Goal: Task Accomplishment & Management: Use online tool/utility

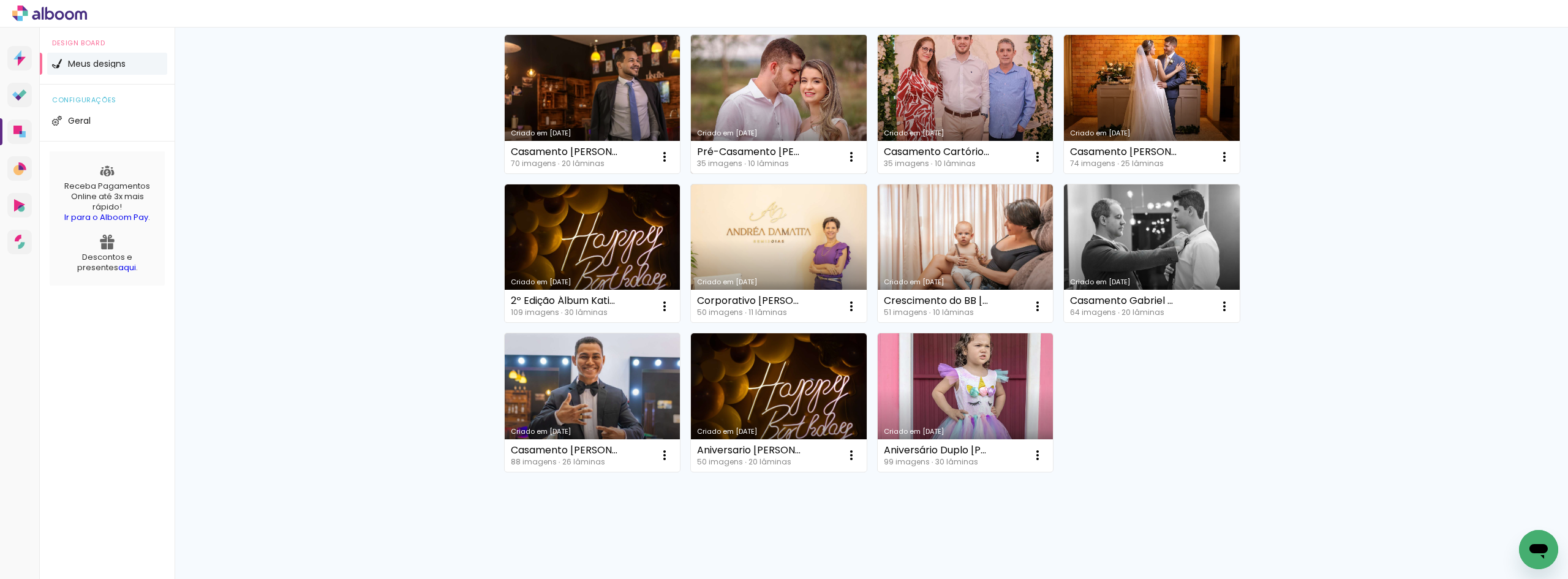
scroll to position [122, 0]
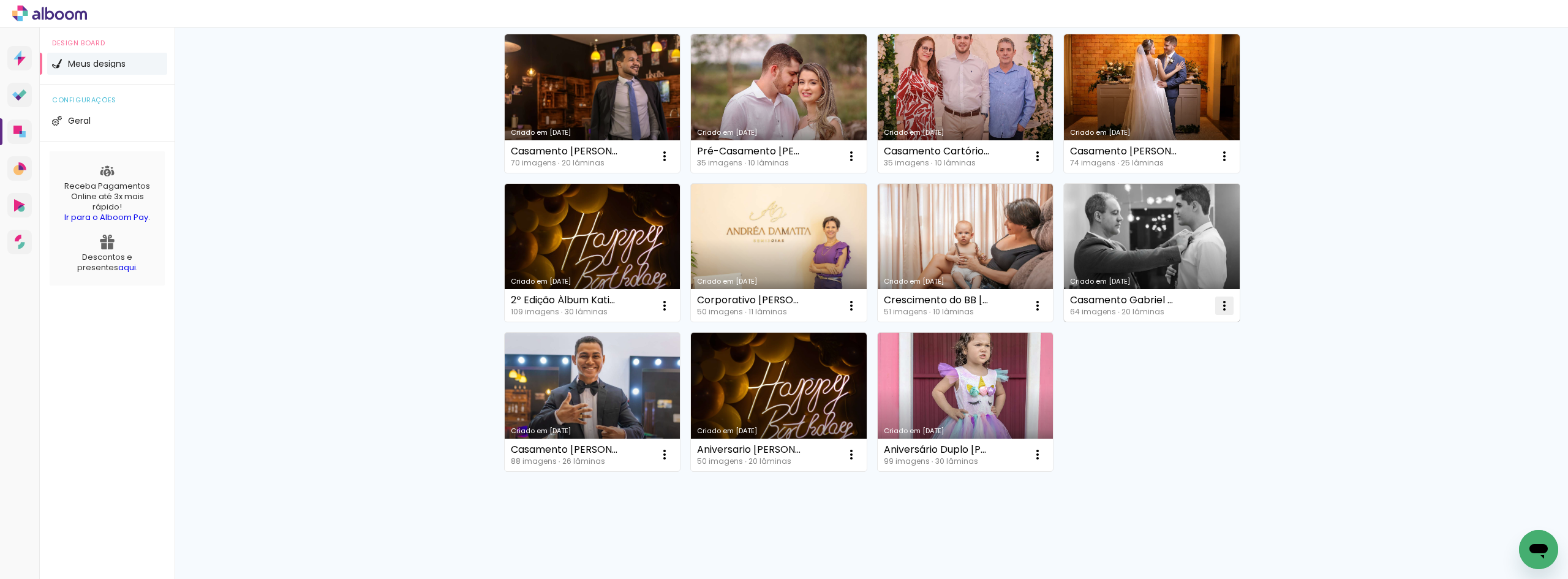
click at [671, 163] on iron-icon at bounding box center [664, 155] width 15 height 15
click at [1136, 386] on paper-item "Excluir" at bounding box center [1171, 386] width 120 height 24
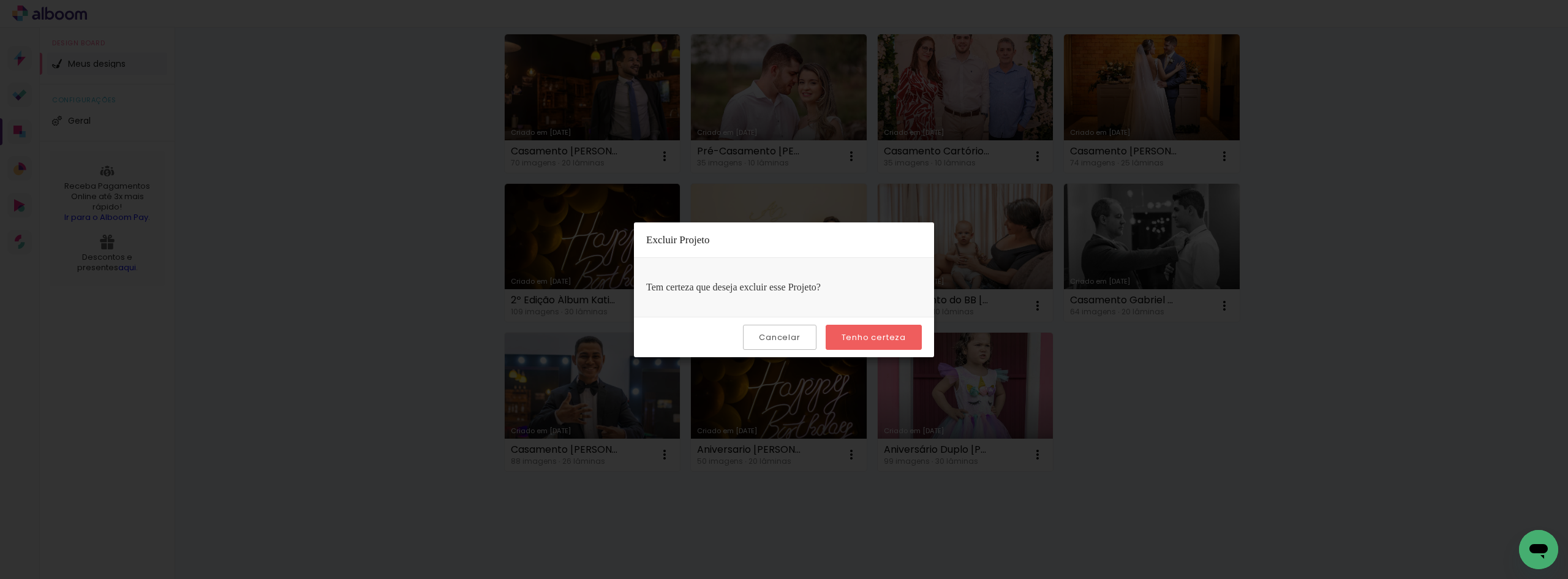
click at [0, 0] on slot "Tenho certeza" at bounding box center [0, 0] width 0 height 0
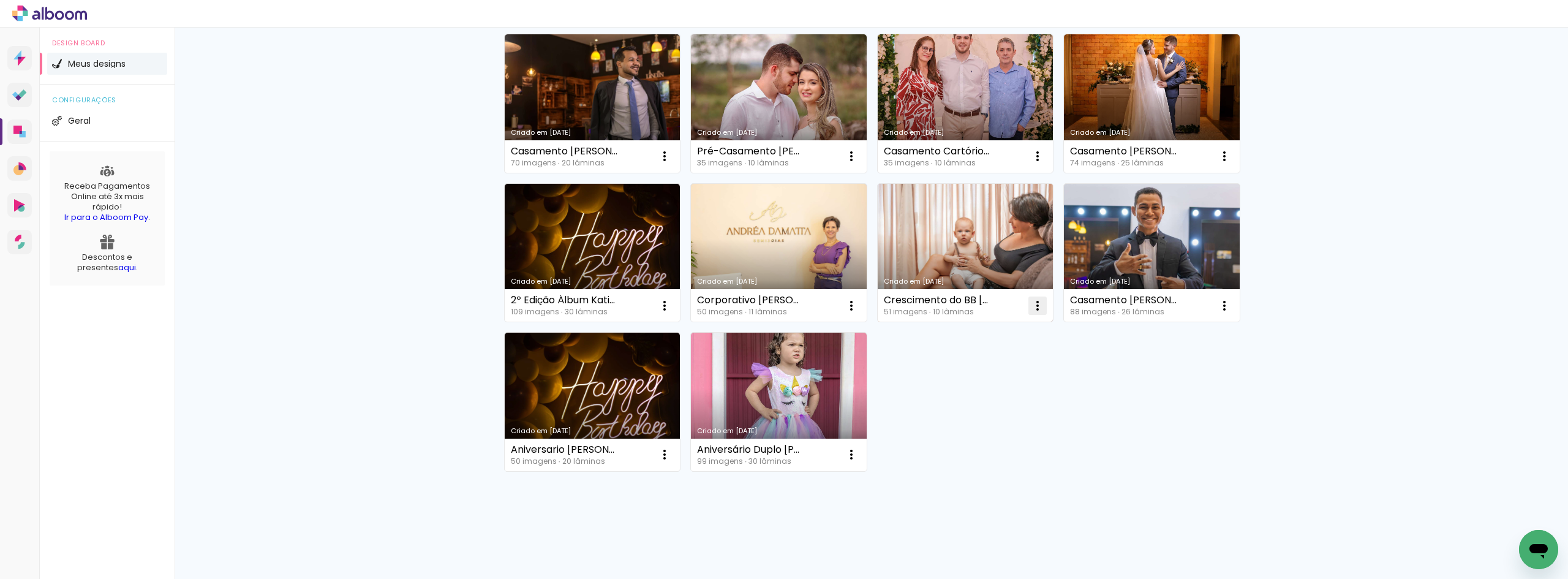
click at [671, 163] on iron-icon at bounding box center [664, 155] width 15 height 15
click at [967, 382] on span "Excluir" at bounding box center [964, 386] width 26 height 9
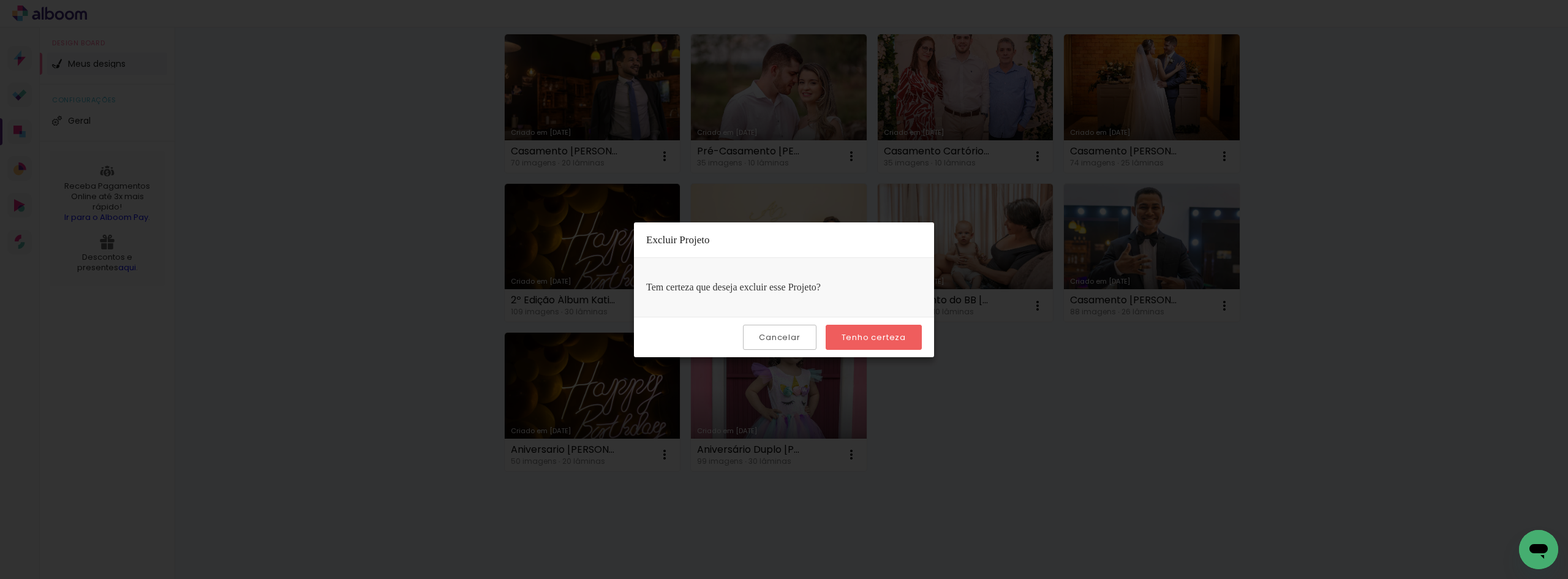
click at [0, 0] on slot "Tenho certeza" at bounding box center [0, 0] width 0 height 0
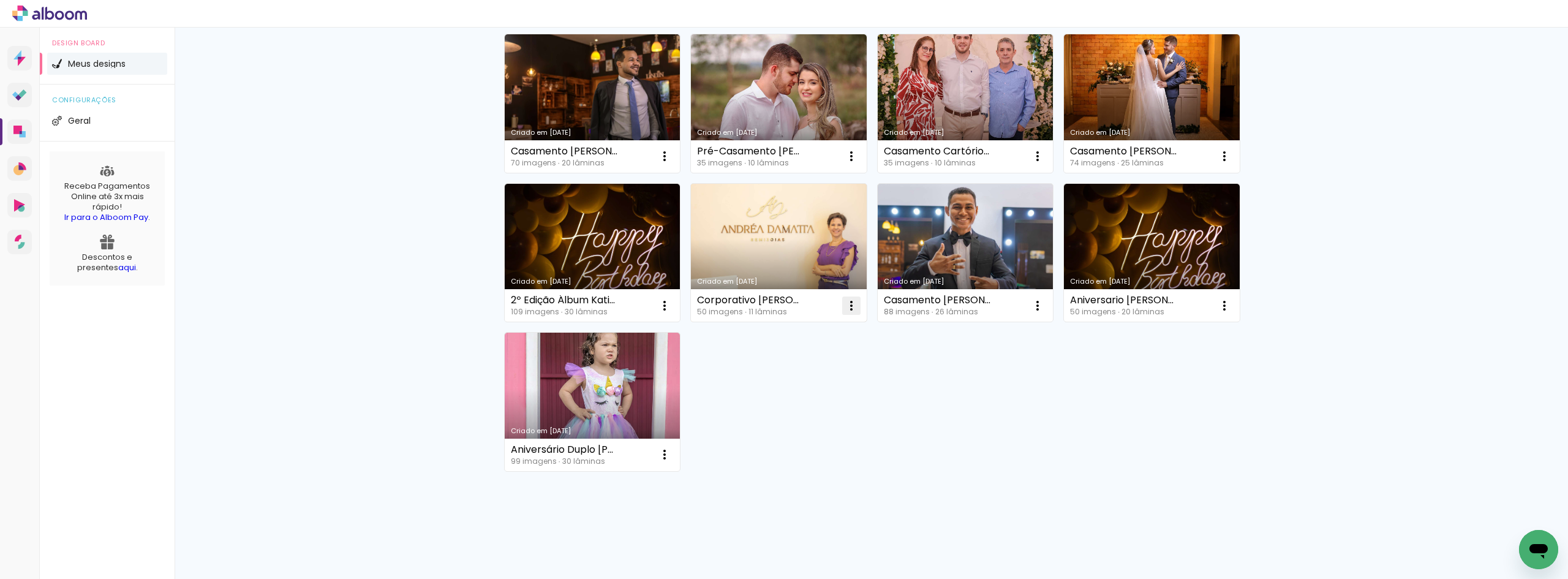
click at [671, 163] on iron-icon at bounding box center [664, 155] width 15 height 15
click at [770, 384] on span "Excluir" at bounding box center [777, 386] width 26 height 9
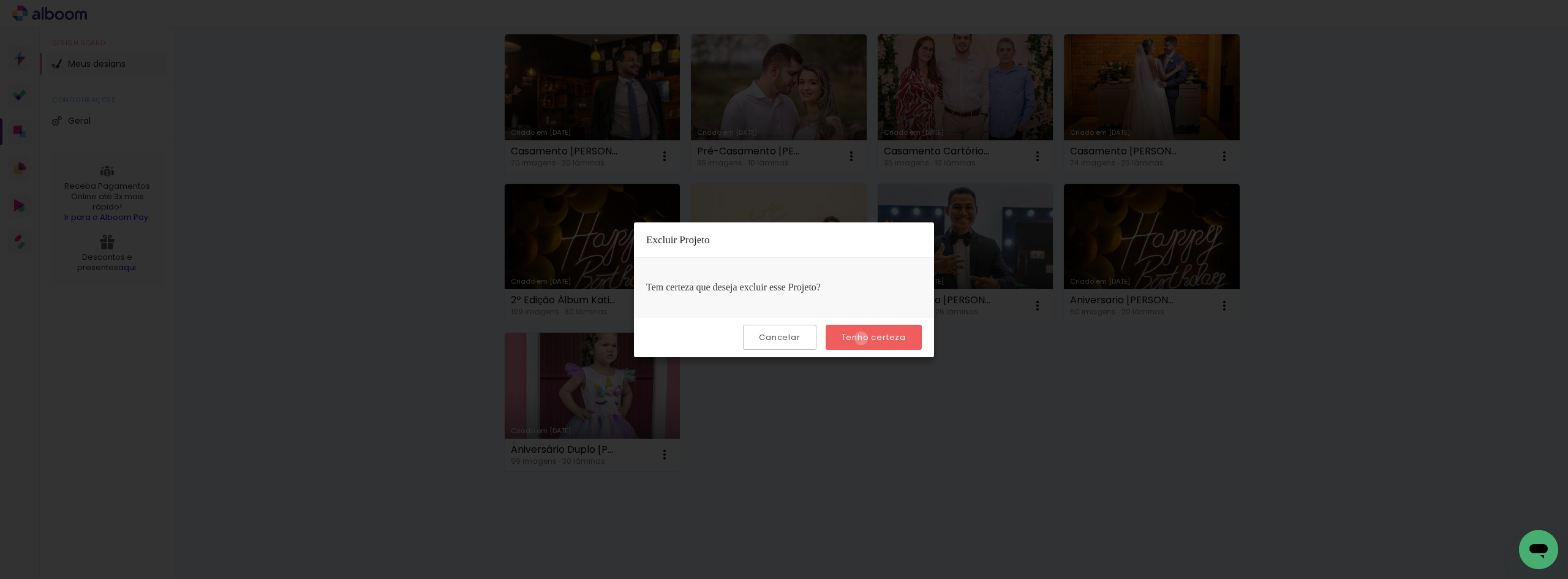
click at [0, 0] on slot "Tenho certeza" at bounding box center [0, 0] width 0 height 0
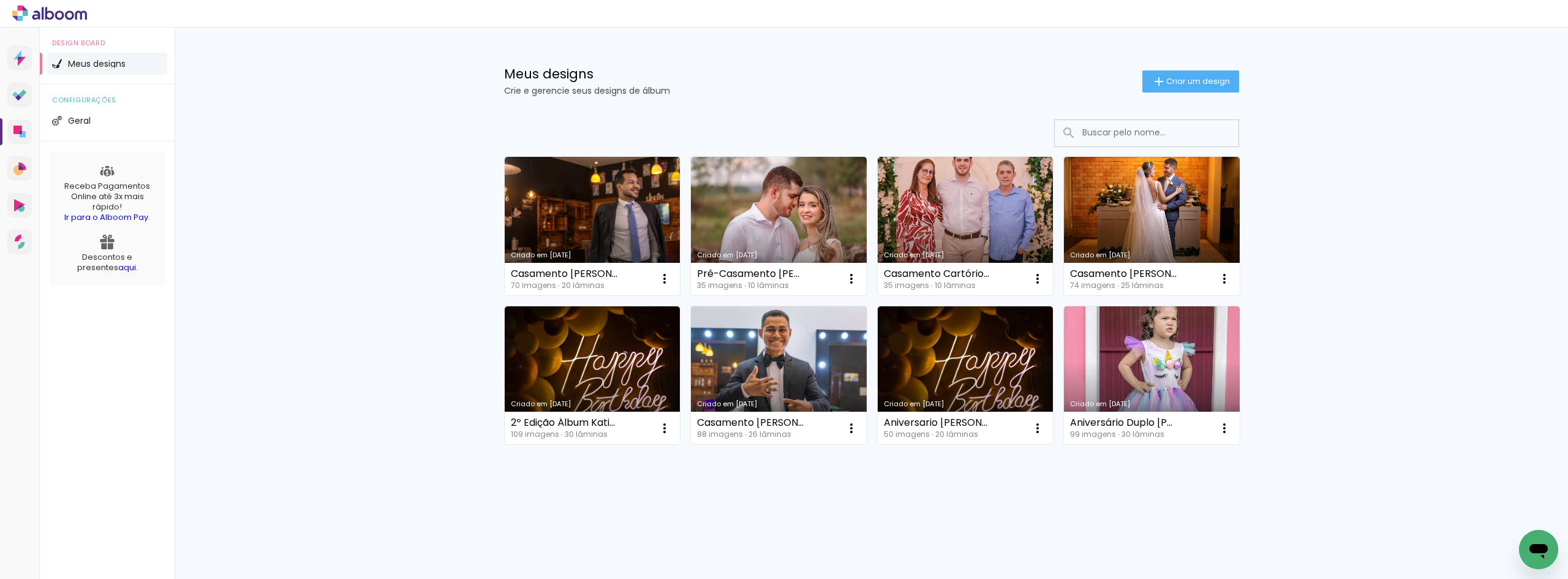
scroll to position [0, 0]
click at [671, 279] on iron-icon at bounding box center [664, 278] width 15 height 15
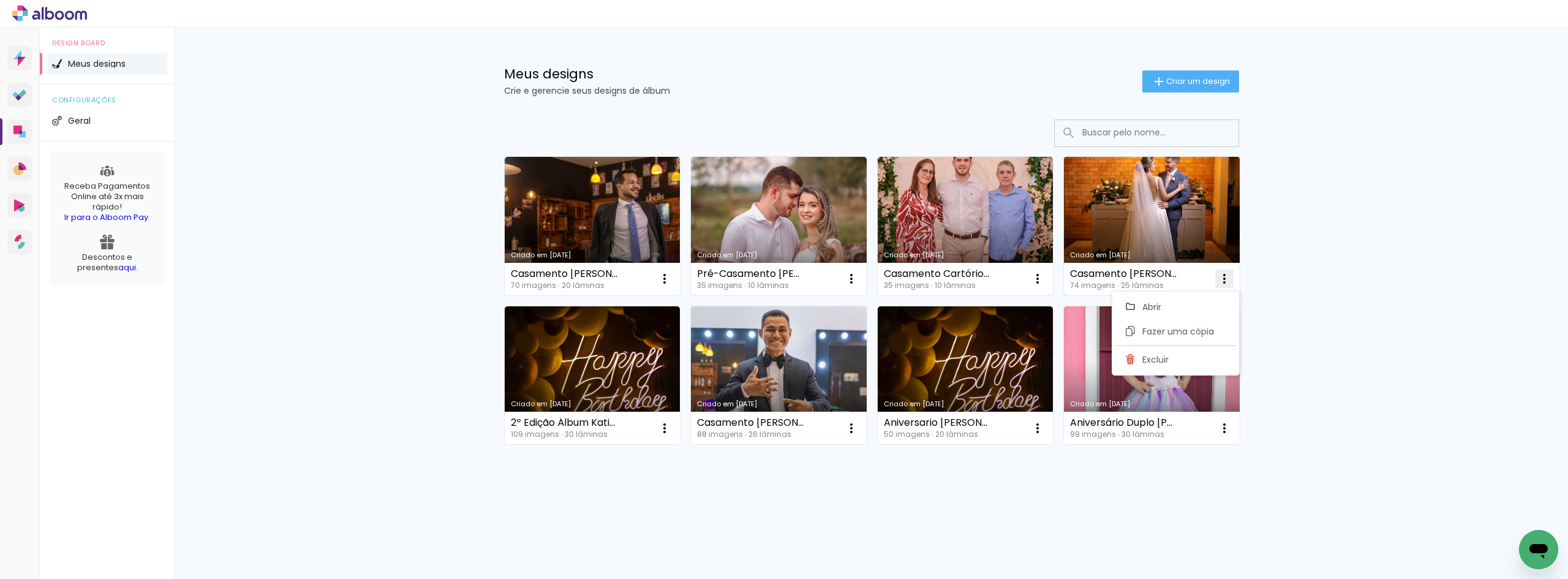
click at [1145, 359] on span "Excluir" at bounding box center [1155, 359] width 26 height 9
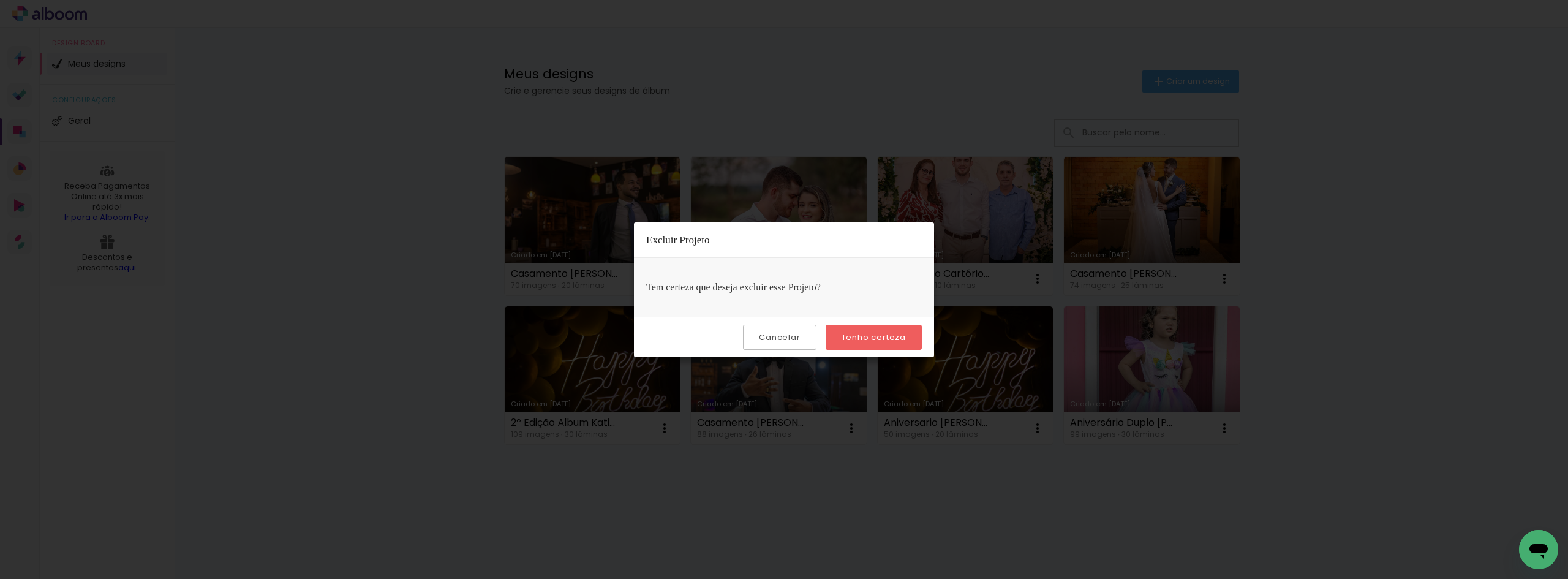
click at [0, 0] on slot "Tenho certeza" at bounding box center [0, 0] width 0 height 0
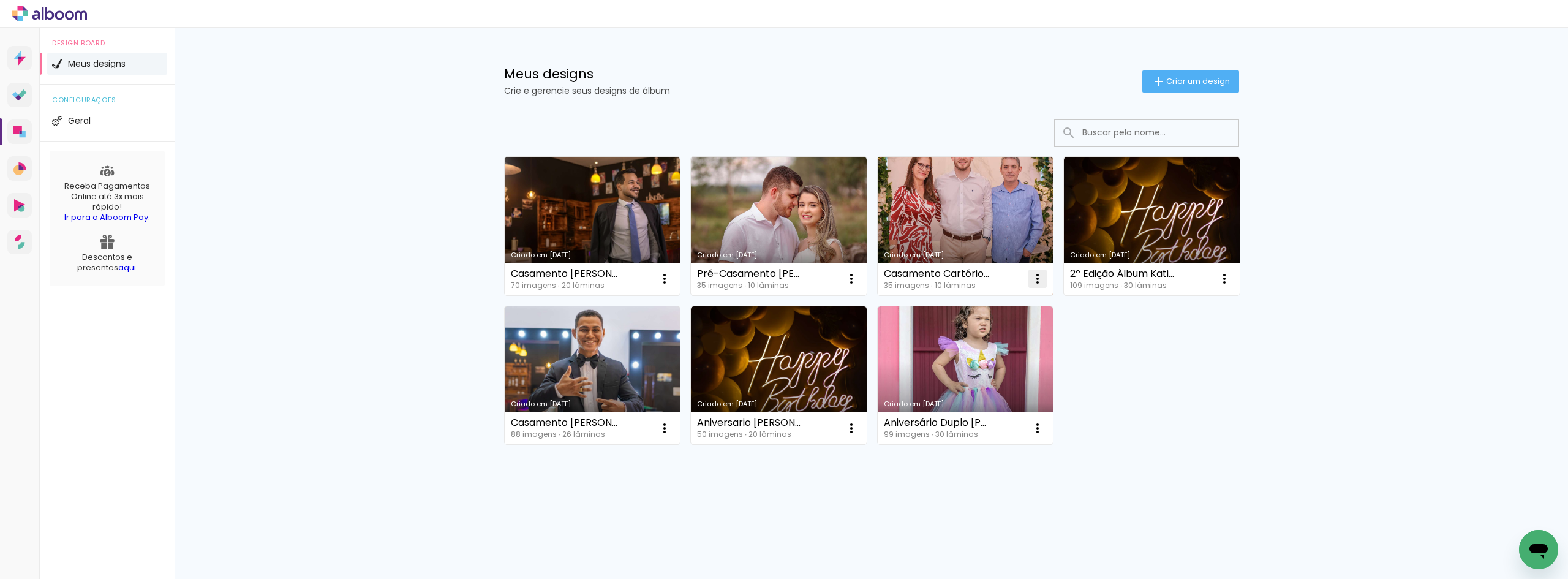
click at [671, 281] on iron-icon at bounding box center [664, 278] width 15 height 15
click at [962, 358] on span "Excluir" at bounding box center [968, 359] width 26 height 9
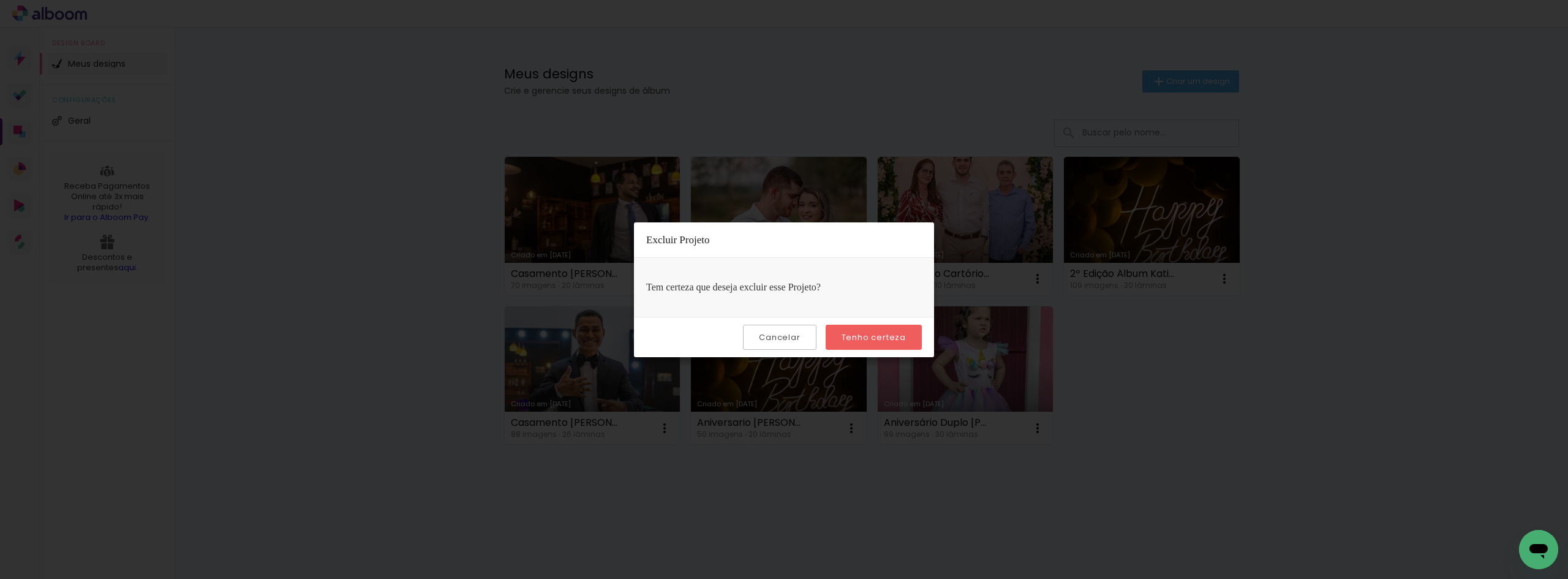
click at [0, 0] on slot "Tenho certeza" at bounding box center [0, 0] width 0 height 0
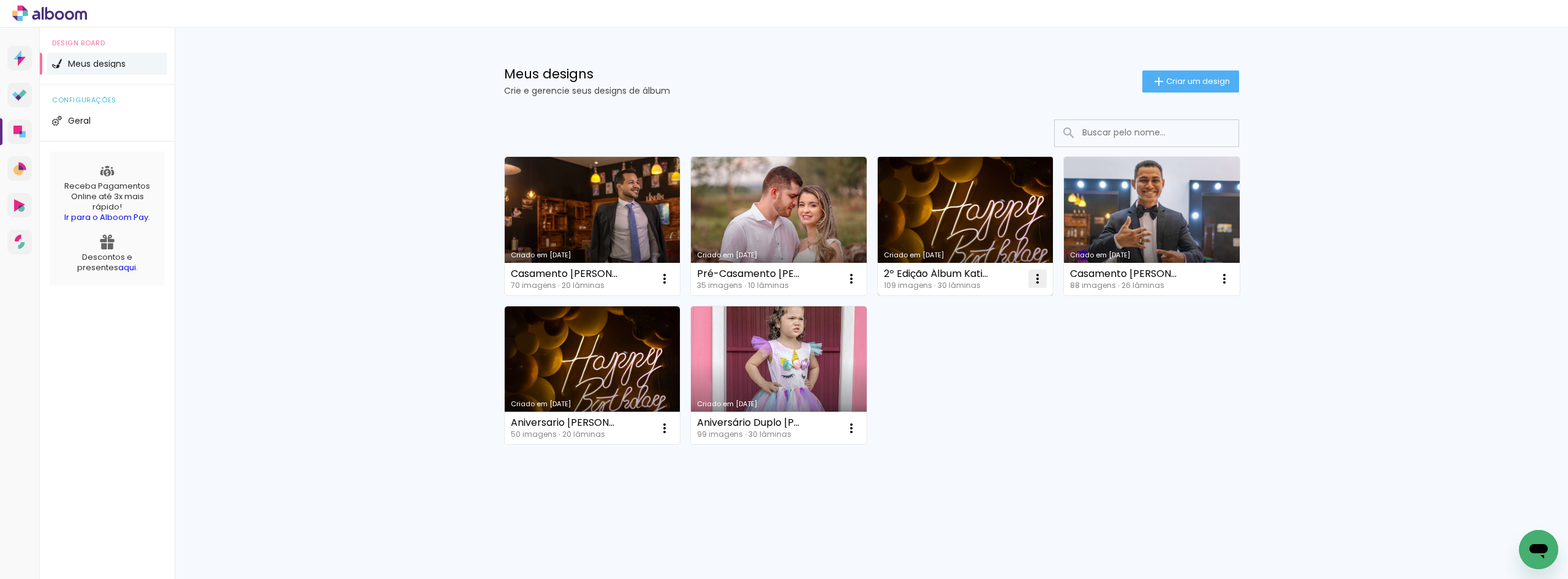
click at [671, 279] on iron-icon at bounding box center [664, 278] width 15 height 15
click at [973, 358] on span "Excluir" at bounding box center [968, 359] width 26 height 9
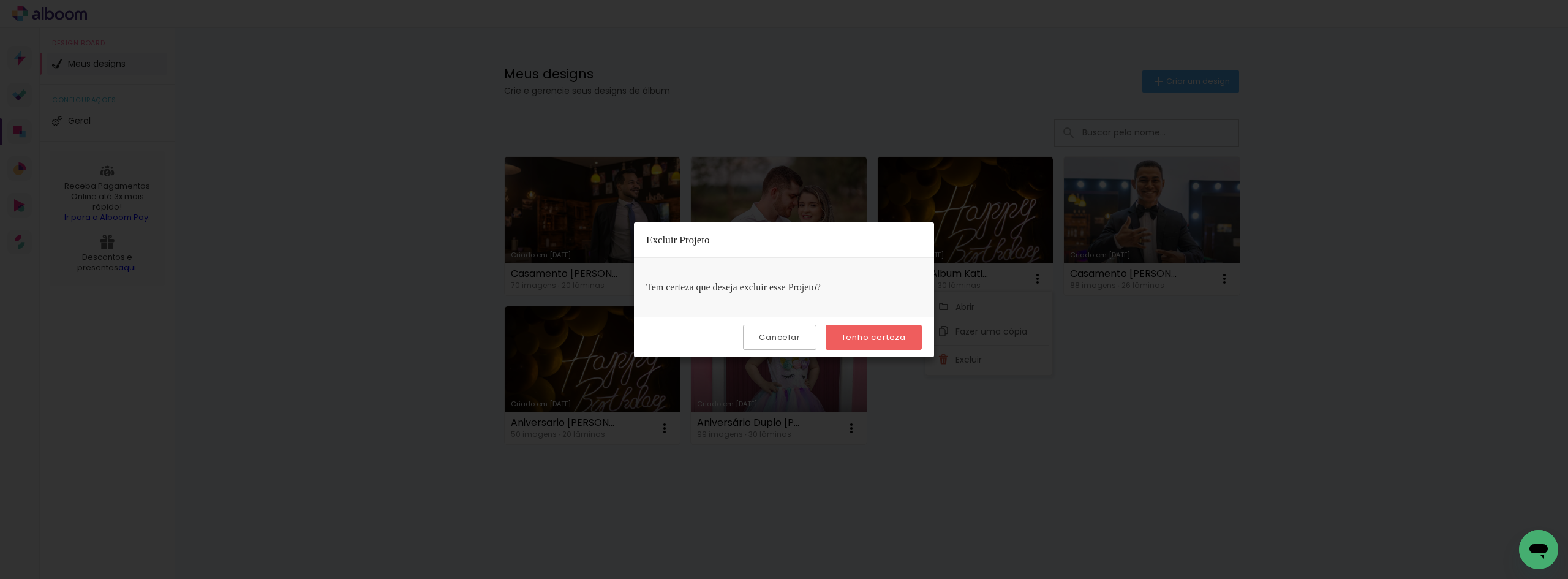
click at [0, 0] on slot "Tenho certeza" at bounding box center [0, 0] width 0 height 0
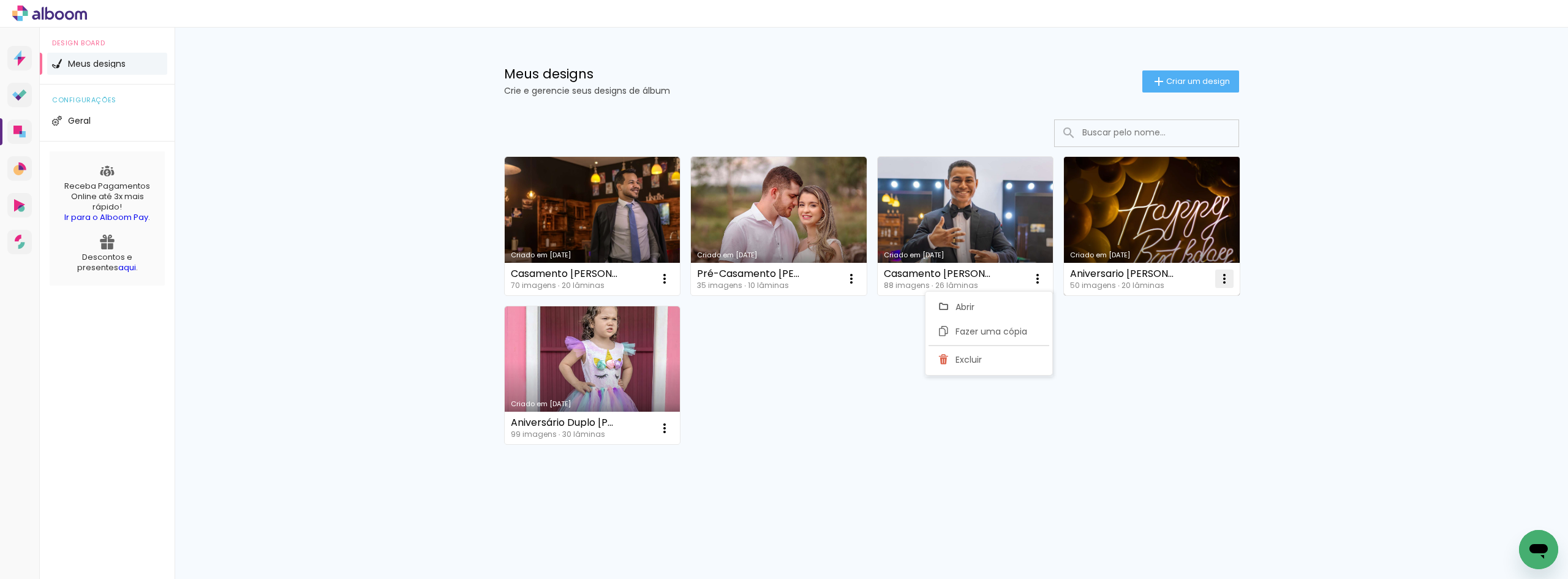
click at [671, 282] on iron-icon at bounding box center [664, 278] width 15 height 15
click at [1150, 359] on span "Excluir" at bounding box center [1155, 359] width 26 height 9
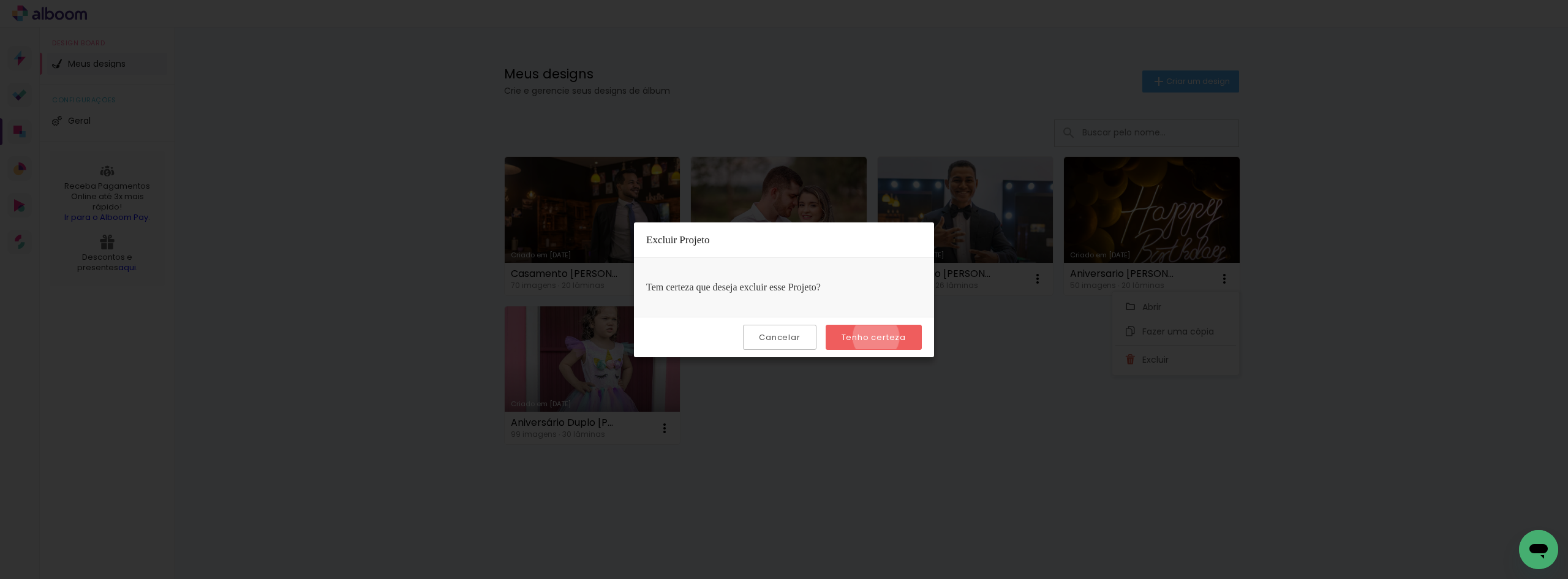
click at [0, 0] on slot "Tenho certeza" at bounding box center [0, 0] width 0 height 0
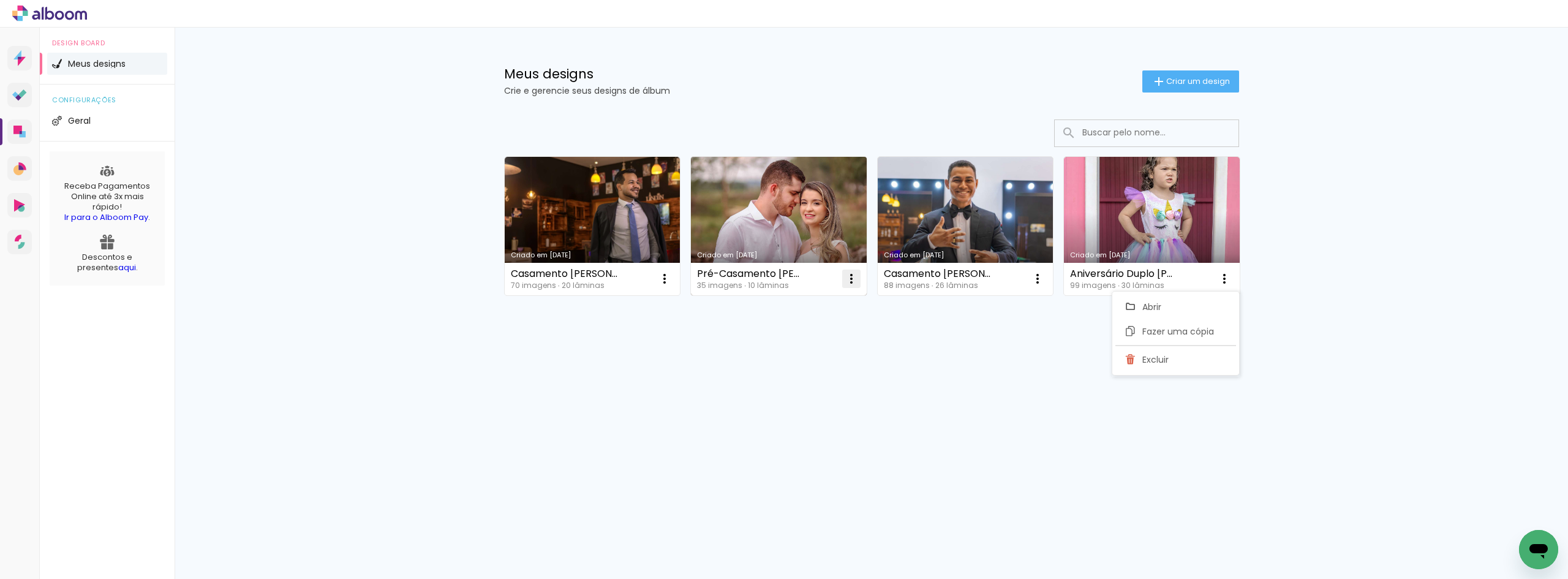
click at [671, 274] on iron-icon at bounding box center [664, 278] width 15 height 15
click at [778, 358] on span "Excluir" at bounding box center [782, 359] width 26 height 9
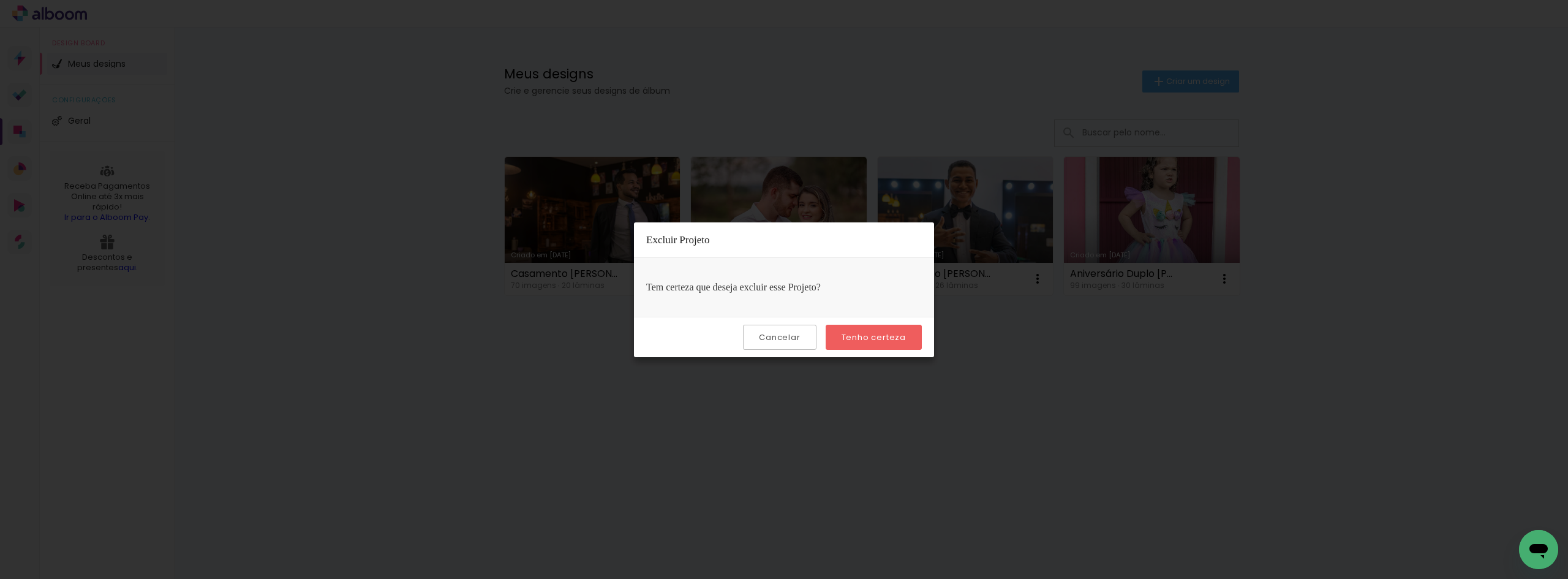
click at [0, 0] on slot "Tenho certeza" at bounding box center [0, 0] width 0 height 0
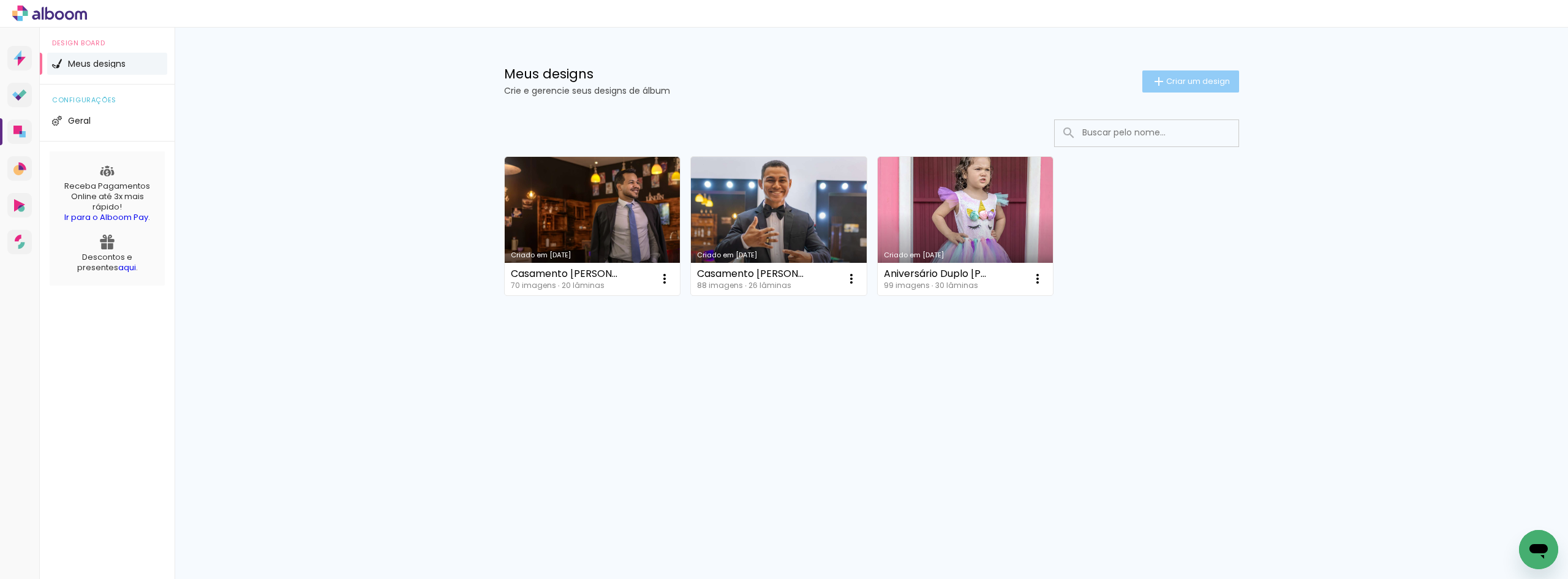
click at [1185, 82] on span "Criar um design" at bounding box center [1198, 81] width 64 height 8
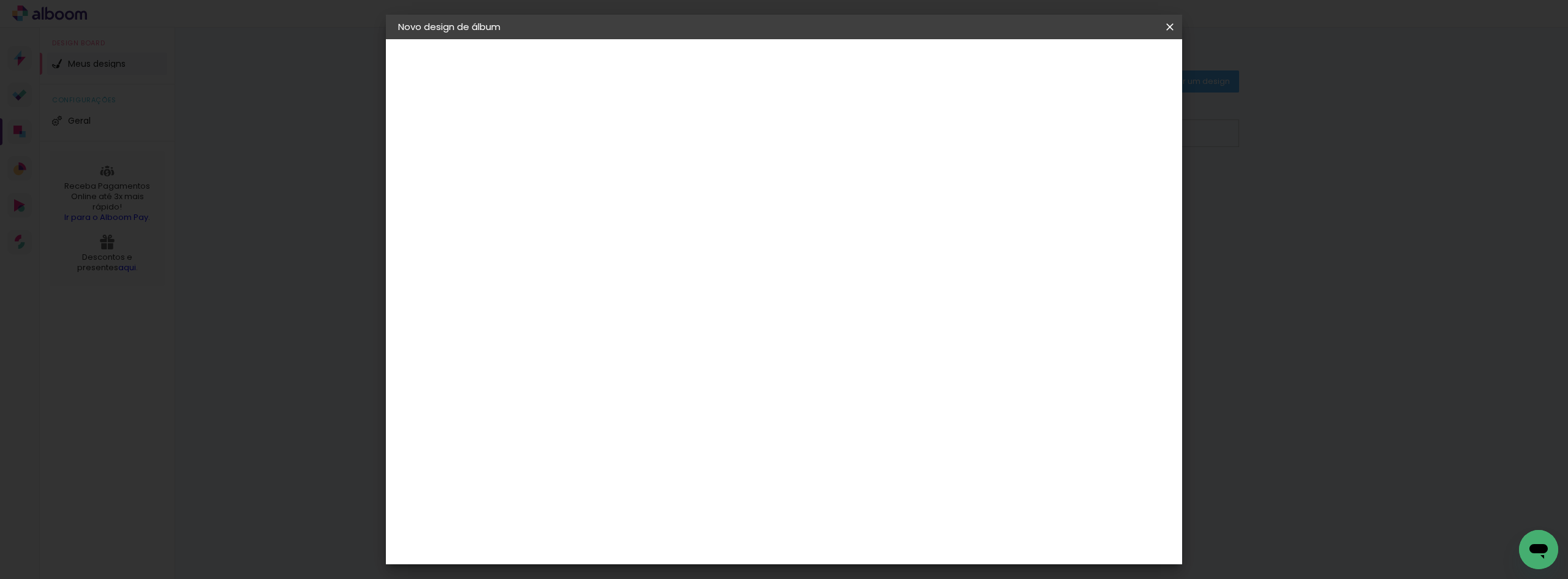
click at [598, 166] on input at bounding box center [598, 164] width 0 height 19
type input "Portfólio Damas e Cavalheiro"
type paper-input "Portfólio Damas e Cavalheiro"
click at [0, 0] on slot "Avançar" at bounding box center [0, 0] width 0 height 0
click at [732, 188] on iron-icon at bounding box center [724, 186] width 15 height 15
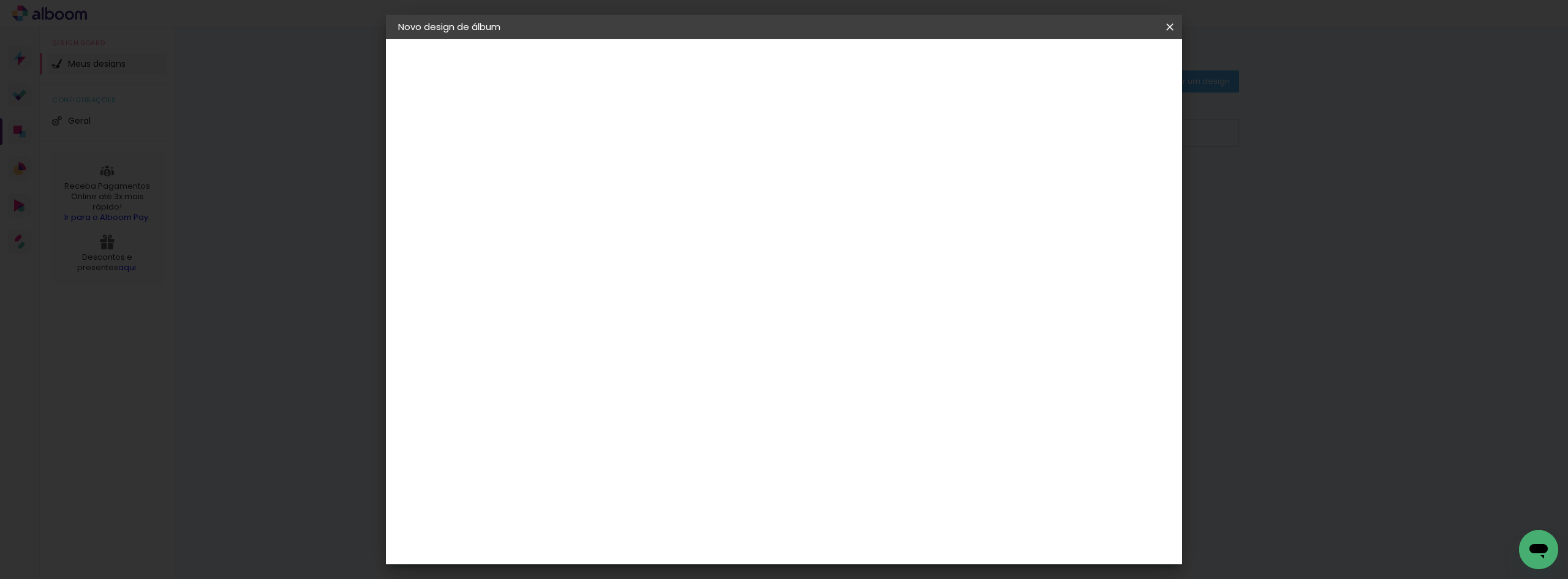
click at [0, 0] on slot "Avançar" at bounding box center [0, 0] width 0 height 0
click at [866, 511] on input "60" at bounding box center [851, 510] width 32 height 18
type input "6"
type input "48"
type paper-input "48"
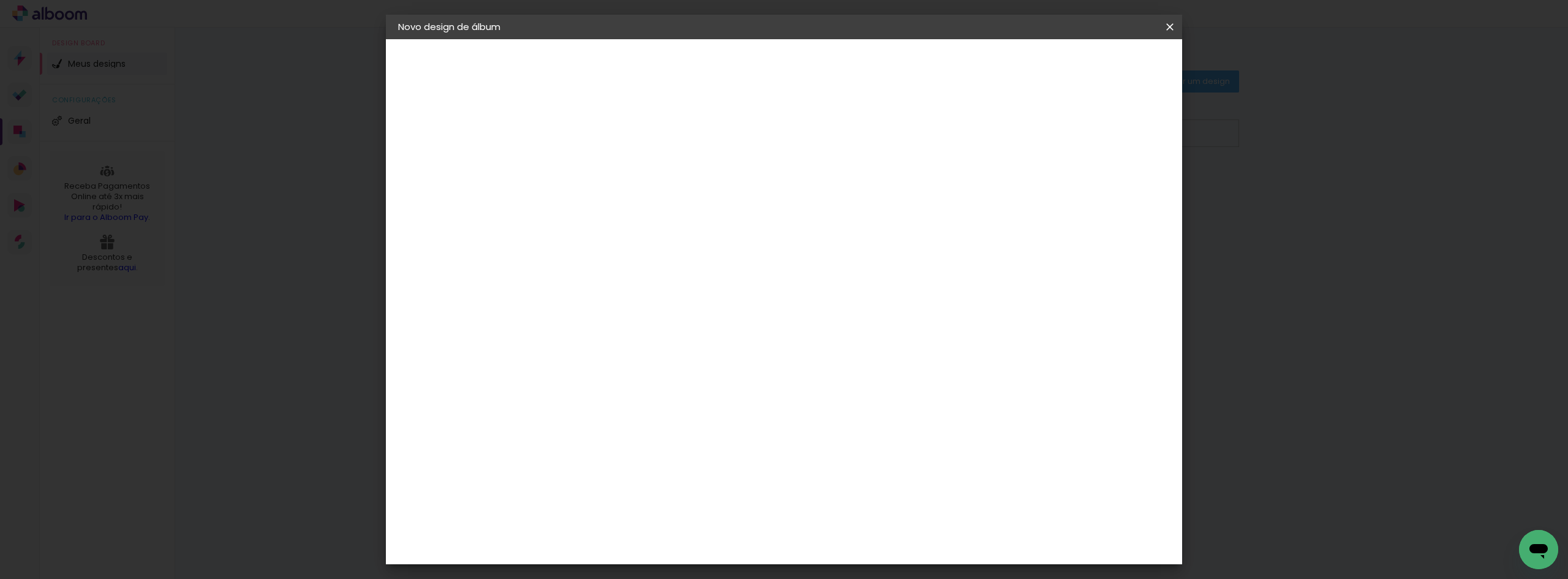
click at [1033, 140] on div at bounding box center [1026, 140] width 11 height 11
type paper-checkbox "on"
click at [1093, 69] on span "Iniciar design" at bounding box center [1065, 64] width 55 height 9
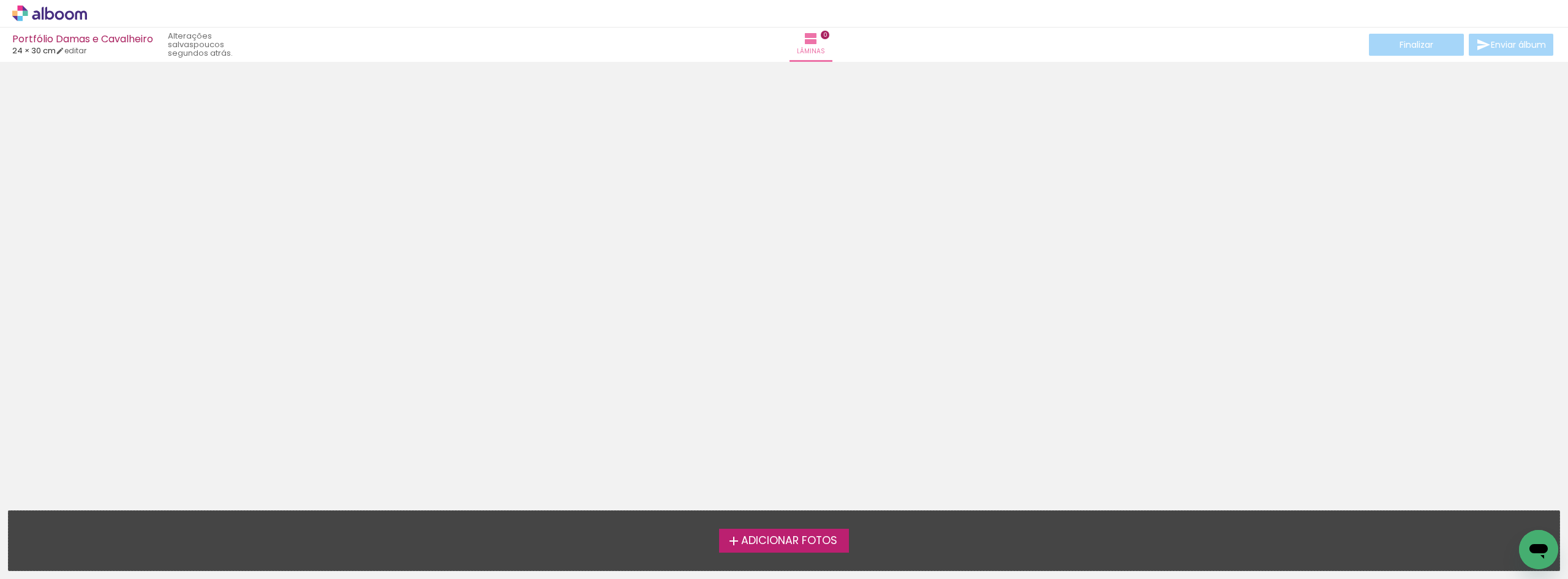
click at [762, 537] on span "Adicionar Fotos" at bounding box center [789, 540] width 96 height 11
click at [0, 0] on input "file" at bounding box center [0, 0] width 0 height 0
click at [773, 542] on span "Adicionar Fotos" at bounding box center [789, 540] width 96 height 11
click at [0, 0] on input "file" at bounding box center [0, 0] width 0 height 0
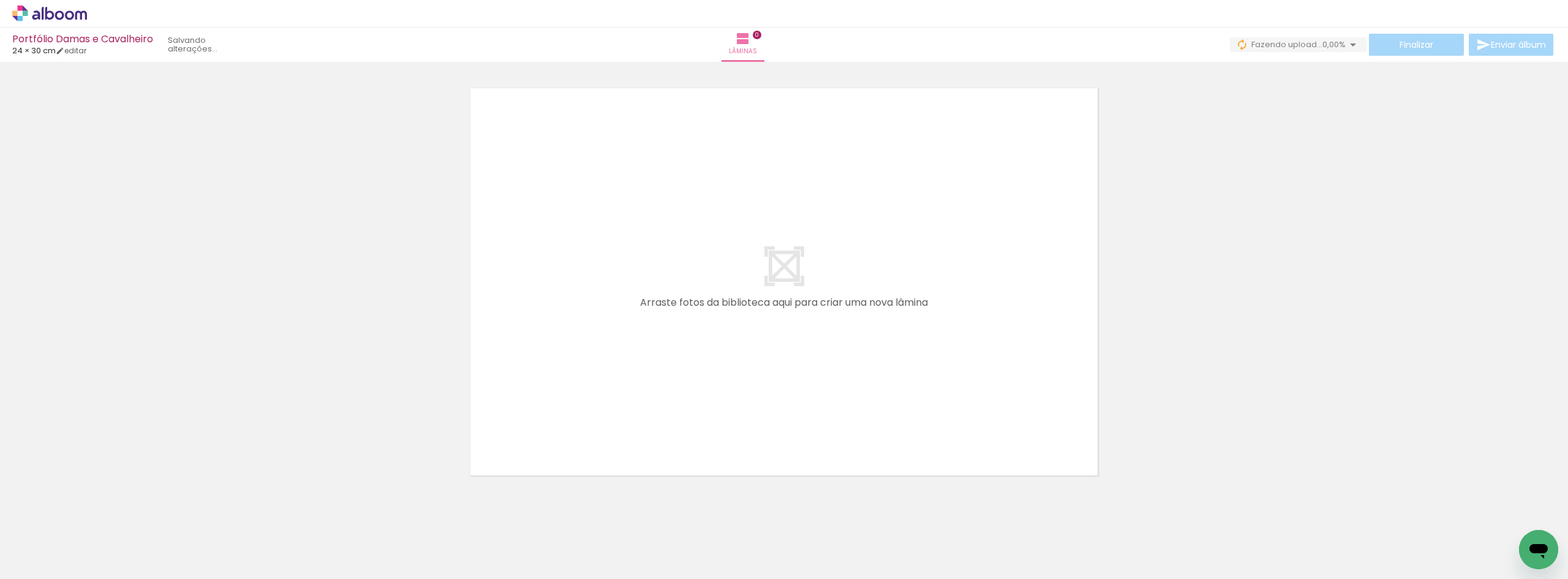
scroll to position [0, 114]
click at [675, 518] on paper-icon-button at bounding box center [668, 513] width 16 height 16
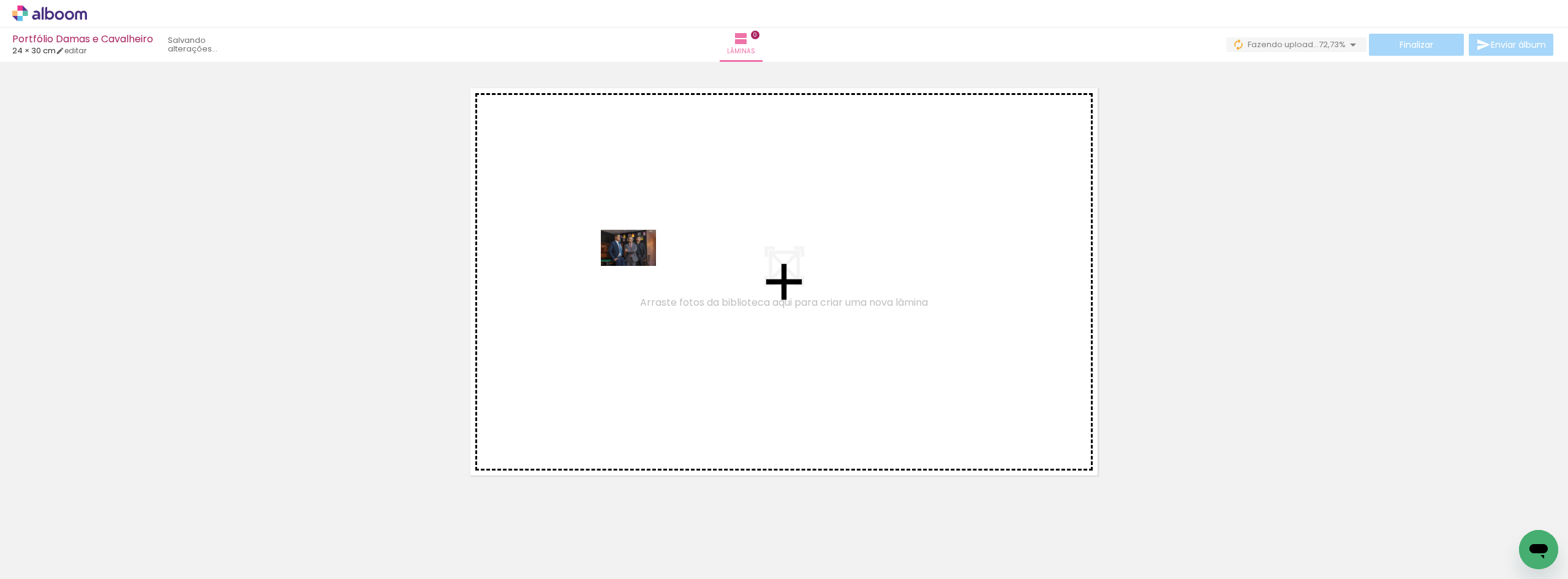
drag, startPoint x: 625, startPoint y: 549, endPoint x: 637, endPoint y: 266, distance: 283.3
click at [637, 266] on quentale-workspace at bounding box center [784, 290] width 1568 height 579
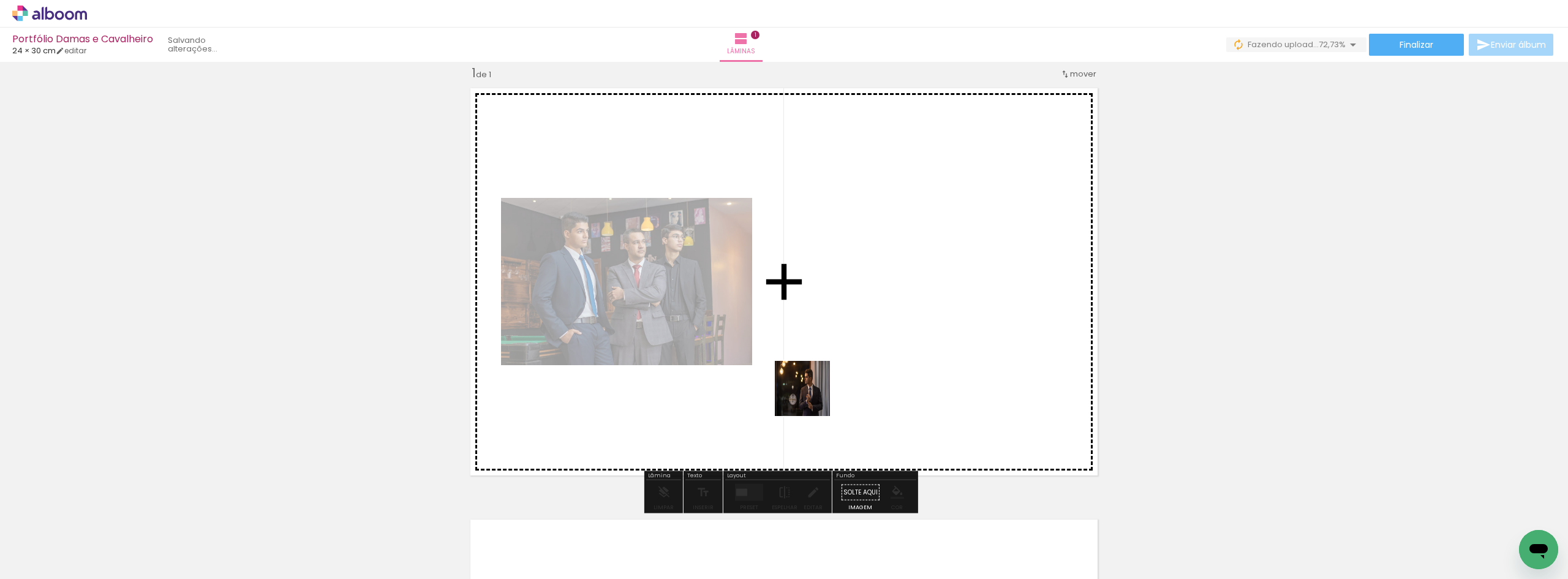
drag, startPoint x: 697, startPoint y: 537, endPoint x: 919, endPoint y: 244, distance: 367.6
click at [919, 244] on quentale-workspace at bounding box center [784, 290] width 1568 height 579
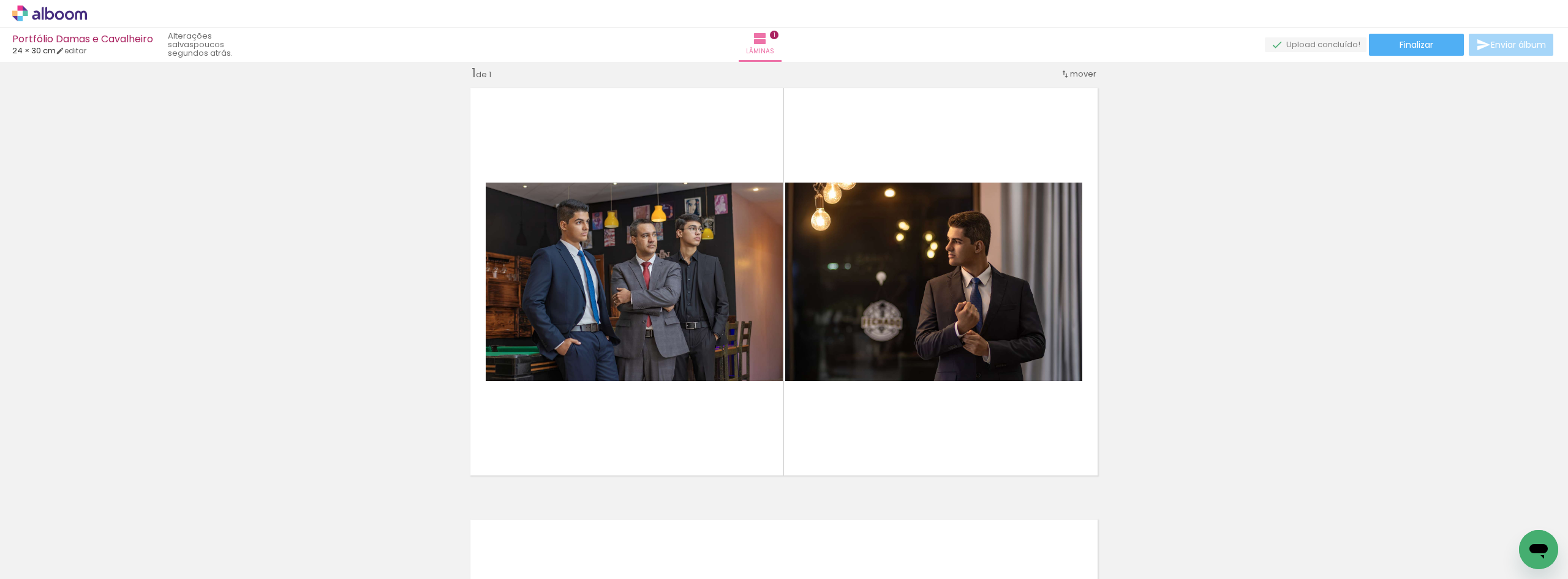
scroll to position [0, 0]
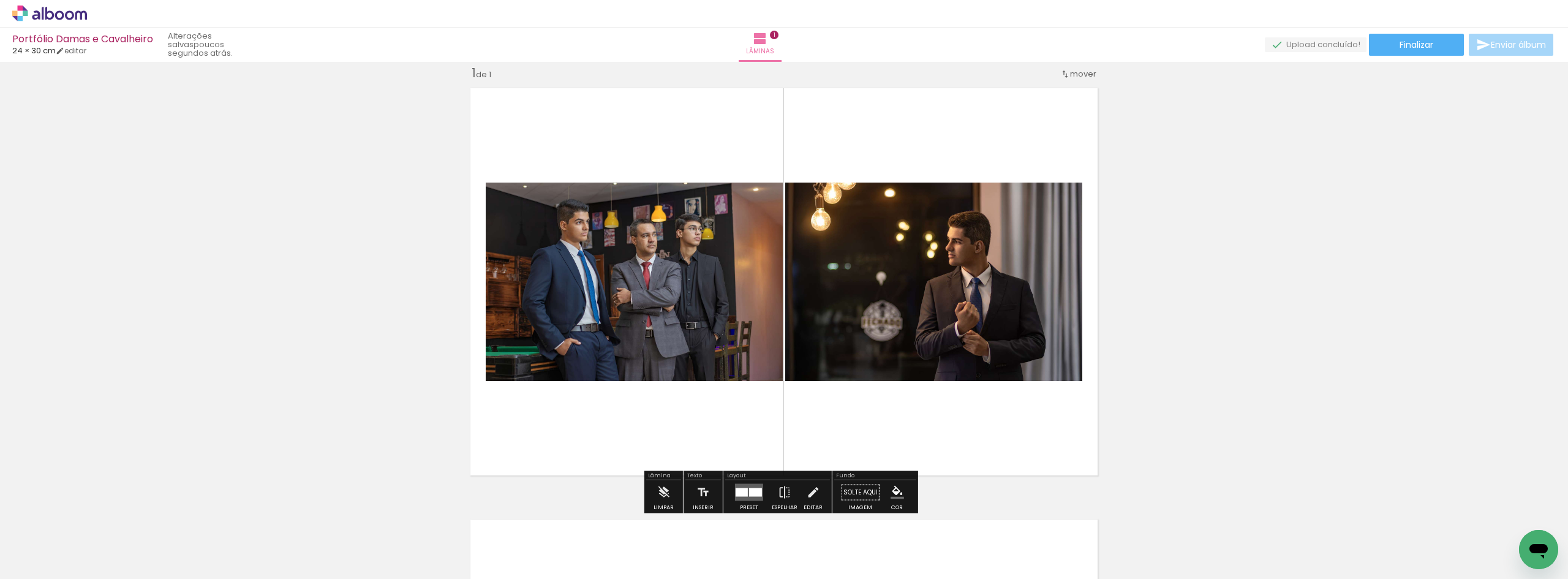
click at [753, 496] on quentale-layouter at bounding box center [748, 493] width 28 height 17
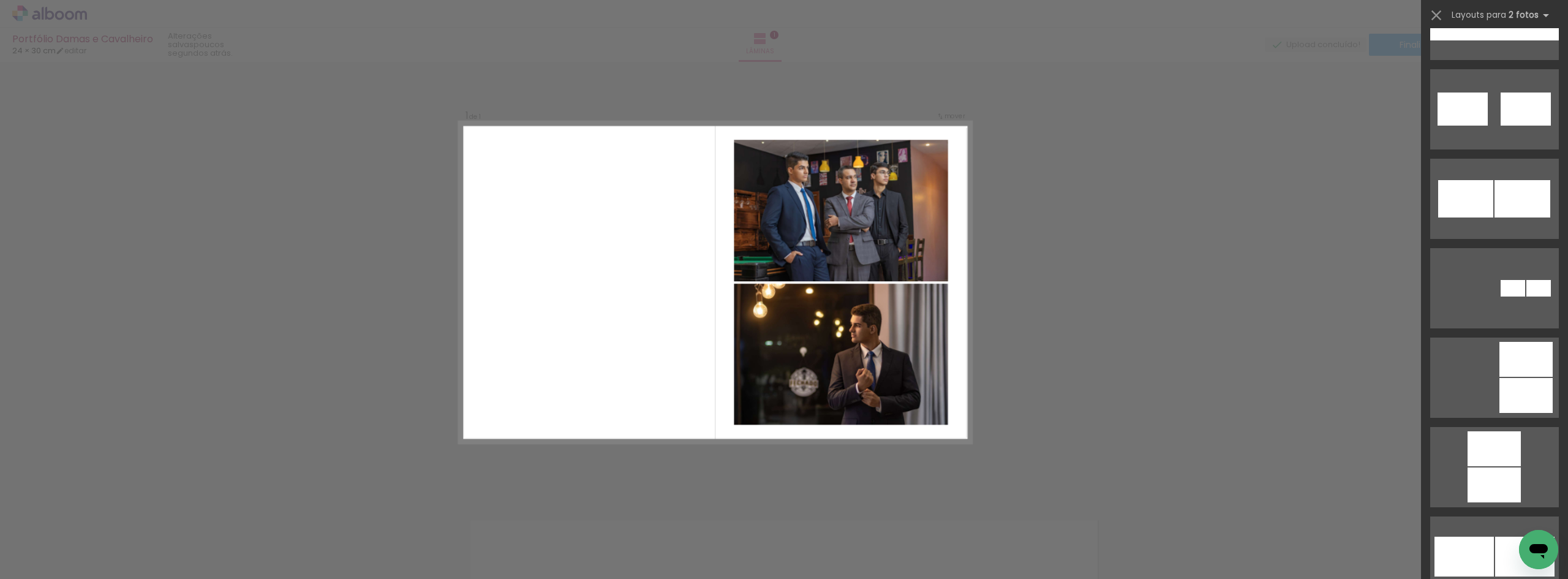
scroll to position [1103, 0]
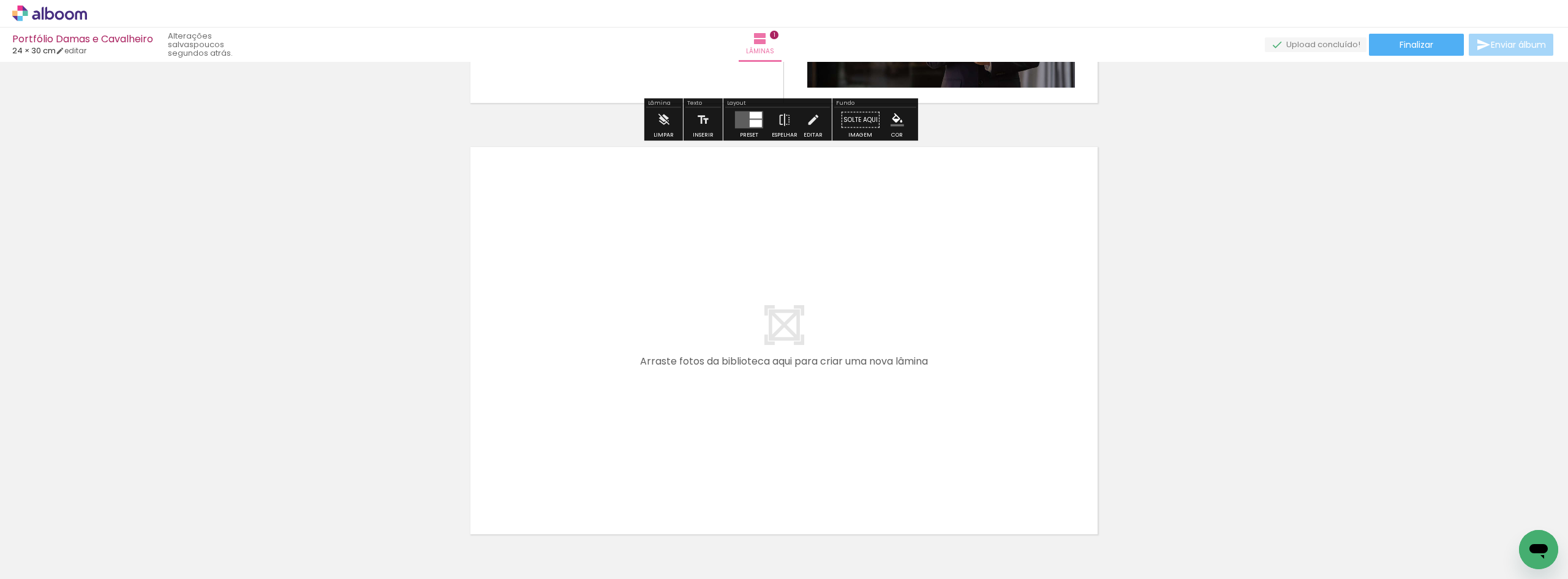
scroll to position [444, 0]
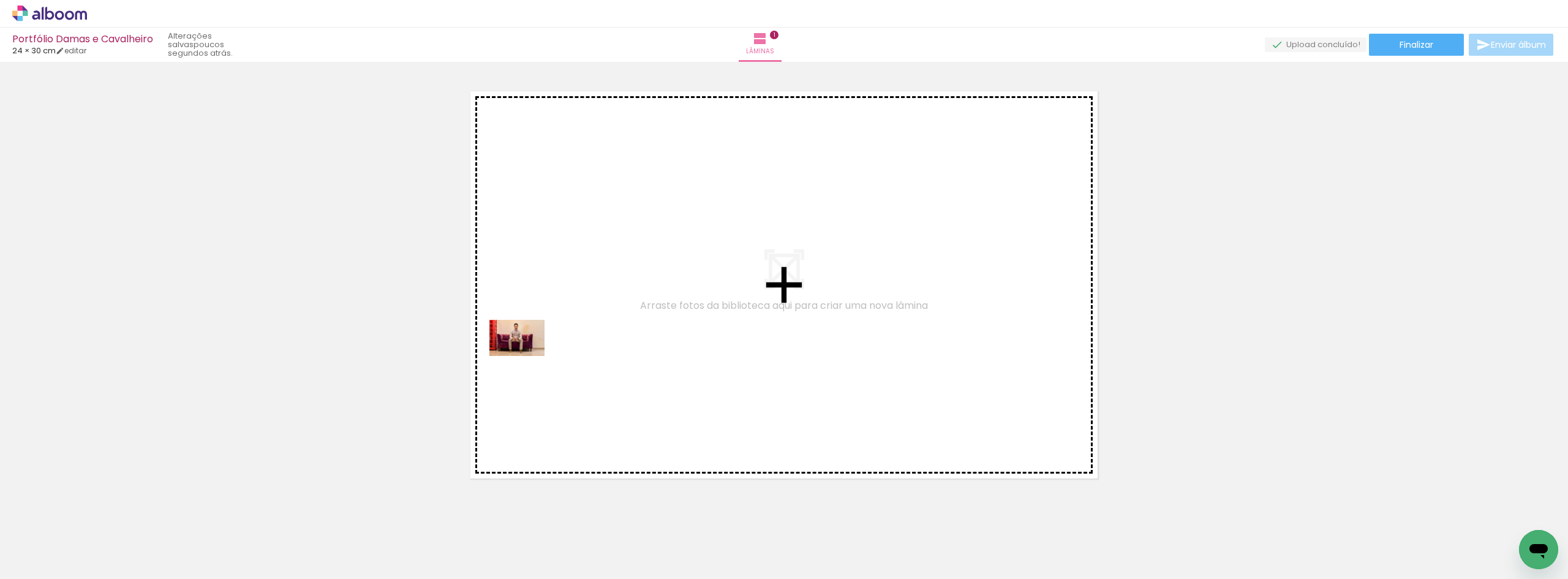
drag, startPoint x: 328, startPoint y: 486, endPoint x: 526, endPoint y: 357, distance: 236.3
click at [526, 357] on quentale-workspace at bounding box center [784, 290] width 1568 height 579
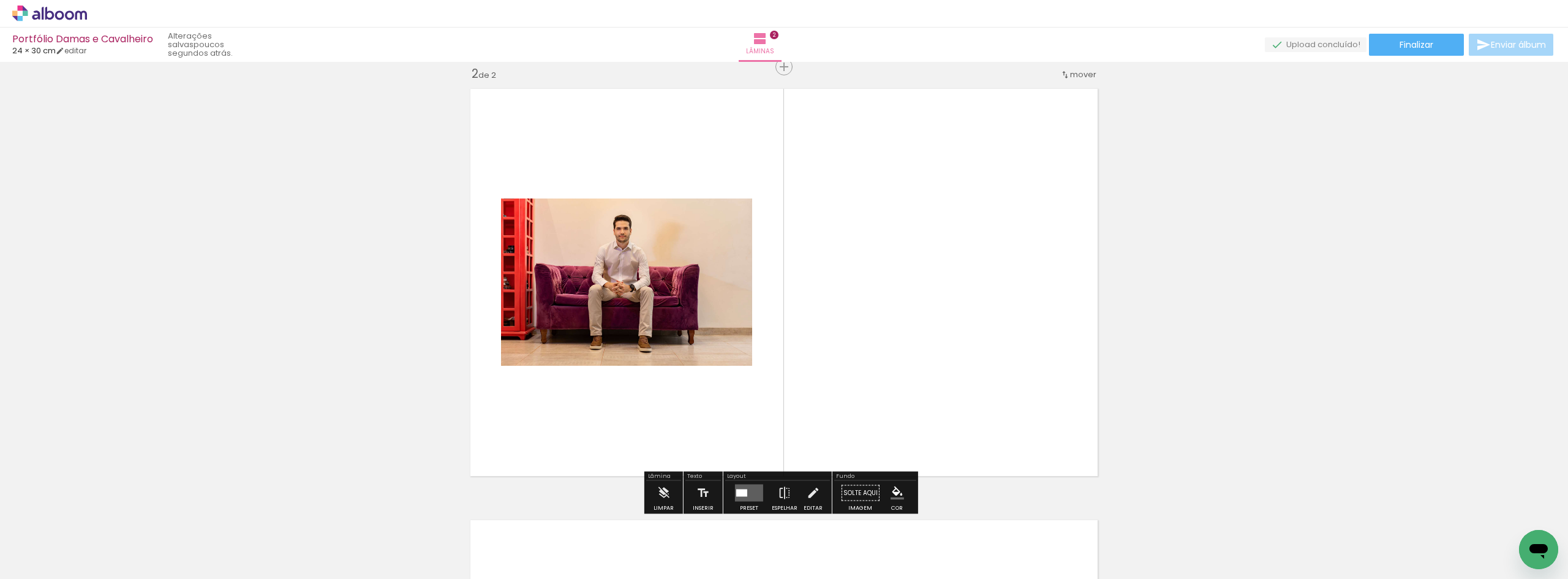
scroll to position [447, 0]
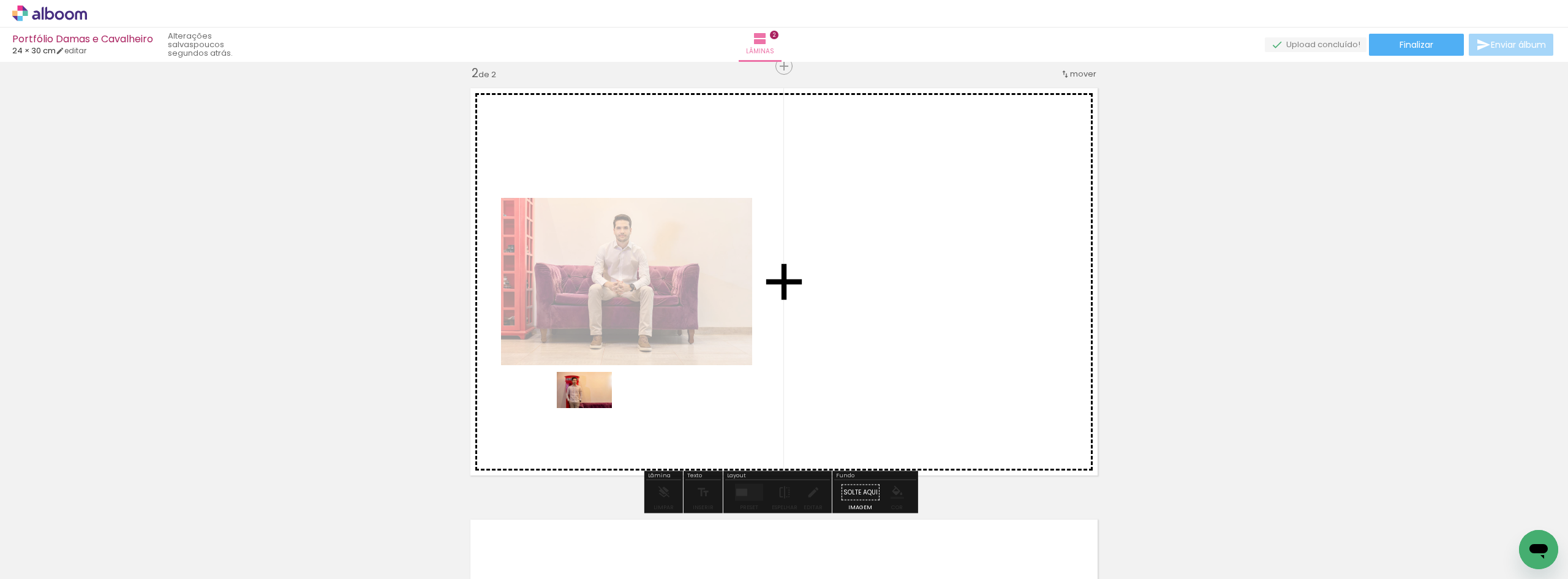
drag, startPoint x: 331, startPoint y: 542, endPoint x: 597, endPoint y: 426, distance: 290.2
click at [628, 392] on quentale-workspace at bounding box center [784, 290] width 1568 height 579
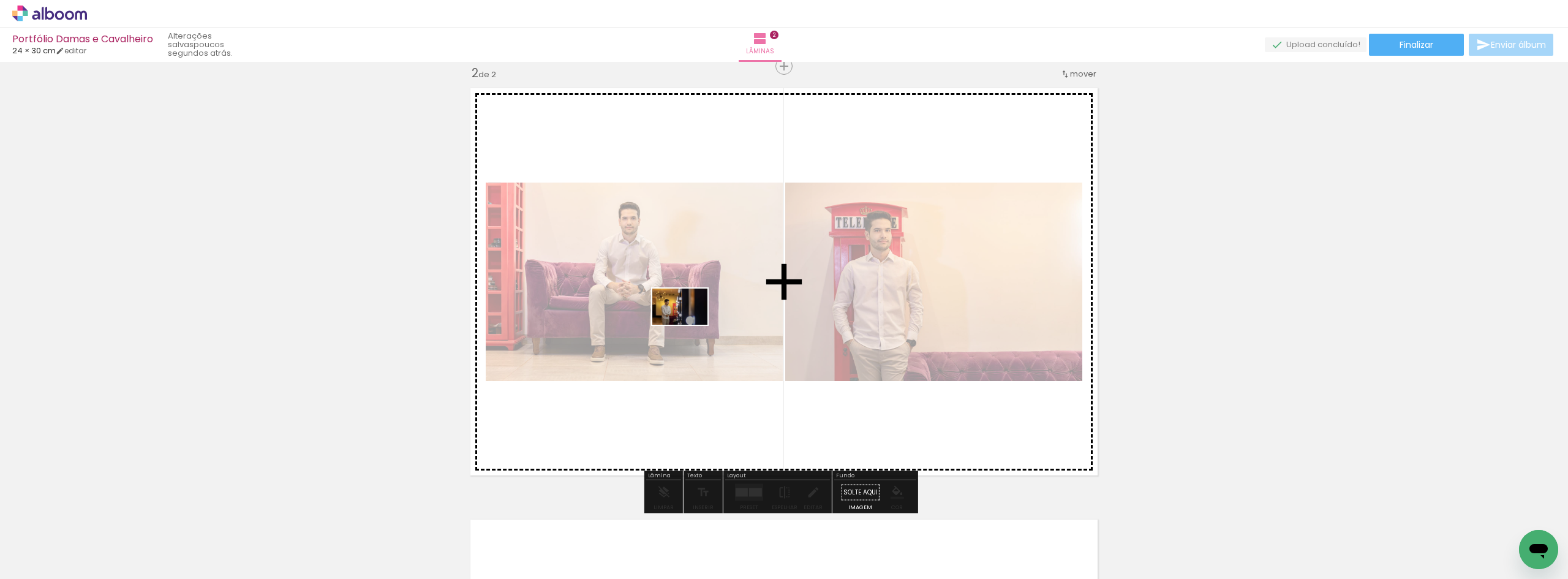
drag, startPoint x: 437, startPoint y: 505, endPoint x: 689, endPoint y: 325, distance: 309.7
click at [689, 325] on quentale-workspace at bounding box center [784, 290] width 1568 height 579
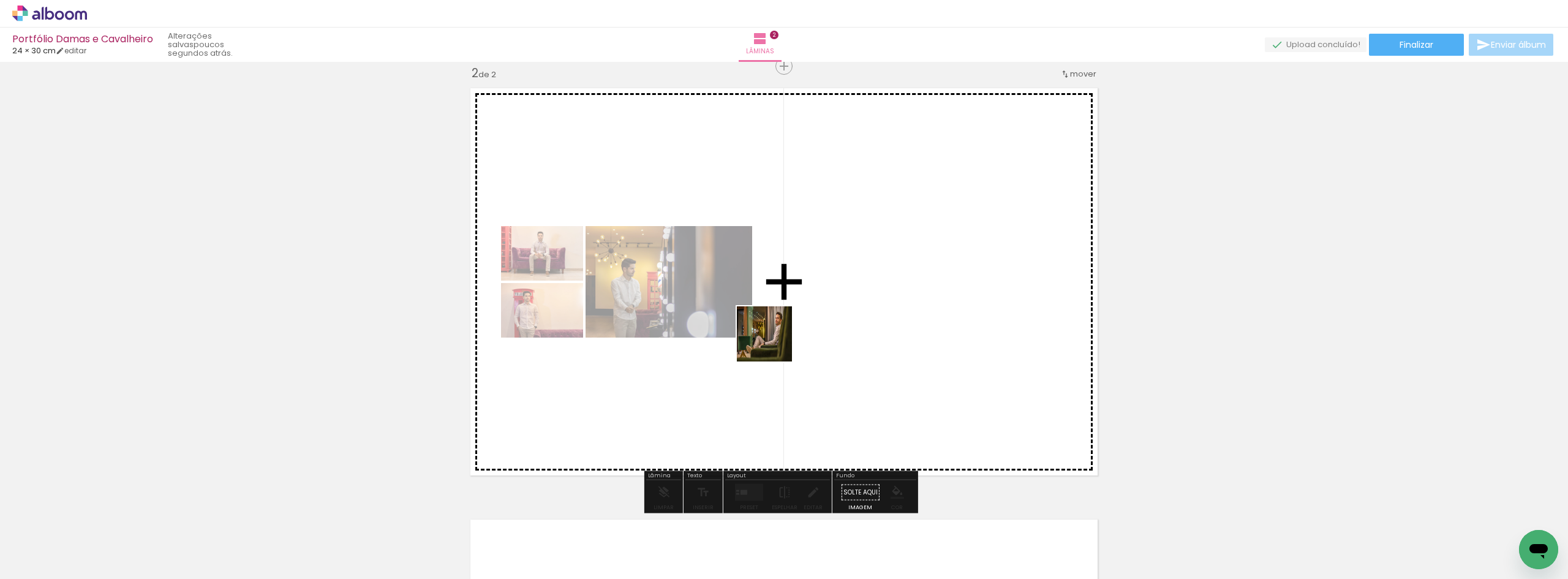
drag, startPoint x: 534, startPoint y: 487, endPoint x: 868, endPoint y: 293, distance: 386.3
click at [868, 293] on quentale-workspace at bounding box center [784, 290] width 1568 height 579
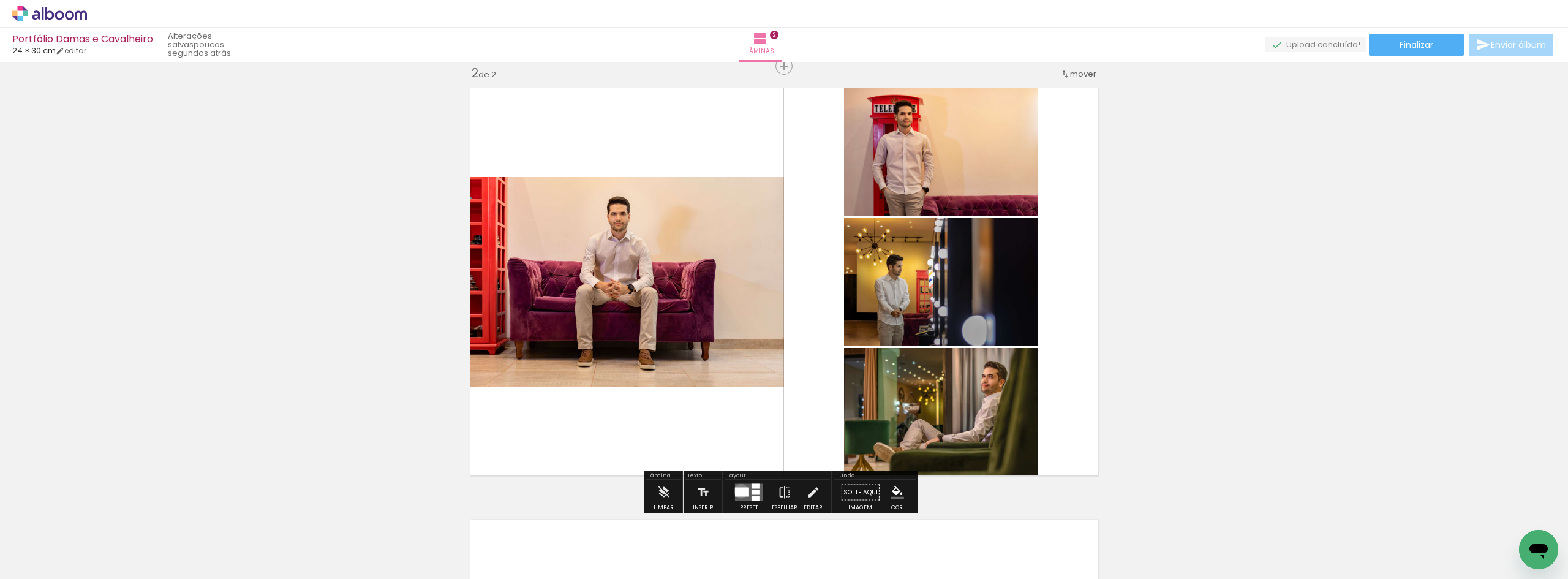
drag, startPoint x: 738, startPoint y: 491, endPoint x: 823, endPoint y: 419, distance: 111.4
click at [738, 491] on div at bounding box center [741, 492] width 14 height 9
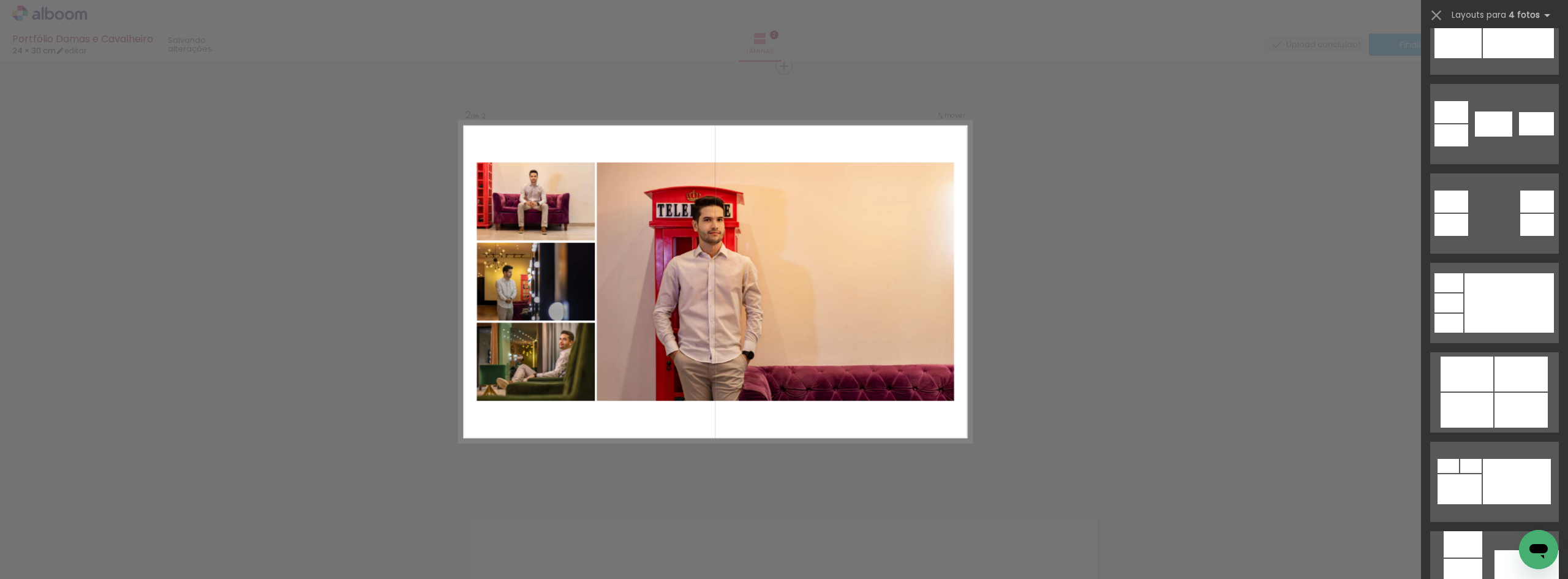
scroll to position [551, 0]
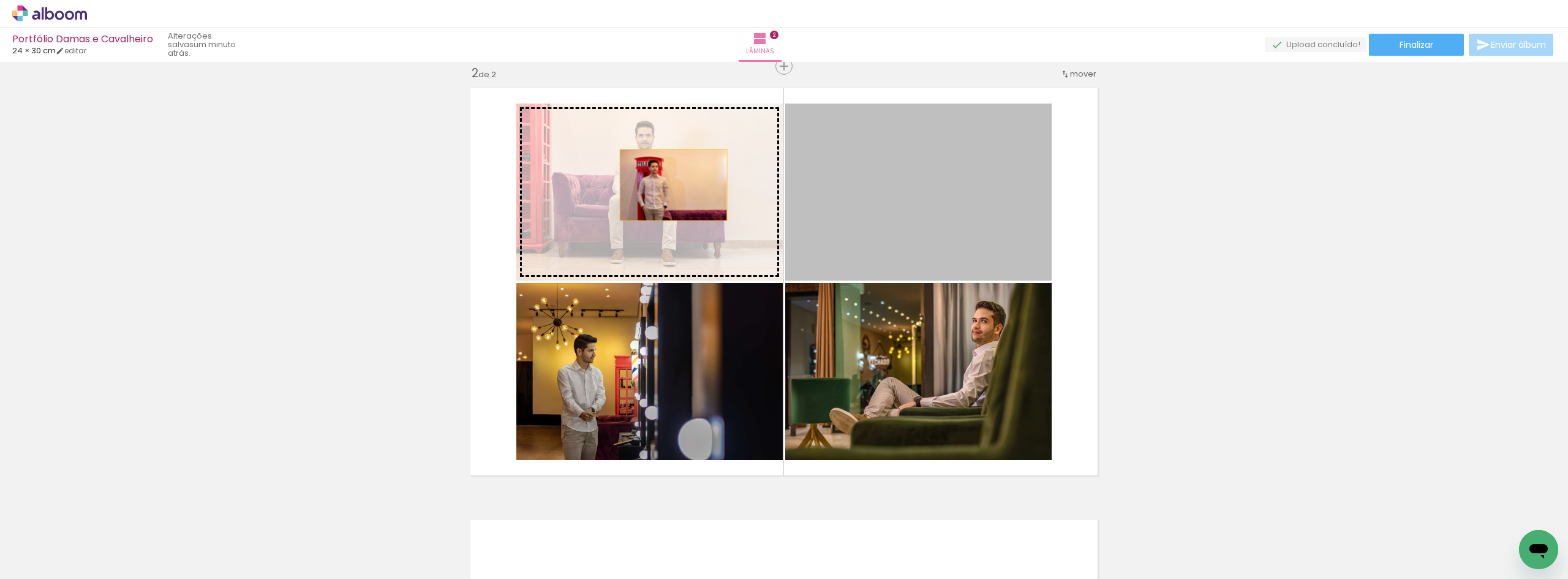
drag, startPoint x: 899, startPoint y: 191, endPoint x: 666, endPoint y: 186, distance: 233.1
click at [0, 0] on slot at bounding box center [0, 0] width 0 height 0
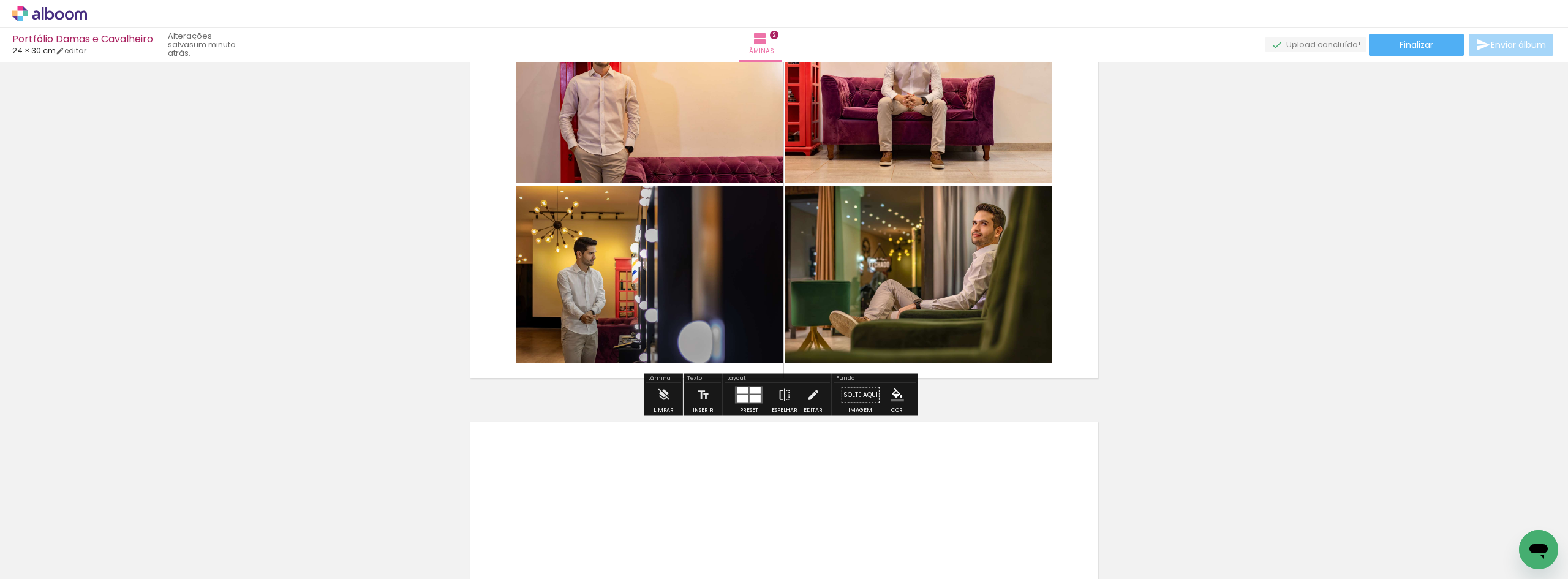
scroll to position [569, 0]
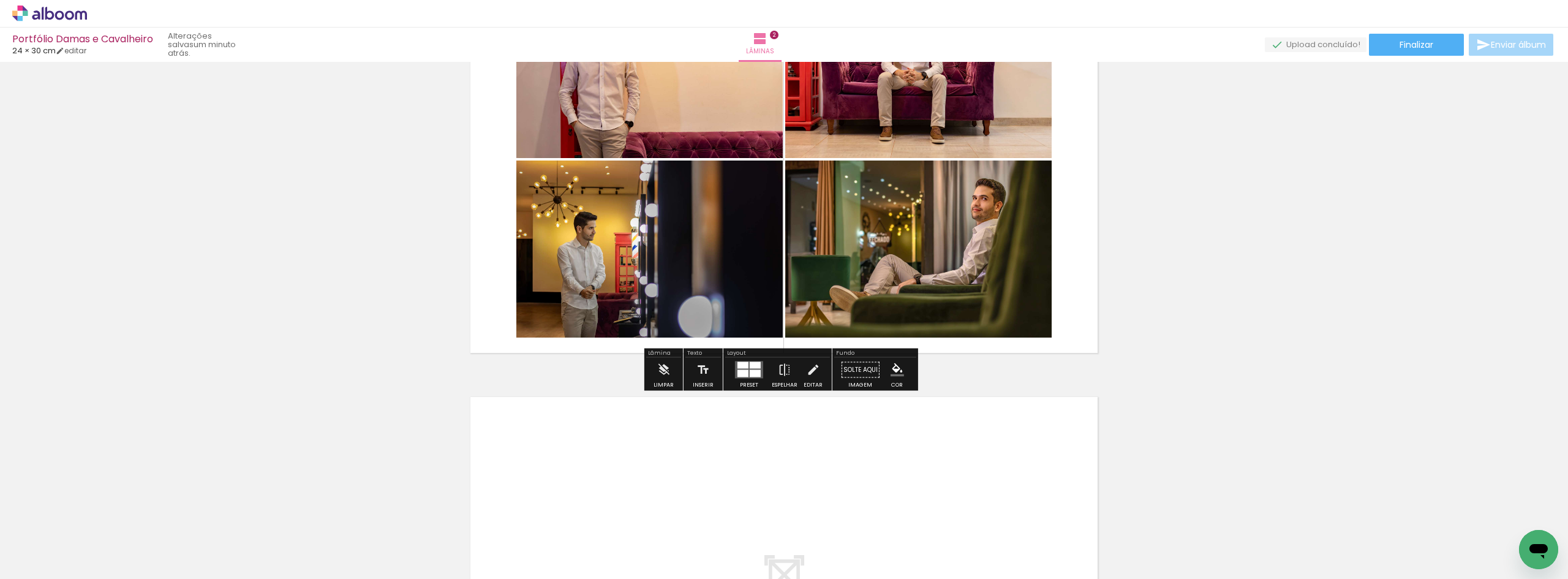
click at [893, 375] on iron-icon "color picker" at bounding box center [898, 370] width 14 height 14
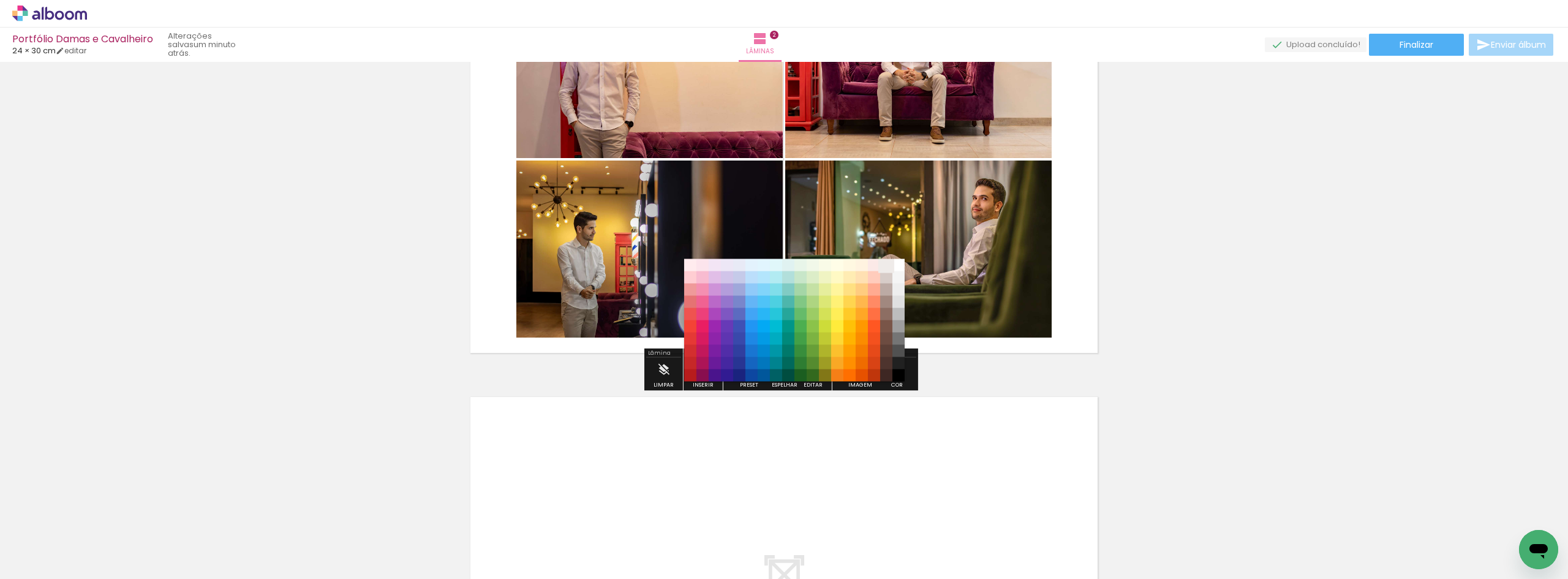
click at [887, 266] on paper-item "#efebe9" at bounding box center [886, 265] width 13 height 13
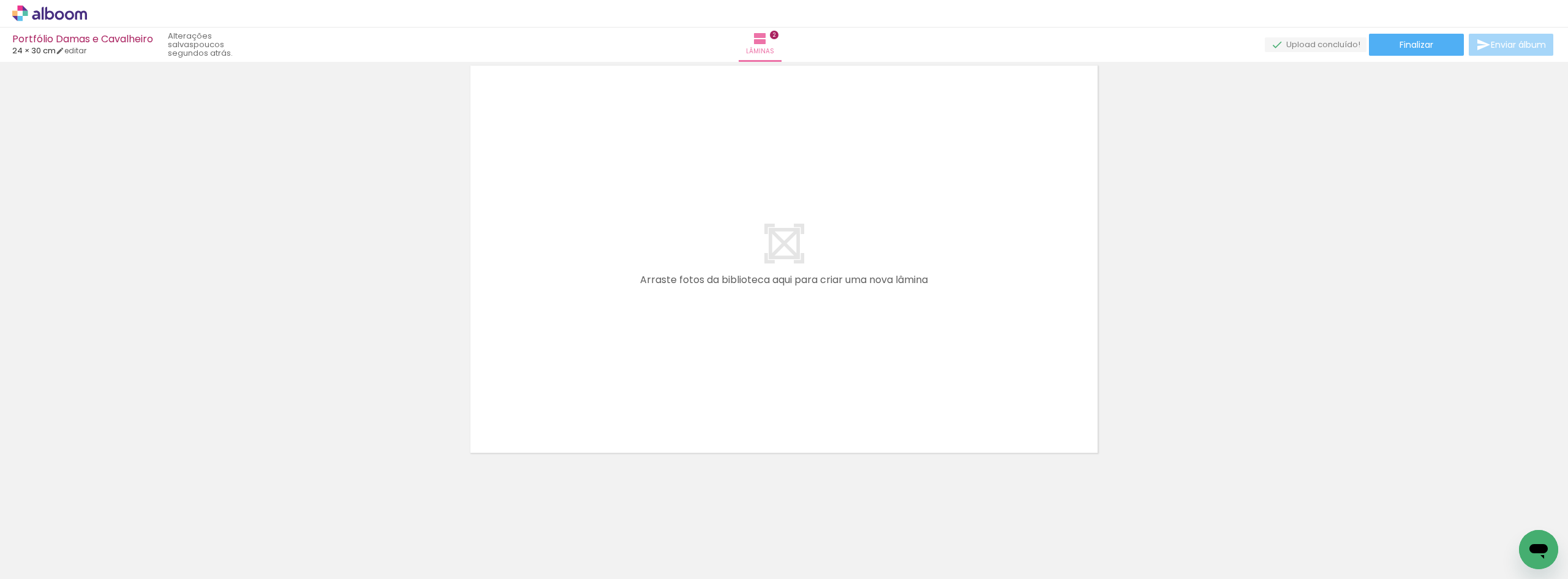
scroll to position [0, 0]
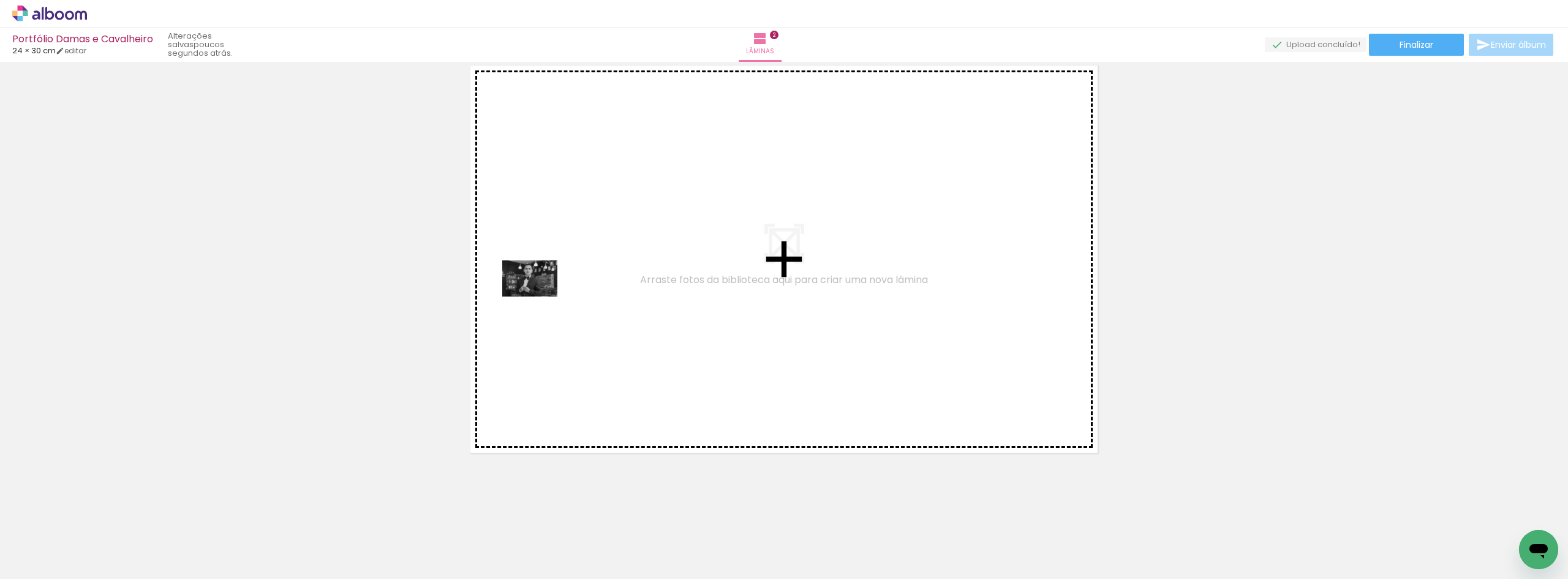
drag, startPoint x: 139, startPoint y: 533, endPoint x: 539, endPoint y: 297, distance: 464.4
click at [539, 297] on quentale-workspace at bounding box center [784, 290] width 1568 height 579
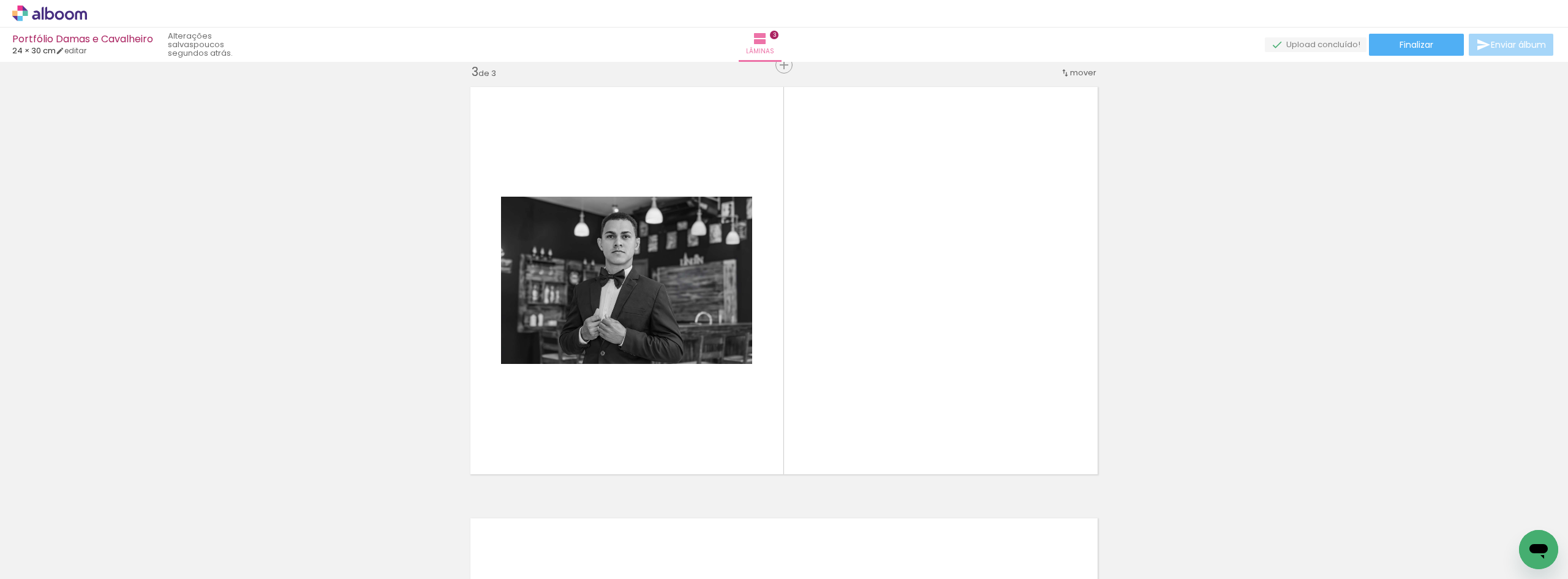
scroll to position [878, 0]
drag, startPoint x: 194, startPoint y: 534, endPoint x: 612, endPoint y: 312, distance: 473.3
click at [631, 279] on quentale-workspace at bounding box center [784, 290] width 1568 height 579
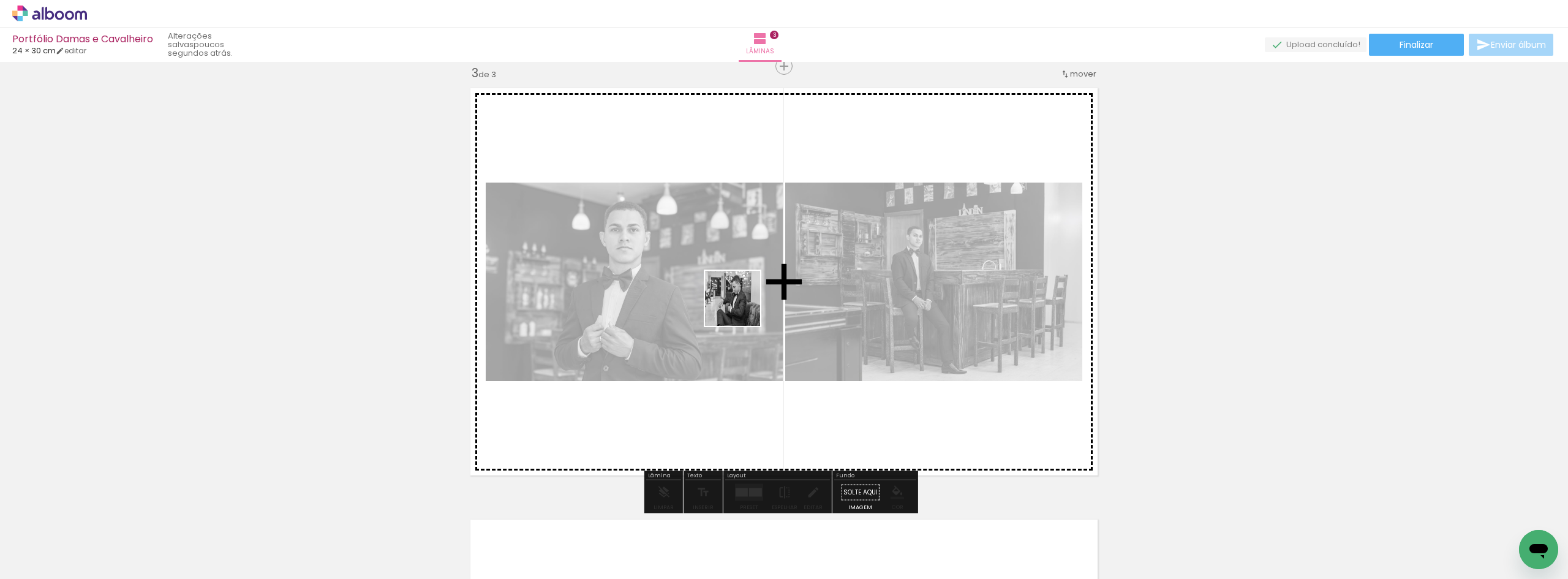
drag, startPoint x: 665, startPoint y: 388, endPoint x: 720, endPoint y: 341, distance: 72.3
click at [750, 298] on quentale-workspace at bounding box center [784, 290] width 1568 height 579
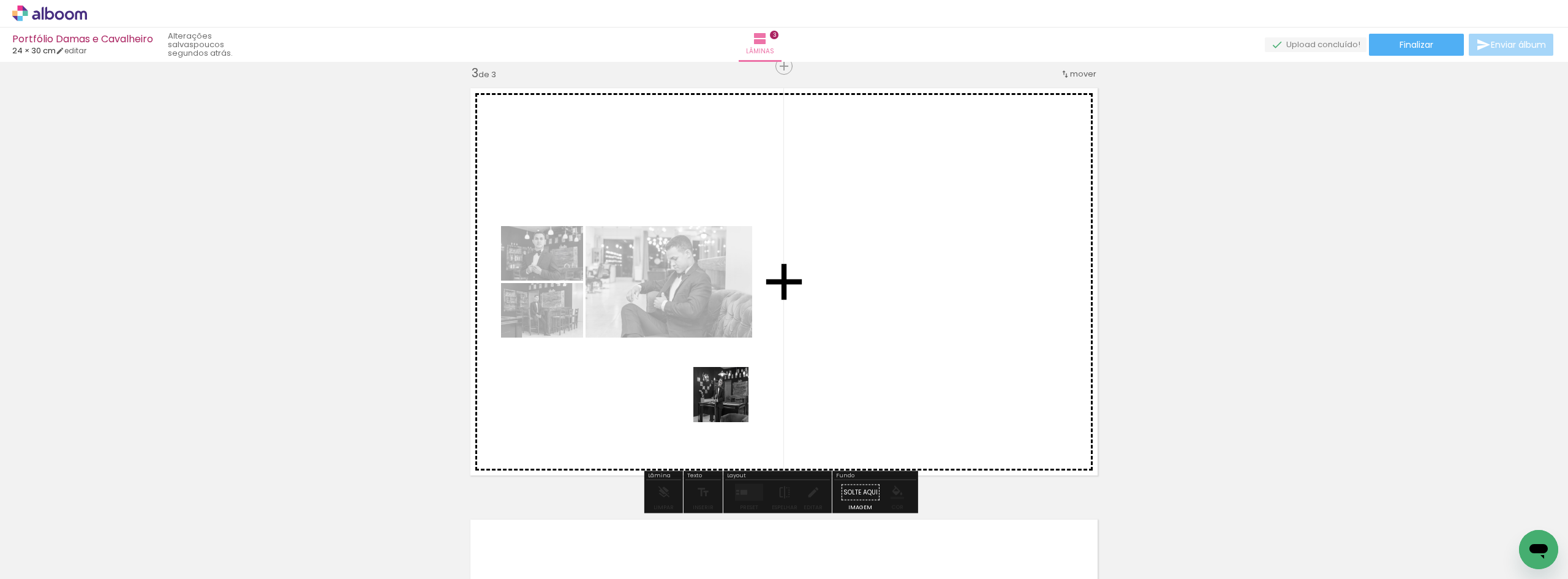
drag, startPoint x: 605, startPoint y: 544, endPoint x: 950, endPoint y: 236, distance: 462.5
click at [905, 269] on quentale-workspace at bounding box center [784, 290] width 1568 height 579
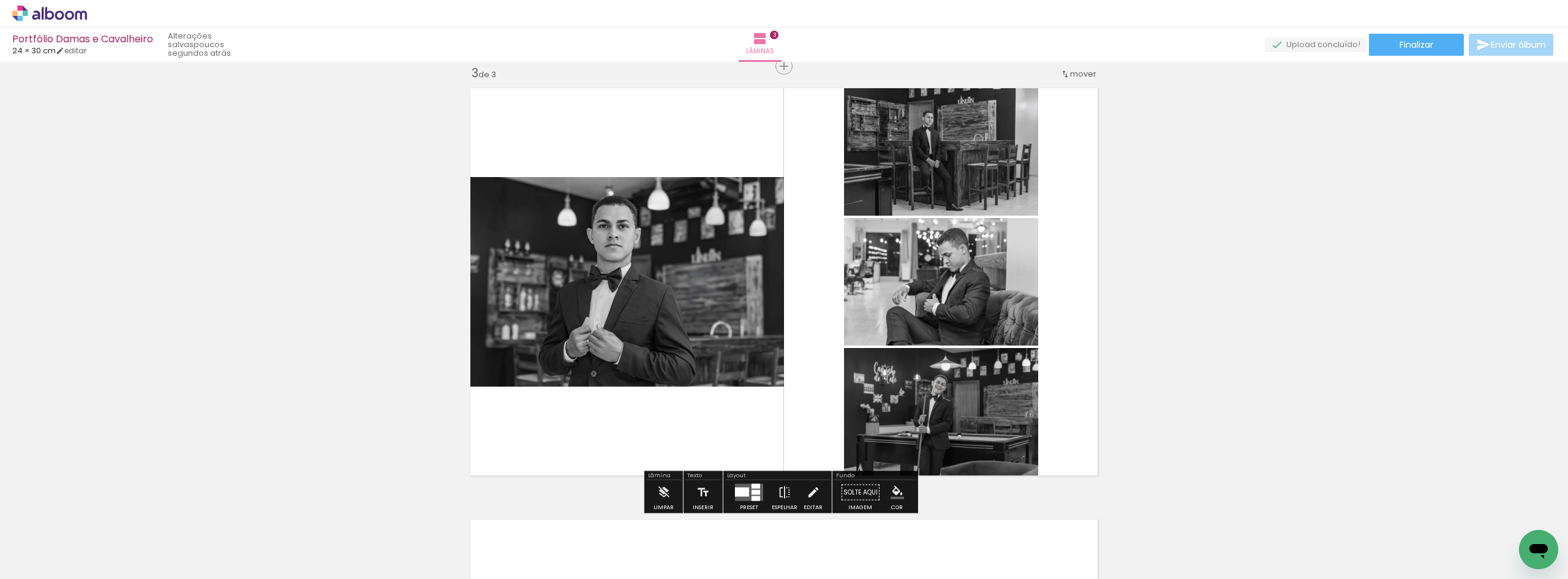
click at [737, 490] on div at bounding box center [741, 492] width 14 height 9
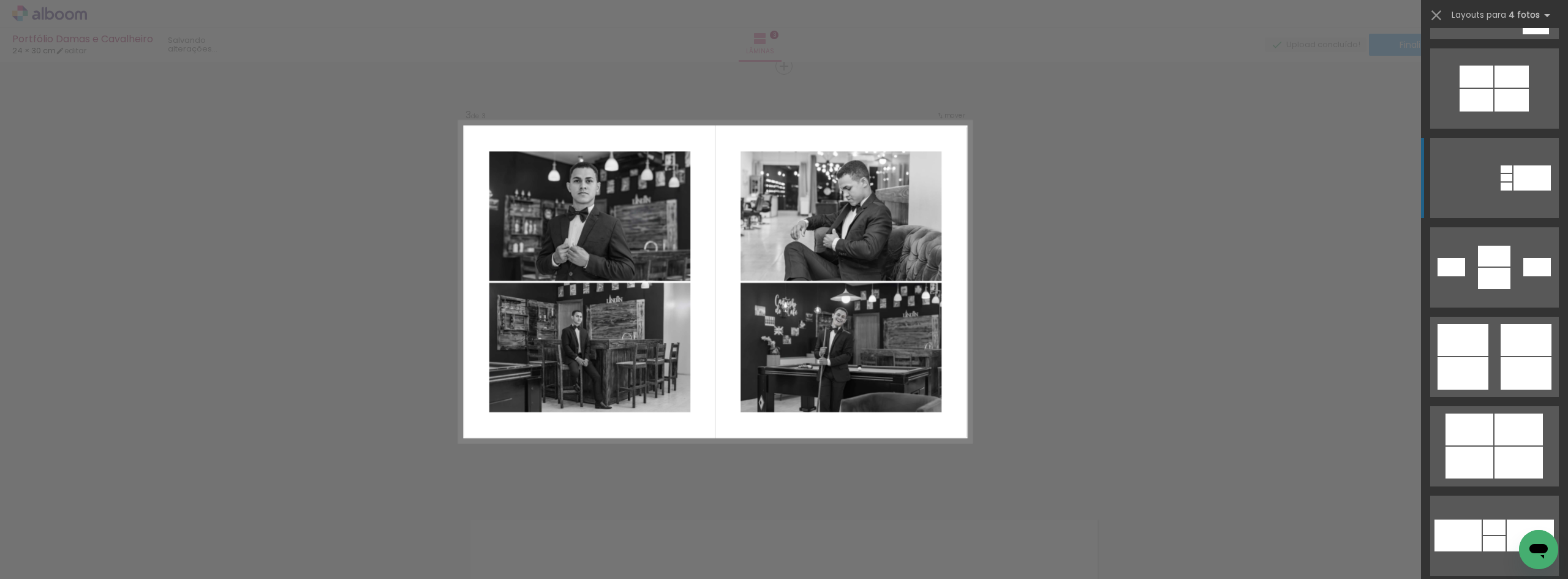
scroll to position [1531, 0]
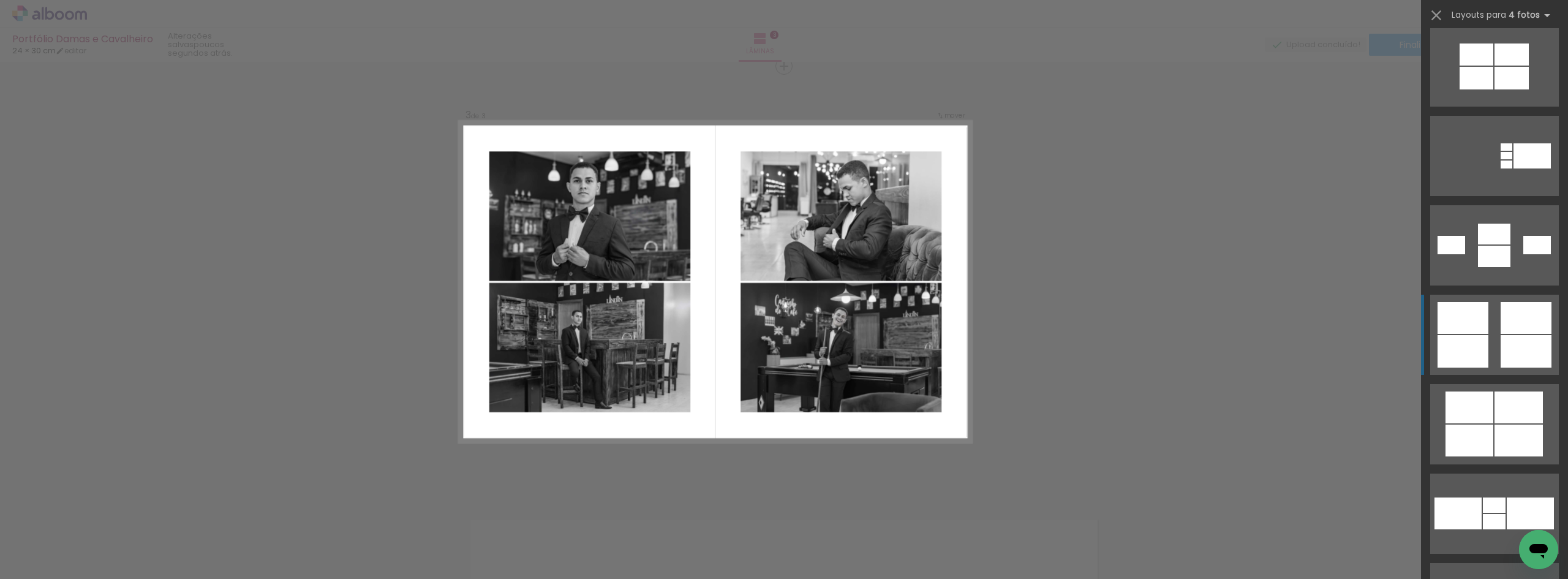
click at [1523, 255] on div at bounding box center [1537, 245] width 27 height 18
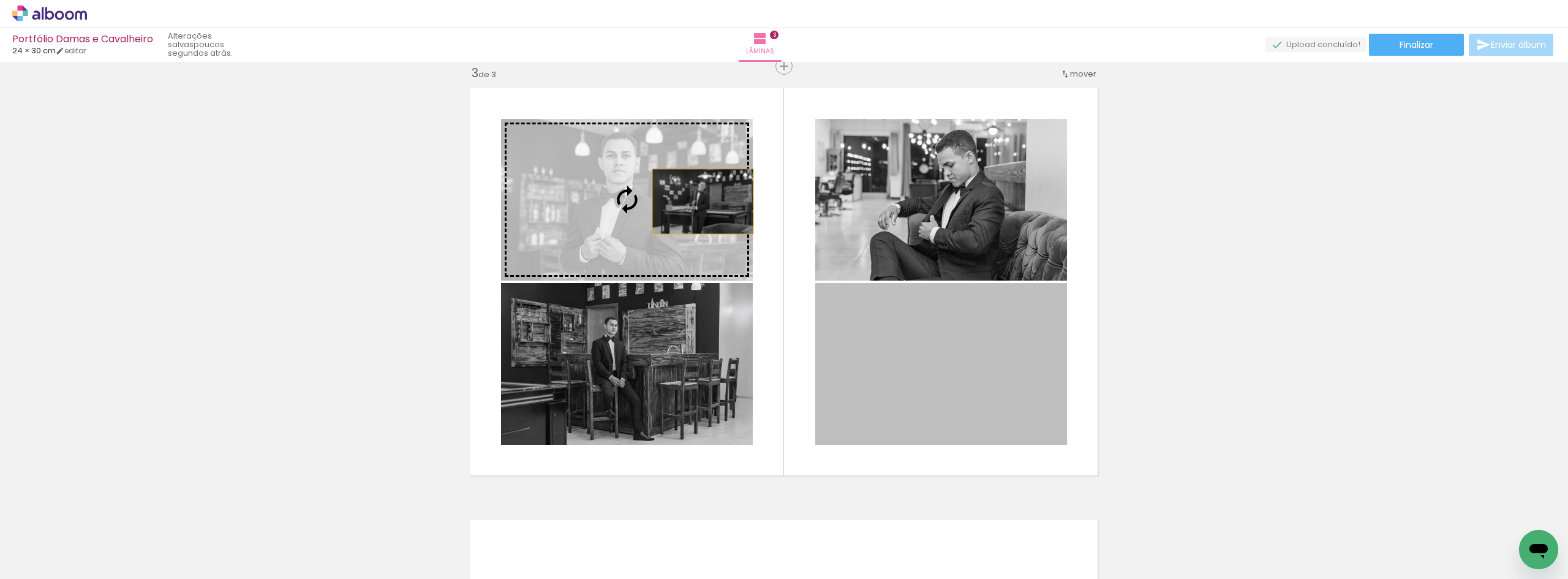
drag, startPoint x: 840, startPoint y: 274, endPoint x: 651, endPoint y: 189, distance: 207.2
click at [0, 0] on slot at bounding box center [0, 0] width 0 height 0
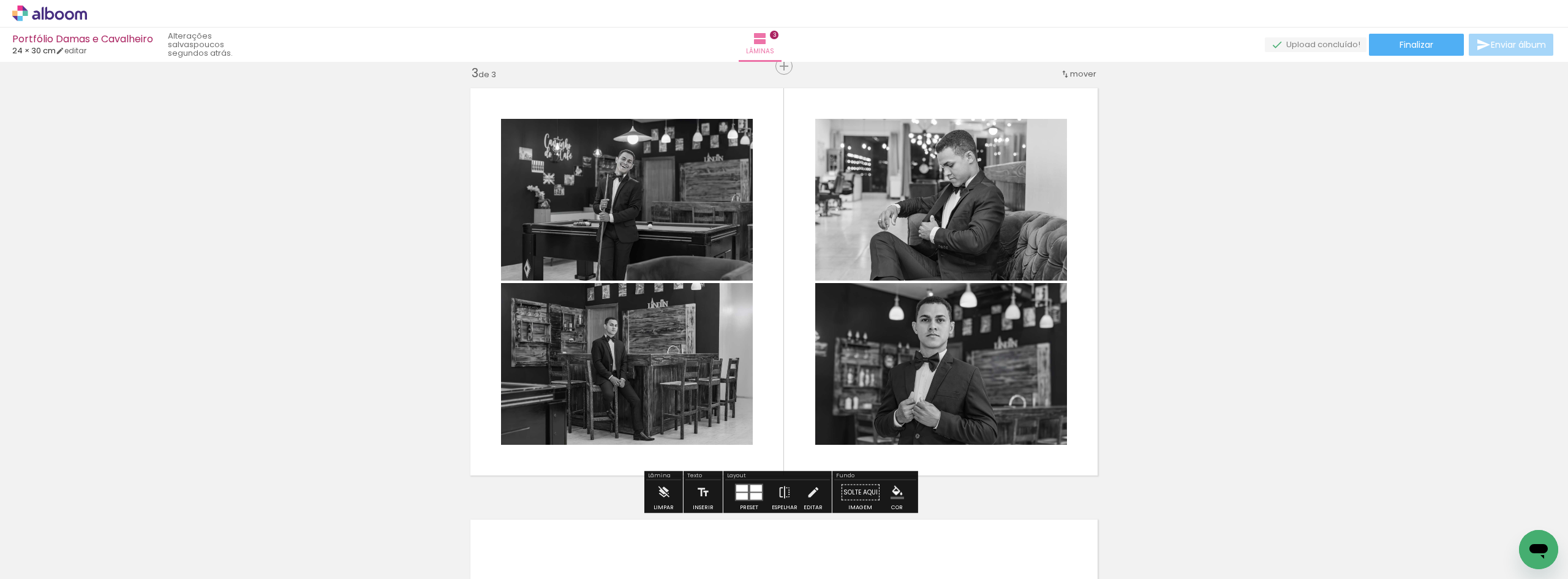
click at [895, 492] on iron-icon "color picker" at bounding box center [898, 493] width 14 height 14
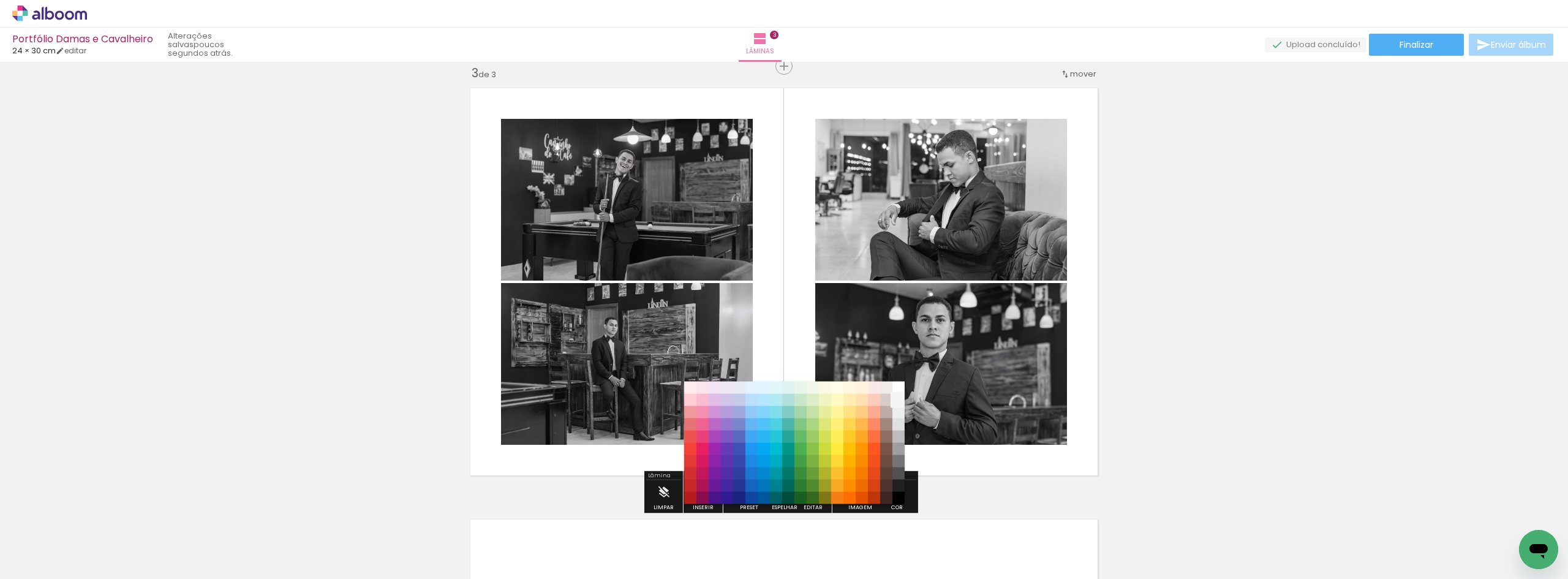
click at [902, 402] on paper-item "#f5f5f5" at bounding box center [898, 399] width 13 height 13
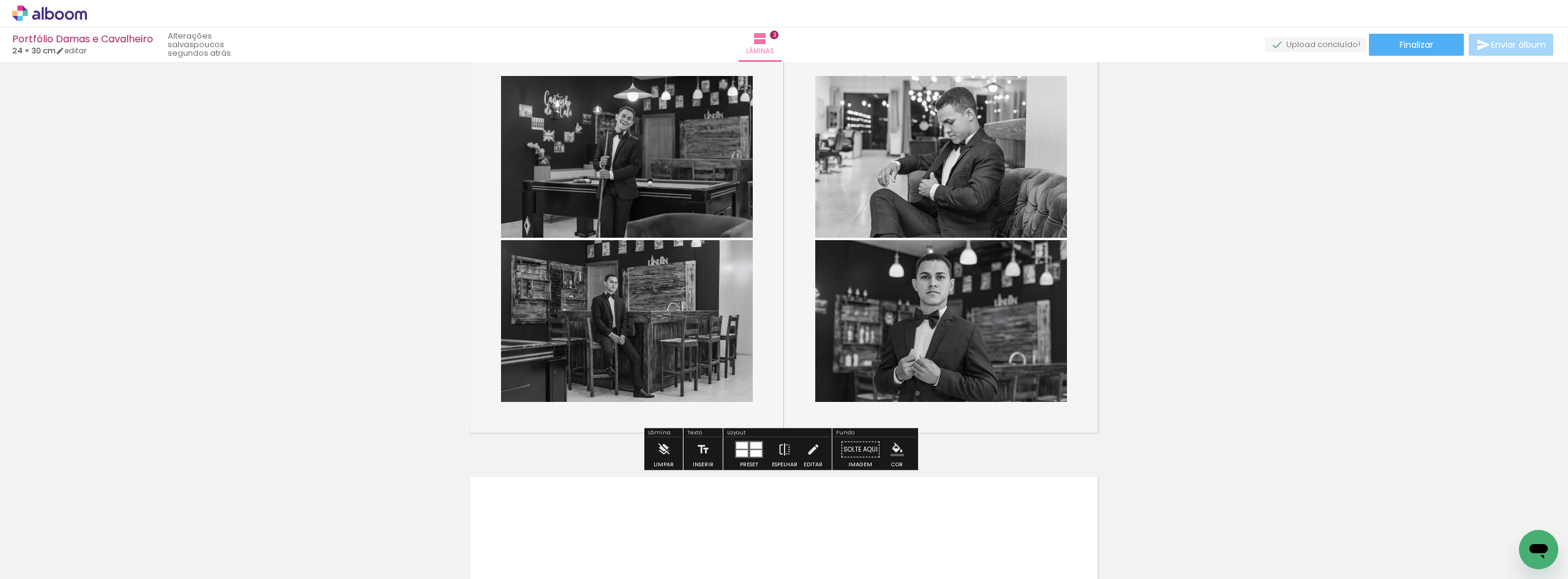
scroll to position [939, 0]
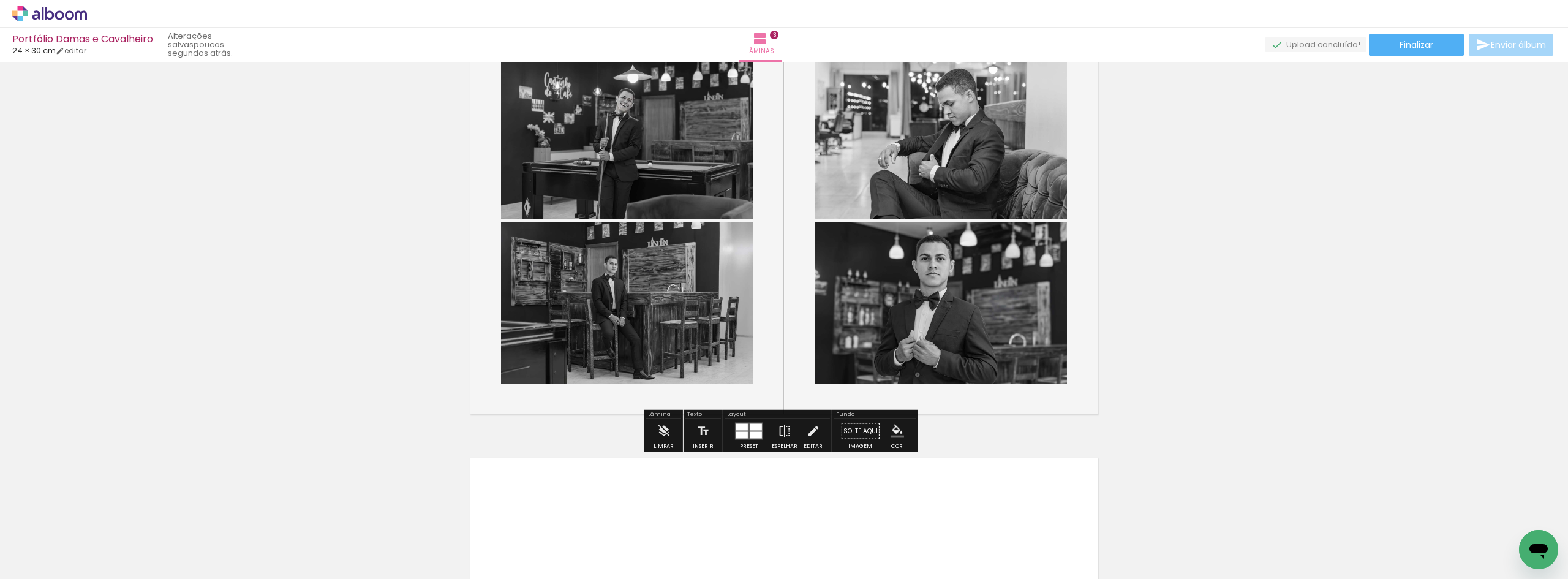
click at [891, 435] on iron-icon "color picker" at bounding box center [898, 431] width 14 height 14
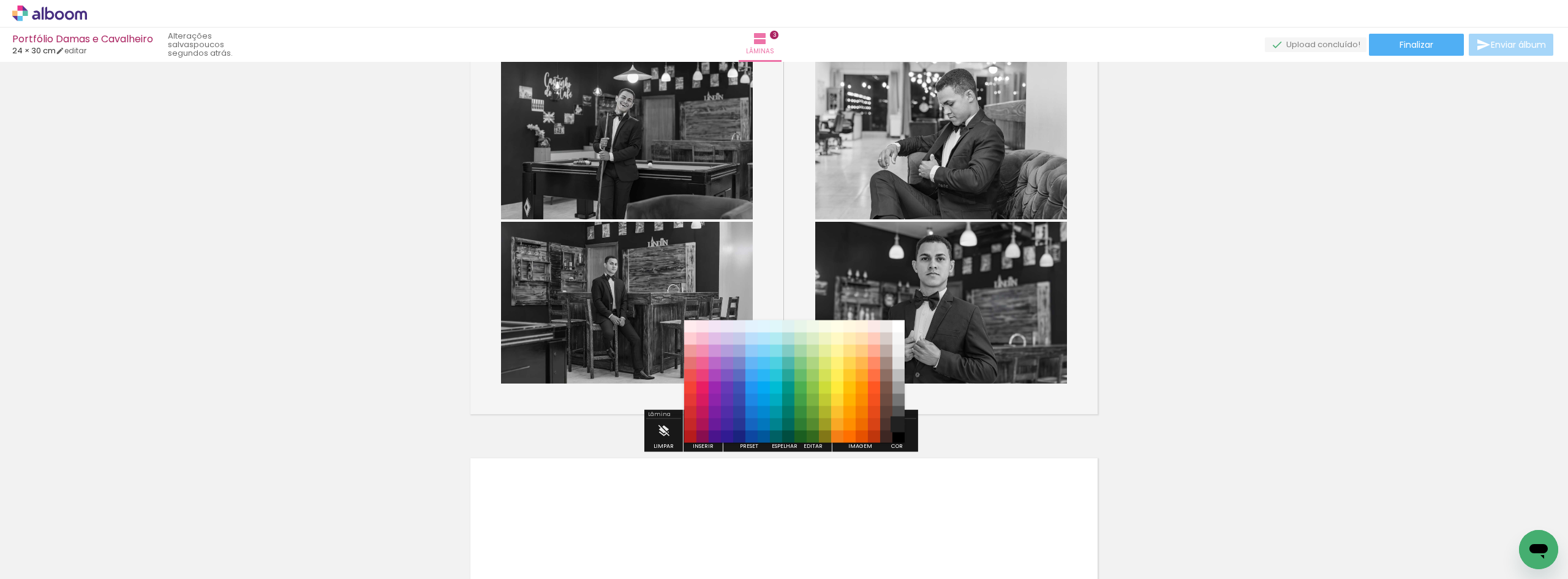
click at [899, 424] on paper-item "#212121" at bounding box center [898, 425] width 13 height 13
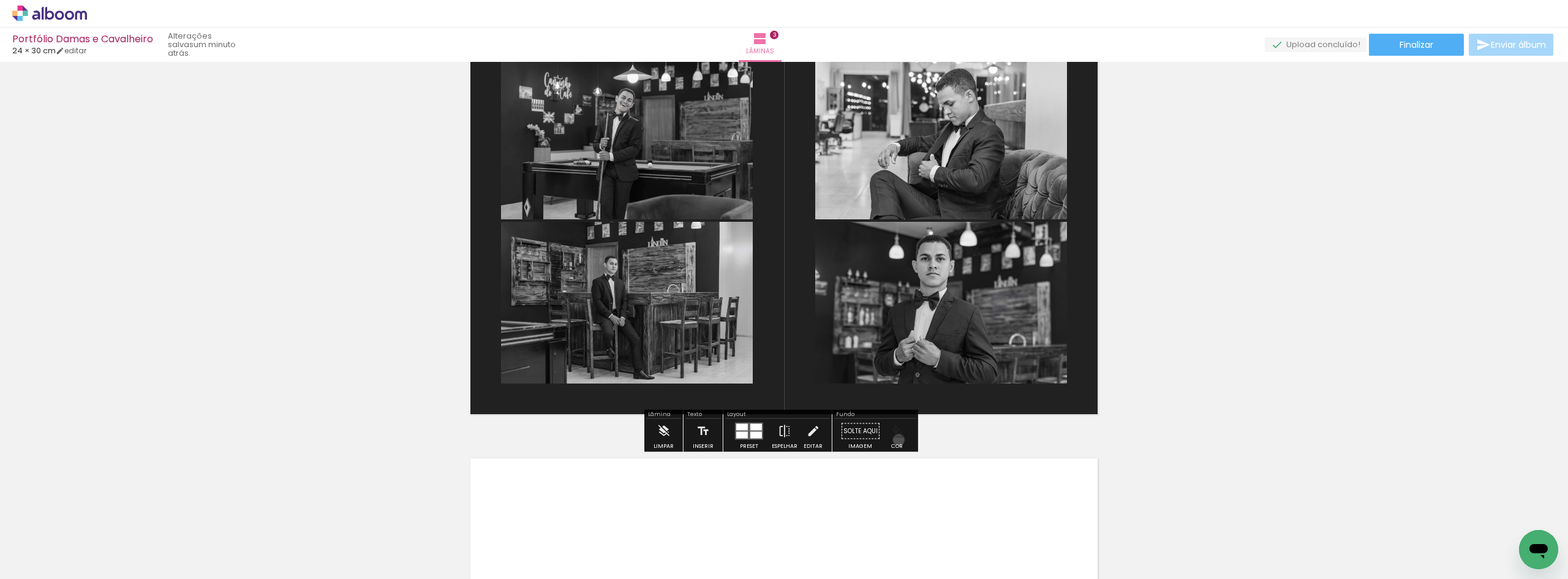
click at [894, 440] on paper-menu-button "#ffebee #ffcdd2 #ef9a9a #e57373 #ef5350 #f44336 #e53935 #d32f2f #c62828 #b71c1c…" at bounding box center [897, 431] width 23 height 23
click at [894, 430] on iron-icon "color picker" at bounding box center [898, 431] width 14 height 14
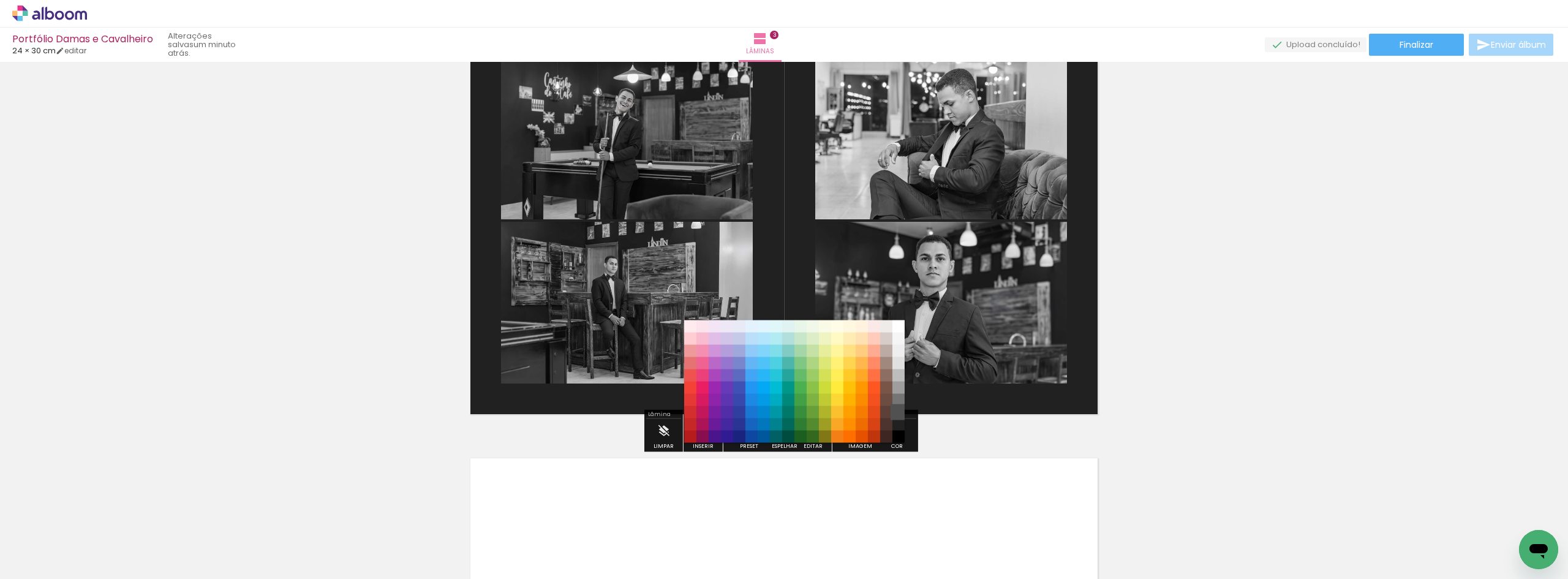
click at [896, 412] on paper-item "#515151" at bounding box center [898, 412] width 13 height 13
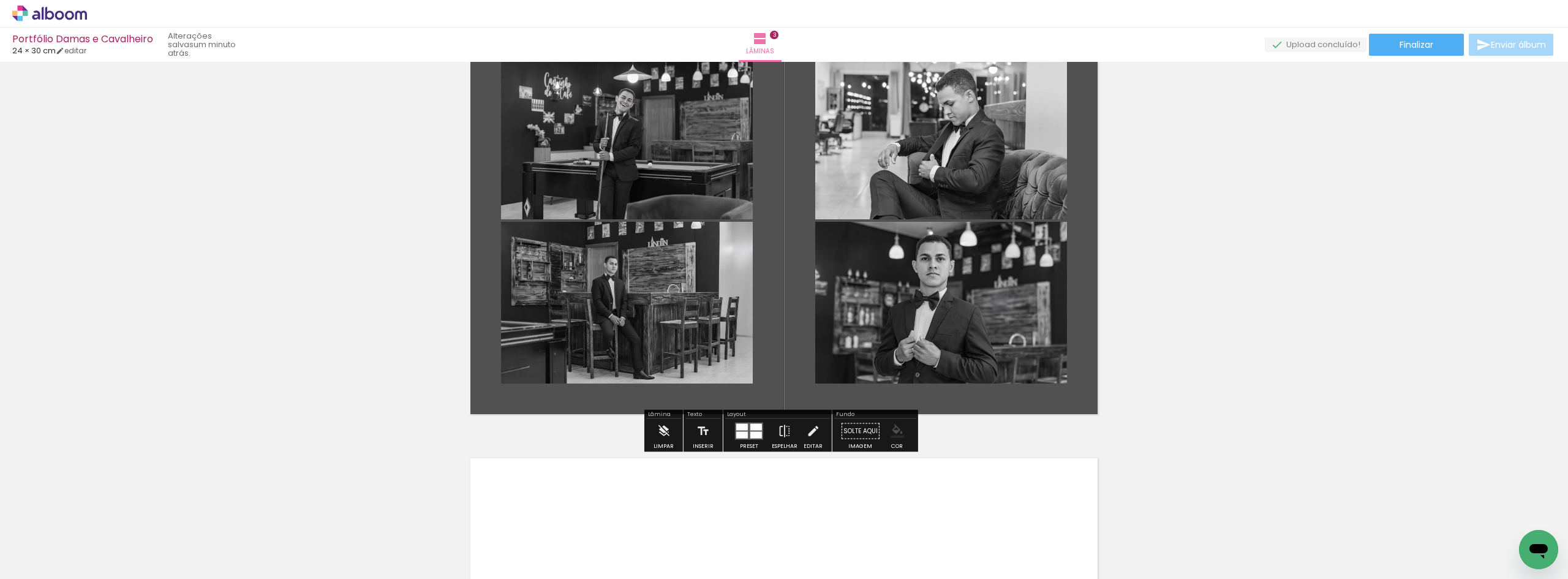
click at [891, 431] on iron-icon "color picker" at bounding box center [898, 431] width 14 height 14
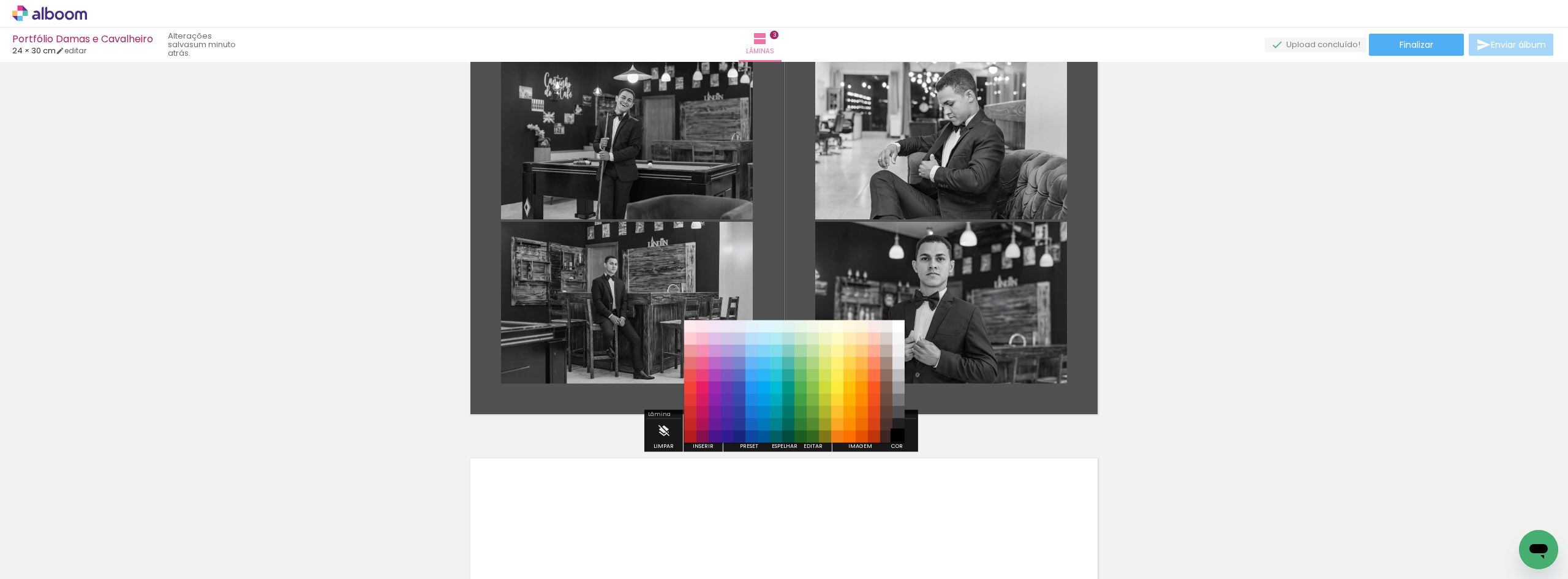
click at [898, 440] on paper-item "#000000" at bounding box center [898, 436] width 13 height 13
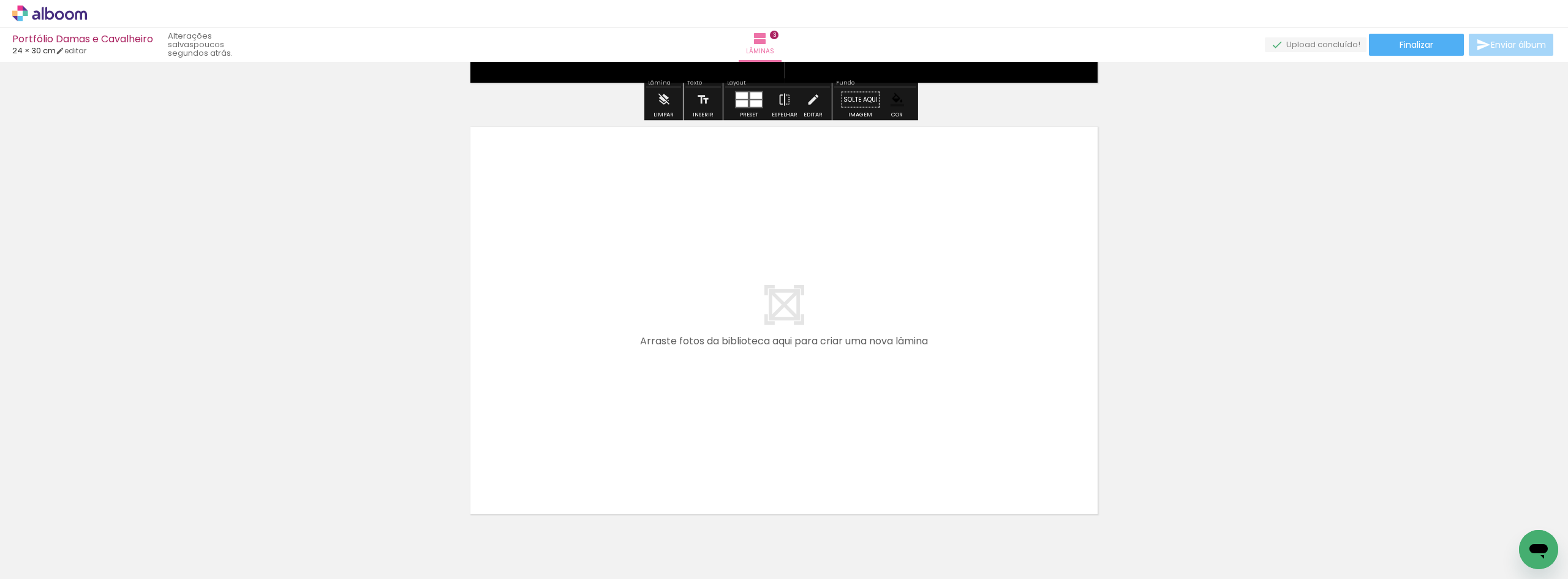
scroll to position [1332, 0]
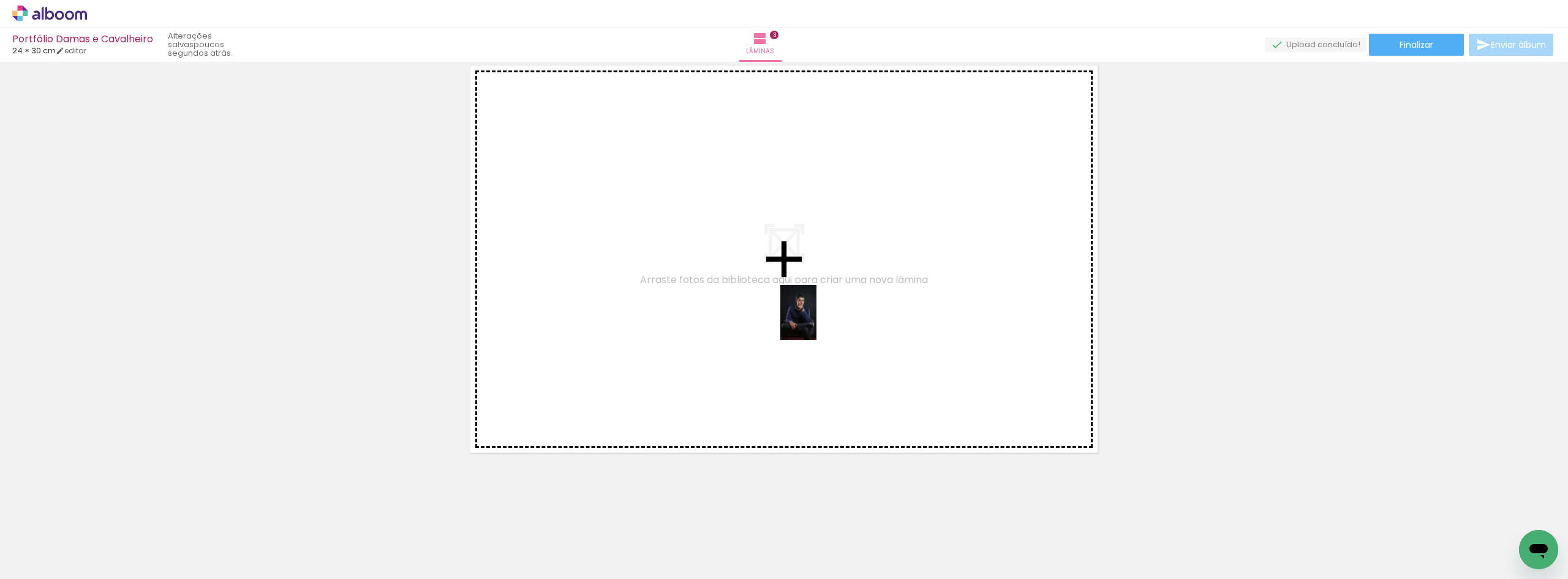
drag, startPoint x: 1176, startPoint y: 536, endPoint x: 800, endPoint y: 352, distance: 418.6
click at [796, 316] on quentale-workspace at bounding box center [784, 290] width 1568 height 579
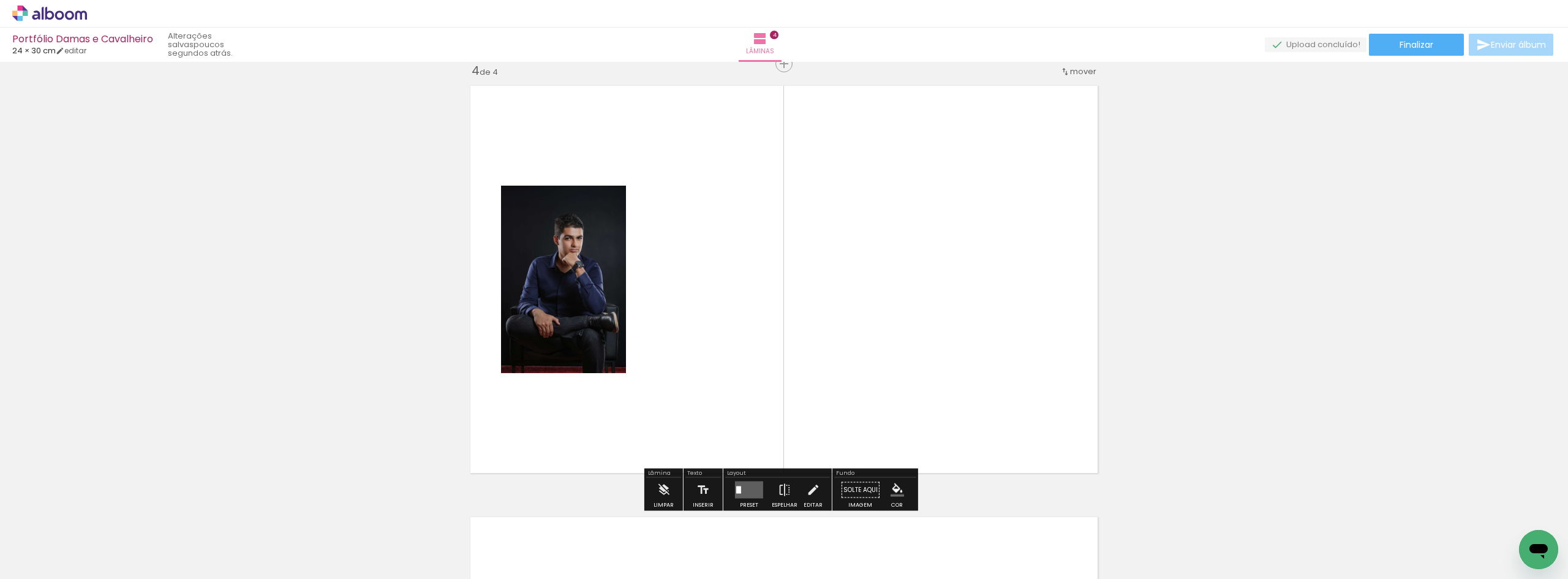
scroll to position [1310, 0]
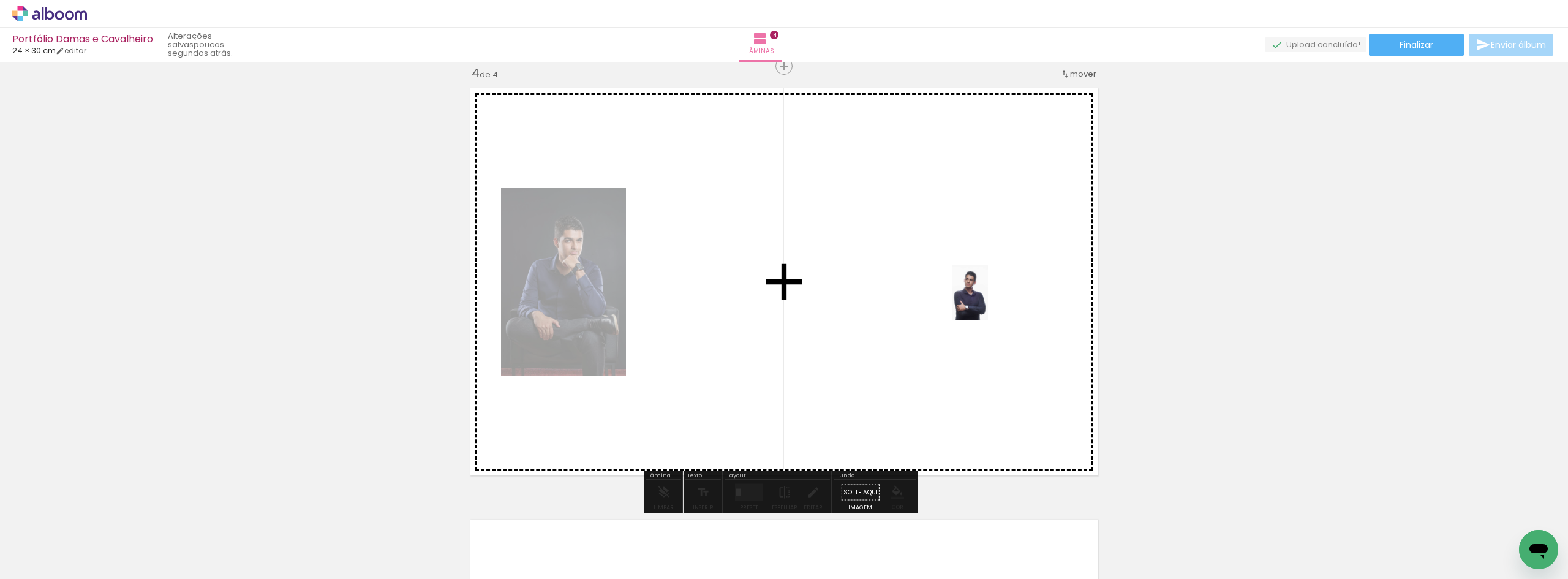
drag, startPoint x: 823, startPoint y: 534, endPoint x: 988, endPoint y: 301, distance: 285.5
click at [988, 301] on quentale-workspace at bounding box center [784, 290] width 1568 height 579
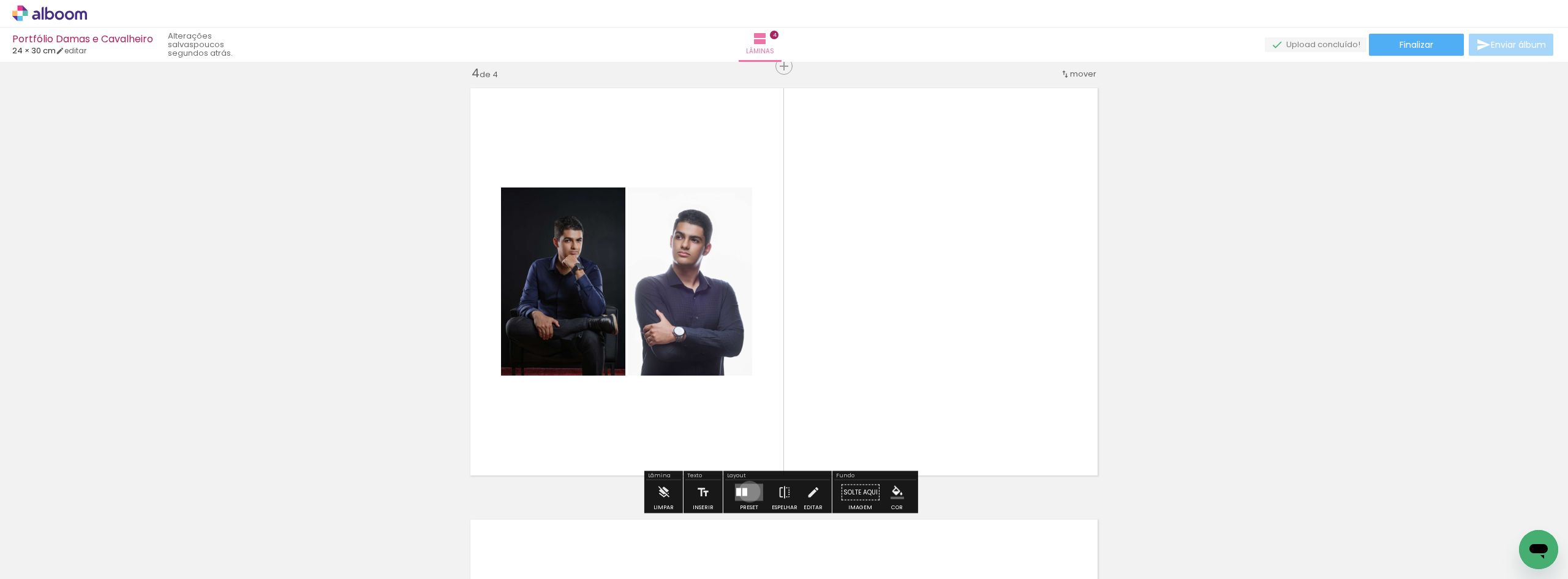
click at [746, 492] on quentale-layouter at bounding box center [748, 493] width 28 height 17
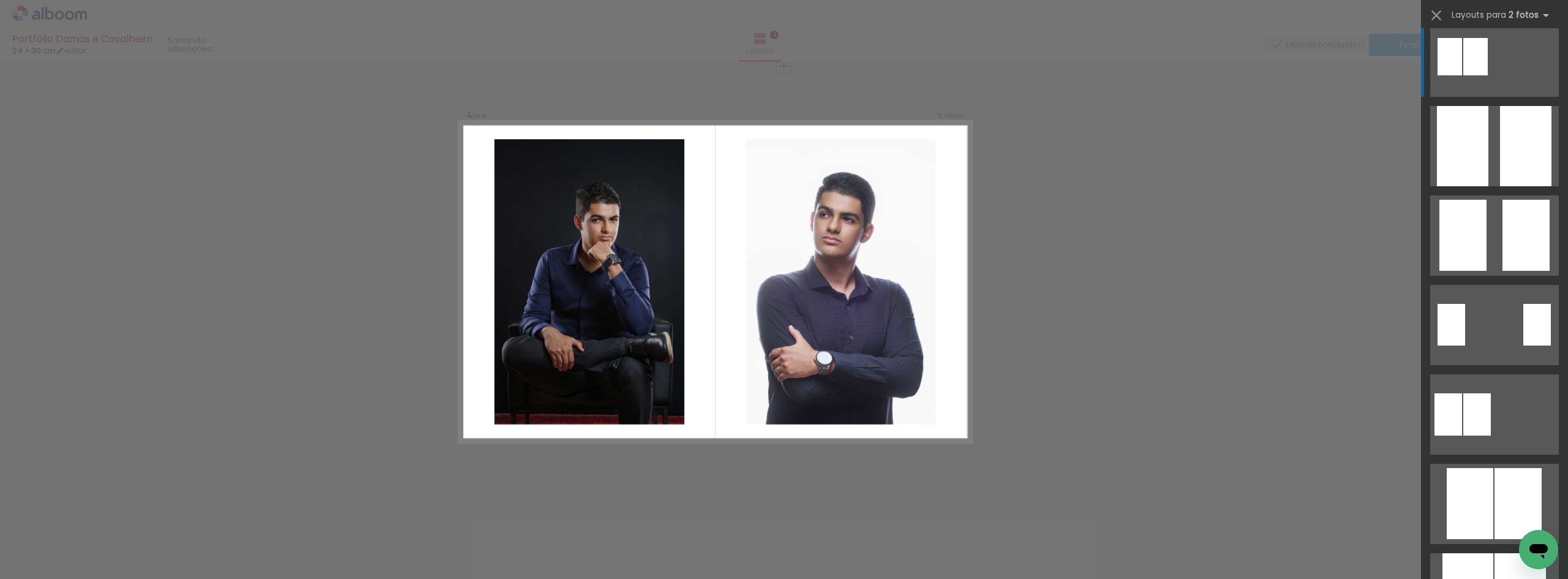
scroll to position [0, 0]
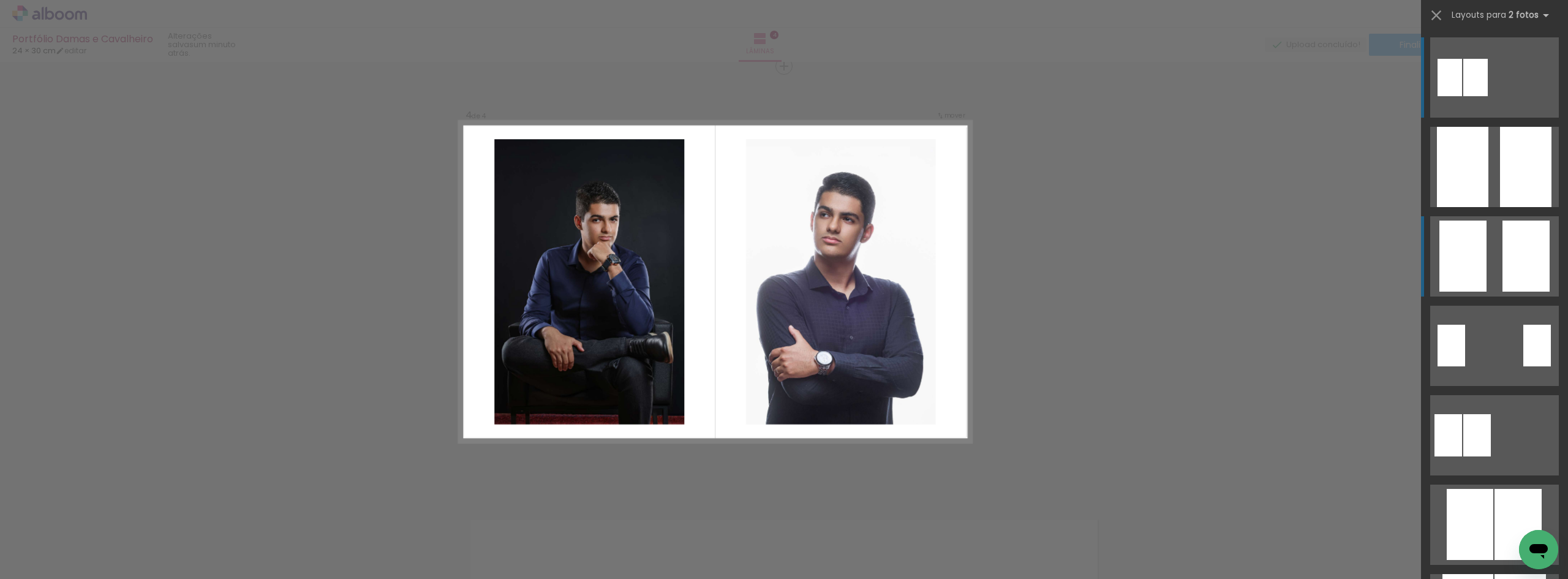
click at [1506, 207] on div at bounding box center [1525, 166] width 51 height 81
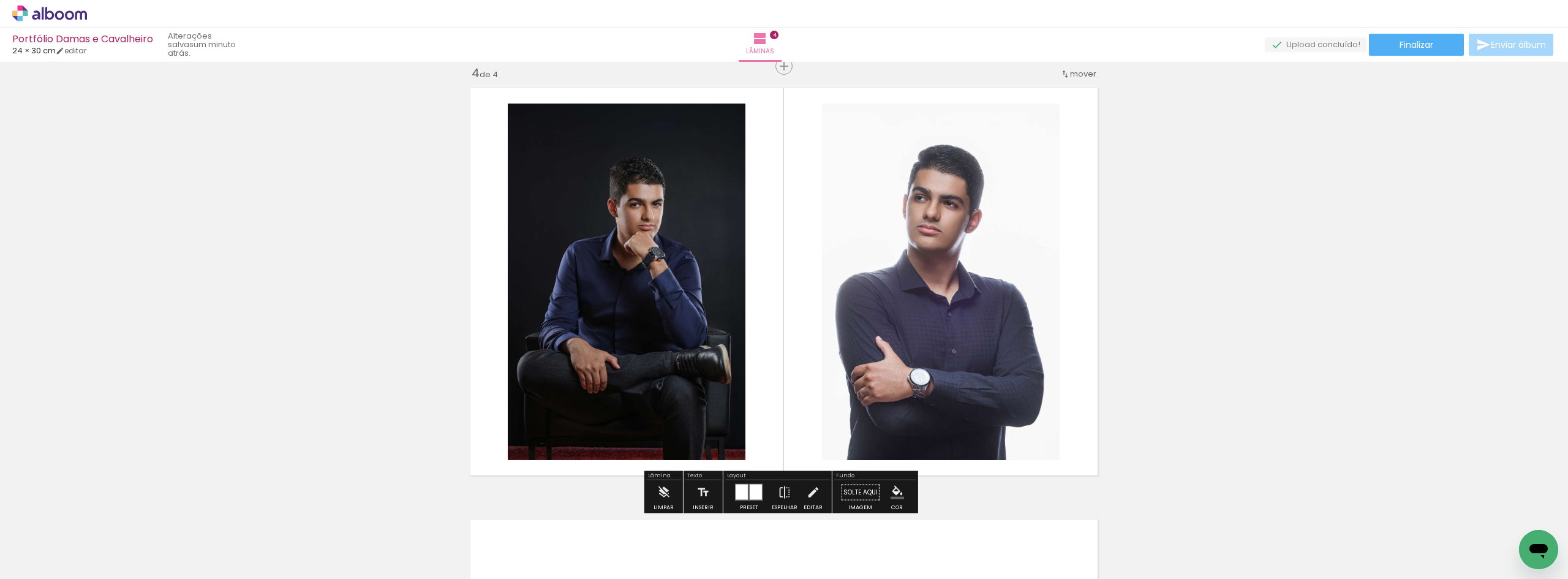
click at [892, 493] on iron-icon "color picker" at bounding box center [898, 493] width 14 height 14
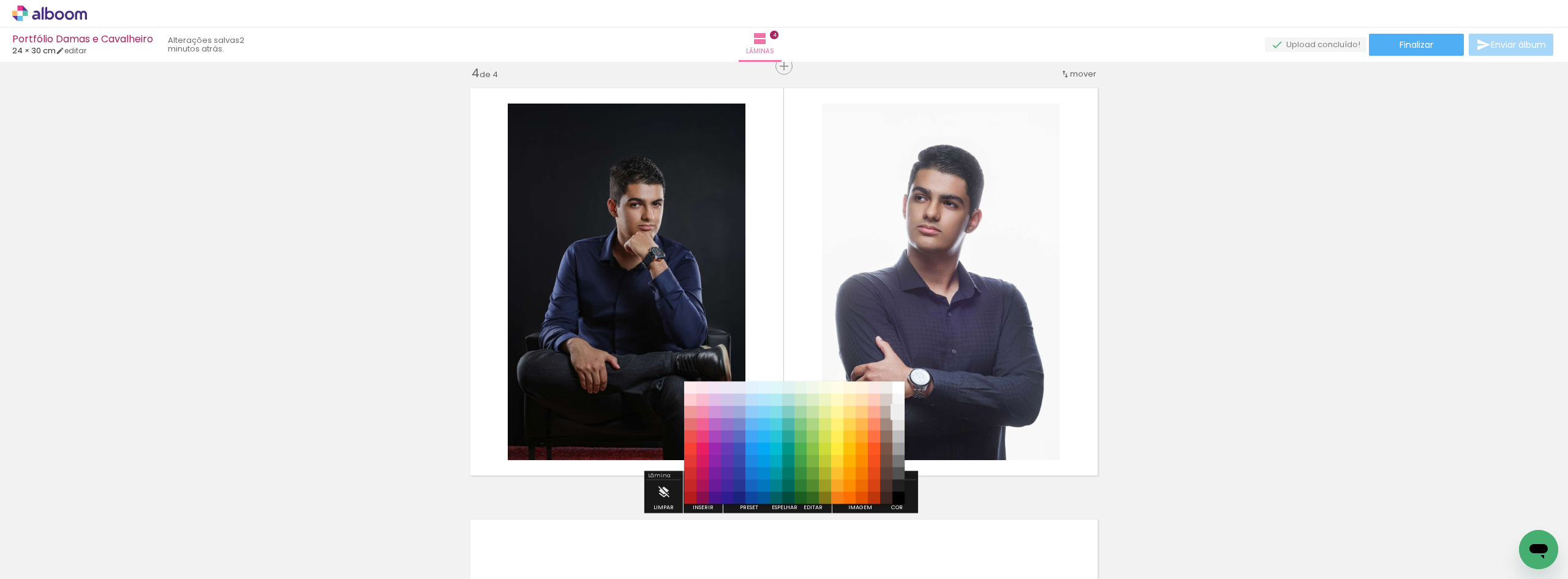
click at [901, 411] on paper-item "#eeeeee" at bounding box center [898, 412] width 13 height 13
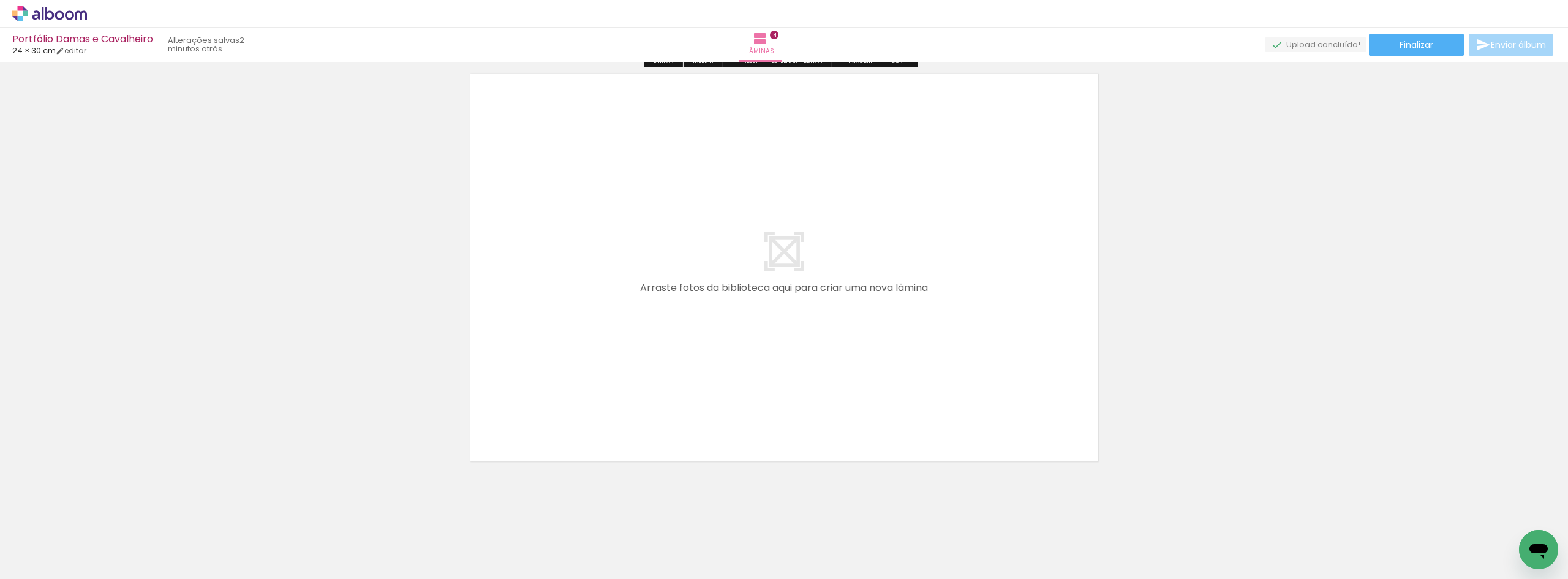
scroll to position [1763, 0]
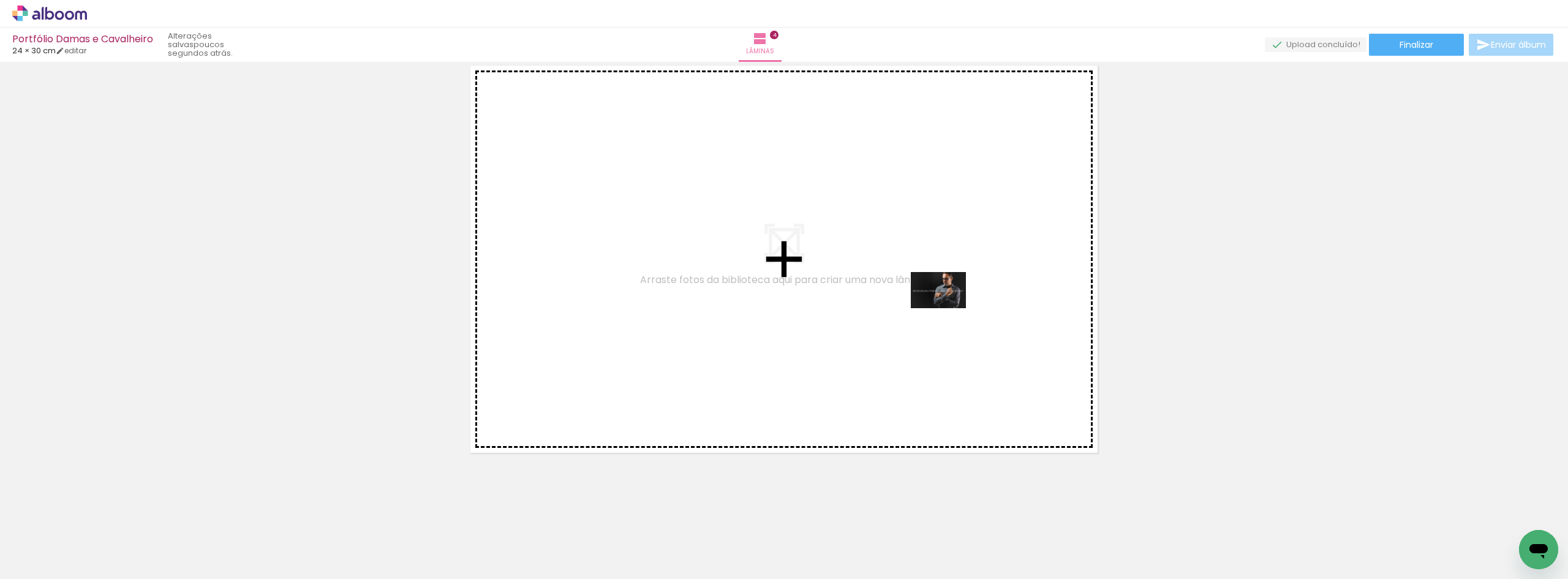
drag, startPoint x: 755, startPoint y: 535, endPoint x: 947, endPoint y: 309, distance: 296.5
click at [947, 309] on quentale-workspace at bounding box center [784, 290] width 1568 height 579
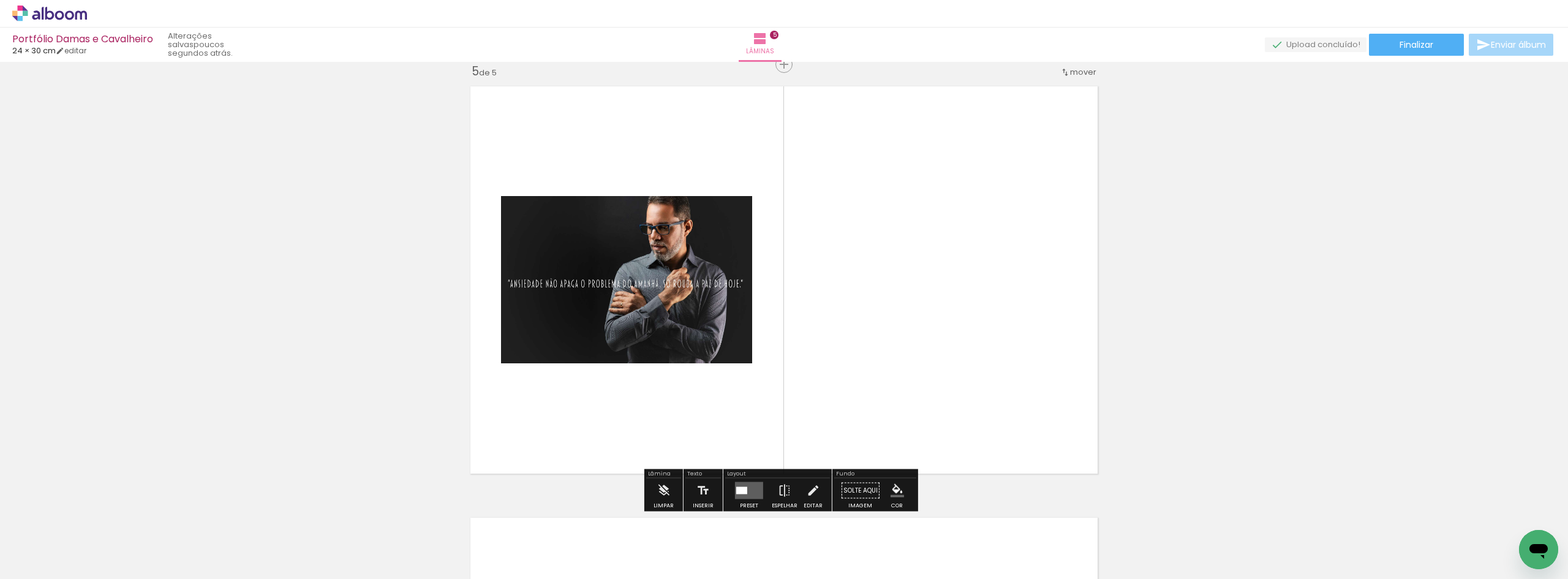
scroll to position [1740, 0]
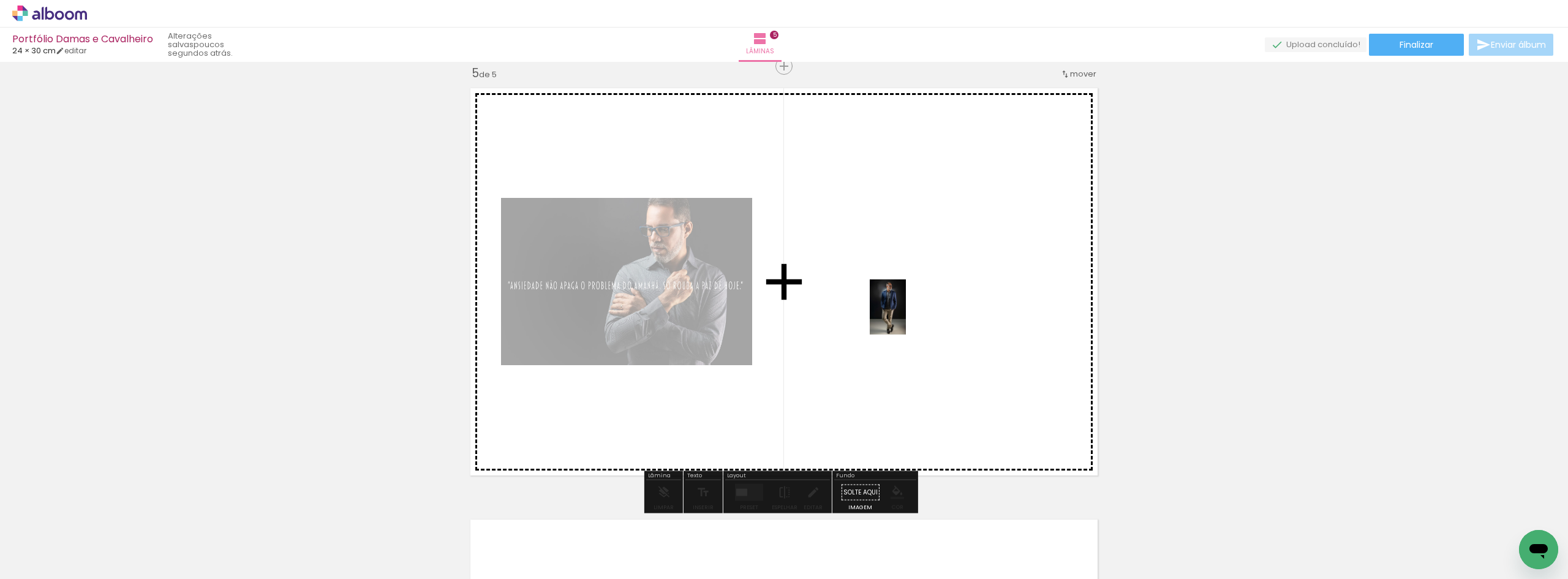
drag, startPoint x: 900, startPoint y: 534, endPoint x: 906, endPoint y: 316, distance: 218.1
click at [906, 316] on quentale-workspace at bounding box center [784, 290] width 1568 height 579
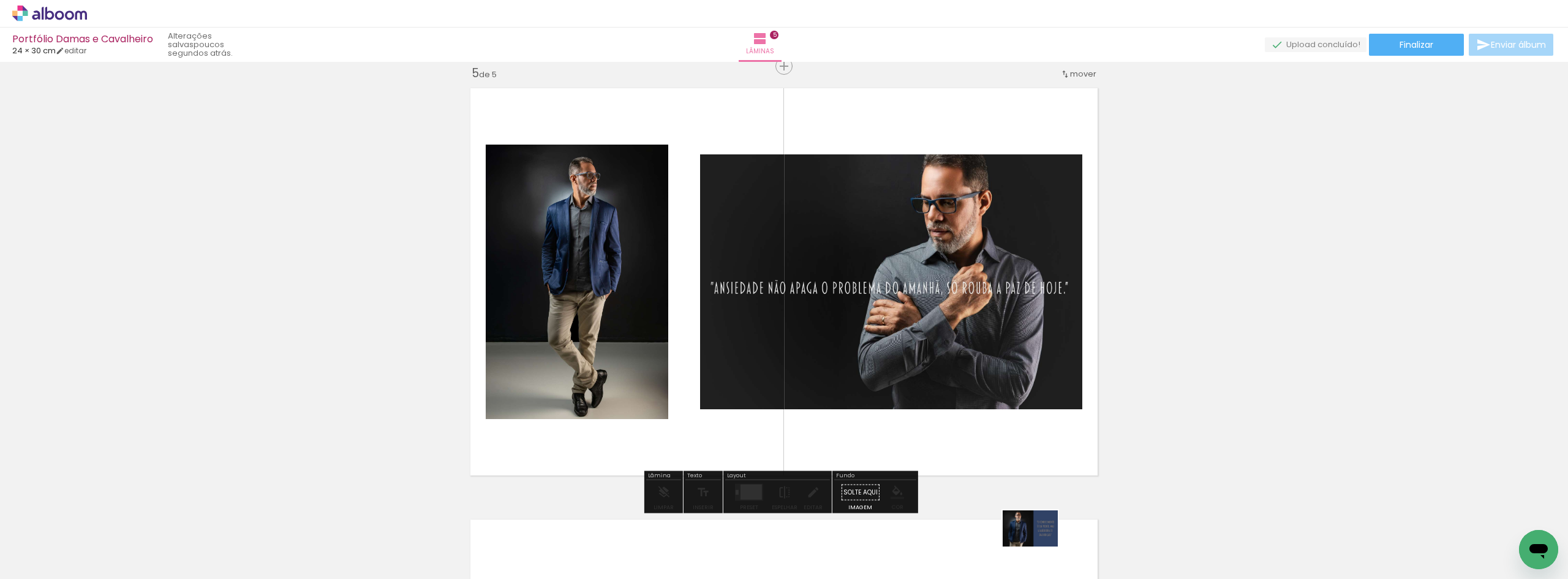
drag, startPoint x: 968, startPoint y: 483, endPoint x: 1036, endPoint y: 536, distance: 86.2
click at [1039, 550] on div at bounding box center [1038, 537] width 60 height 40
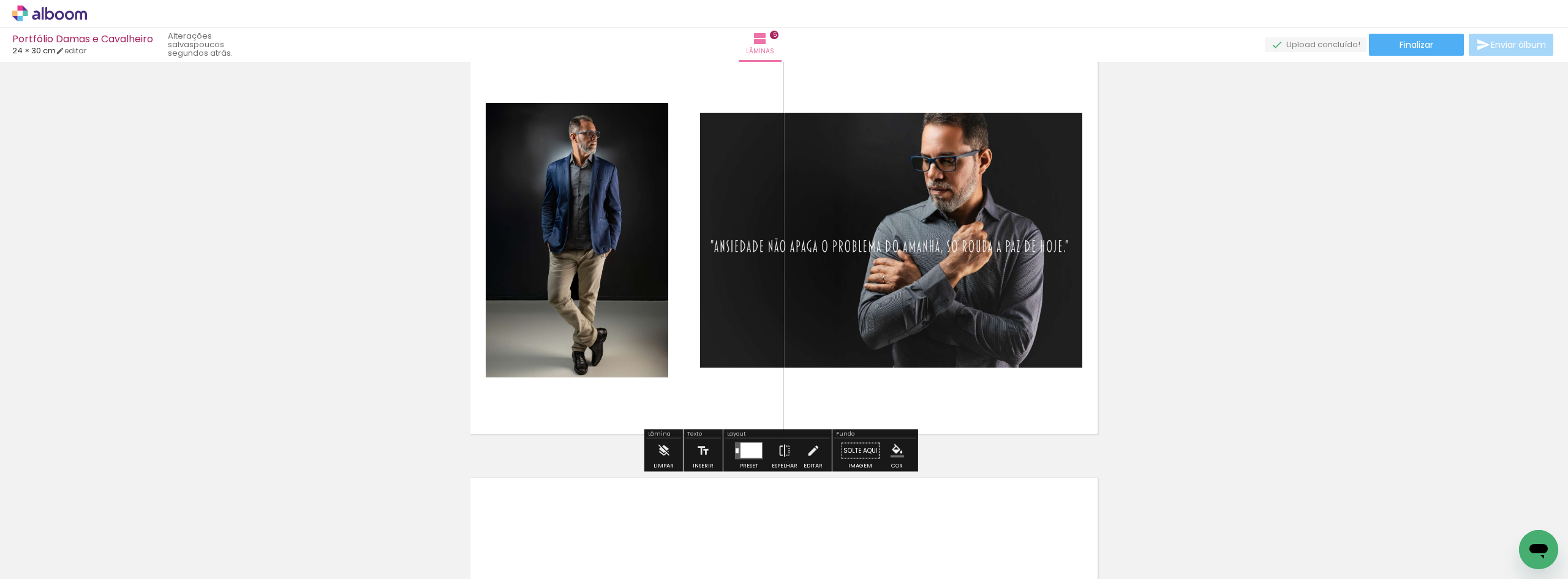
scroll to position [1801, 0]
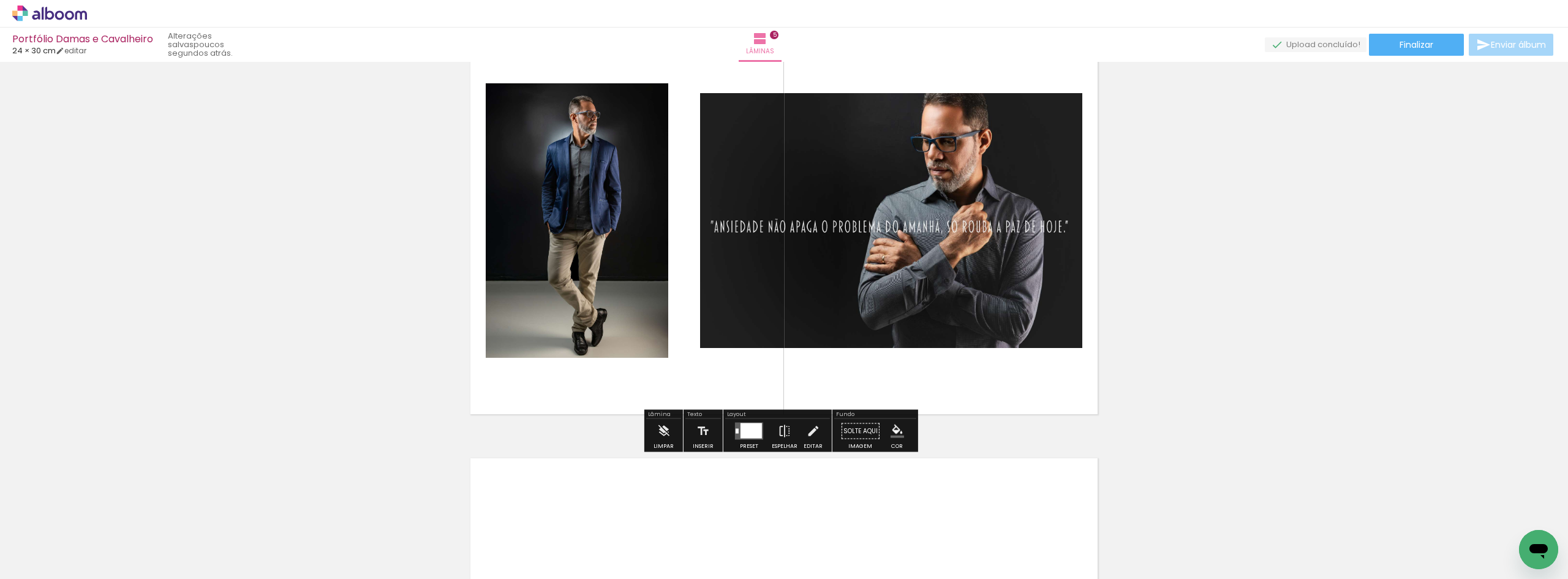
click at [745, 433] on div at bounding box center [751, 431] width 21 height 16
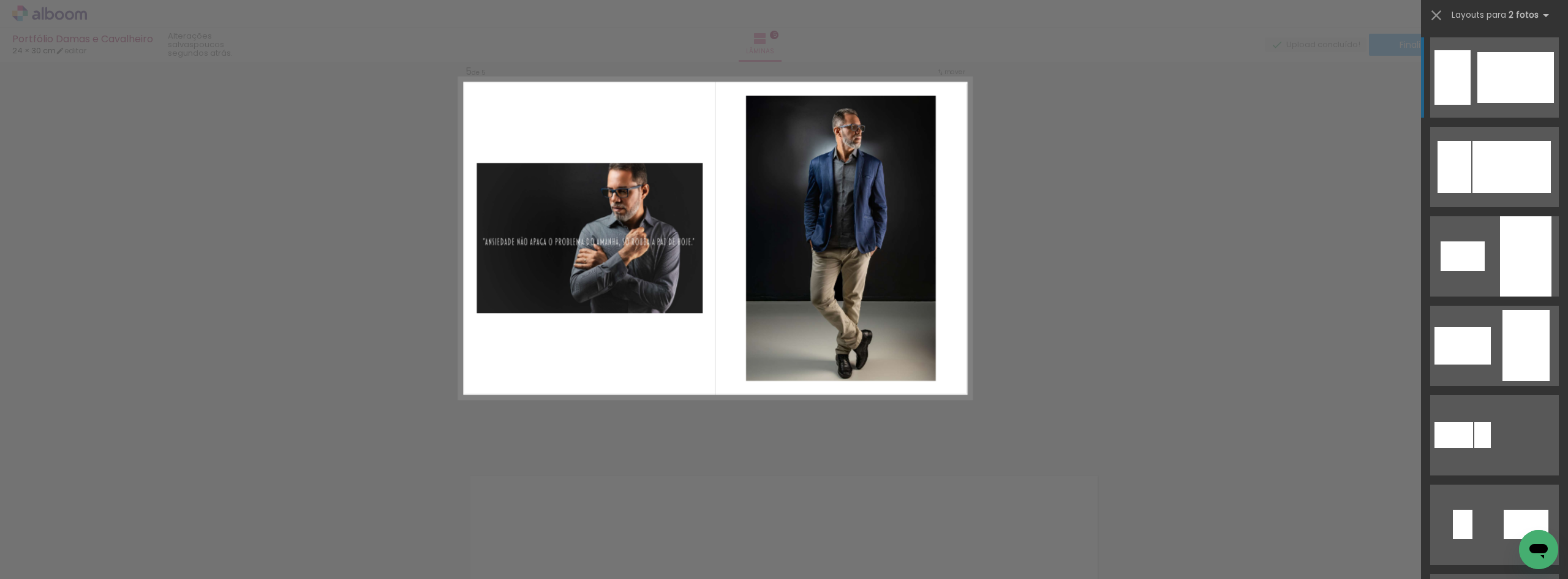
scroll to position [1740, 0]
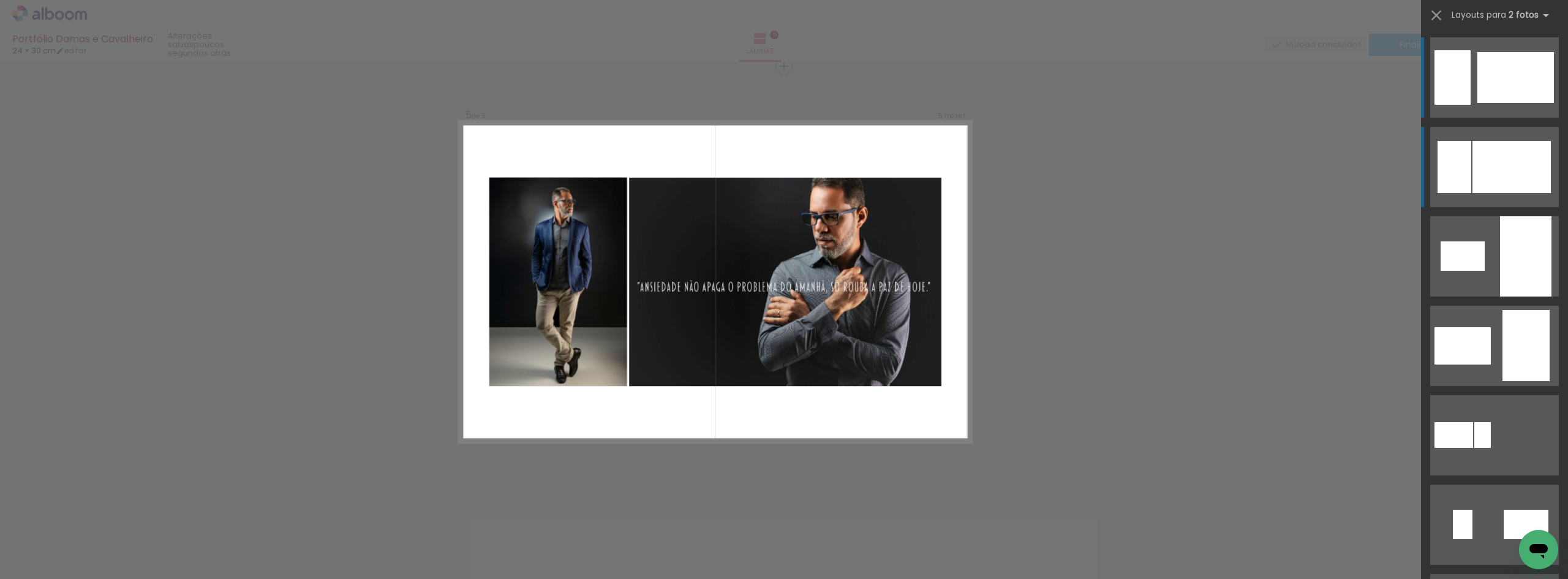
click at [1500, 146] on div at bounding box center [1511, 167] width 79 height 52
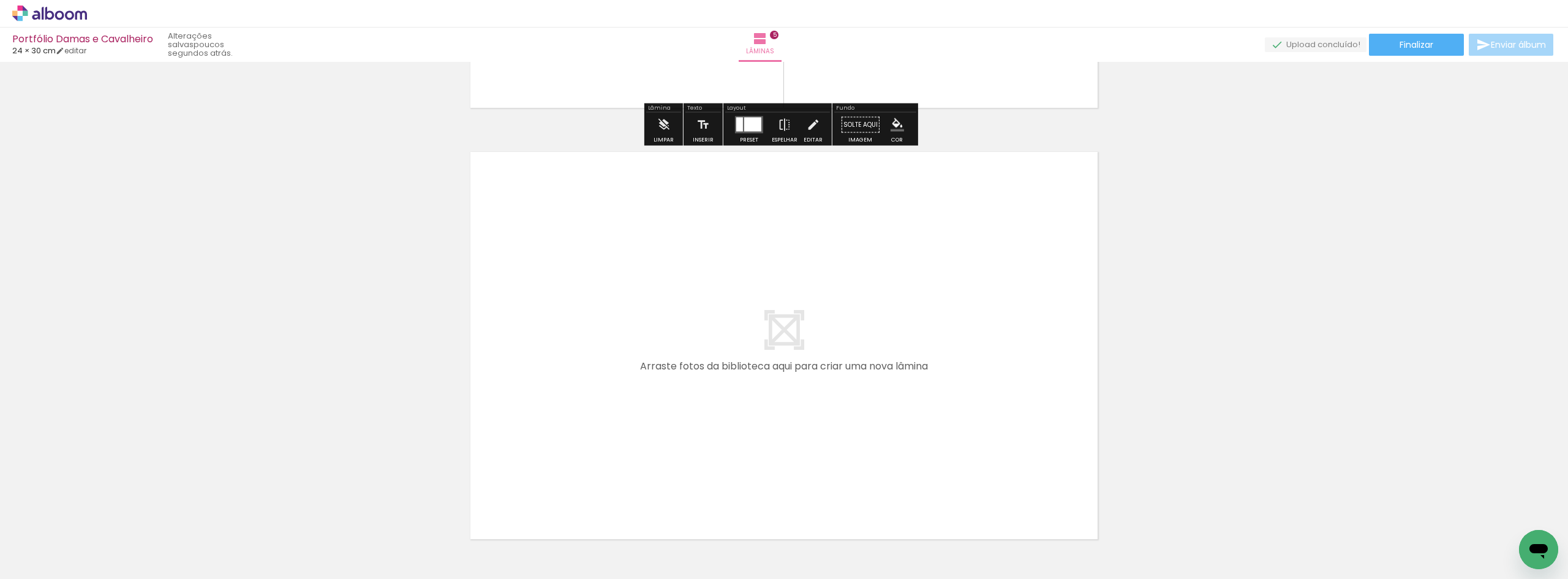
scroll to position [2169, 0]
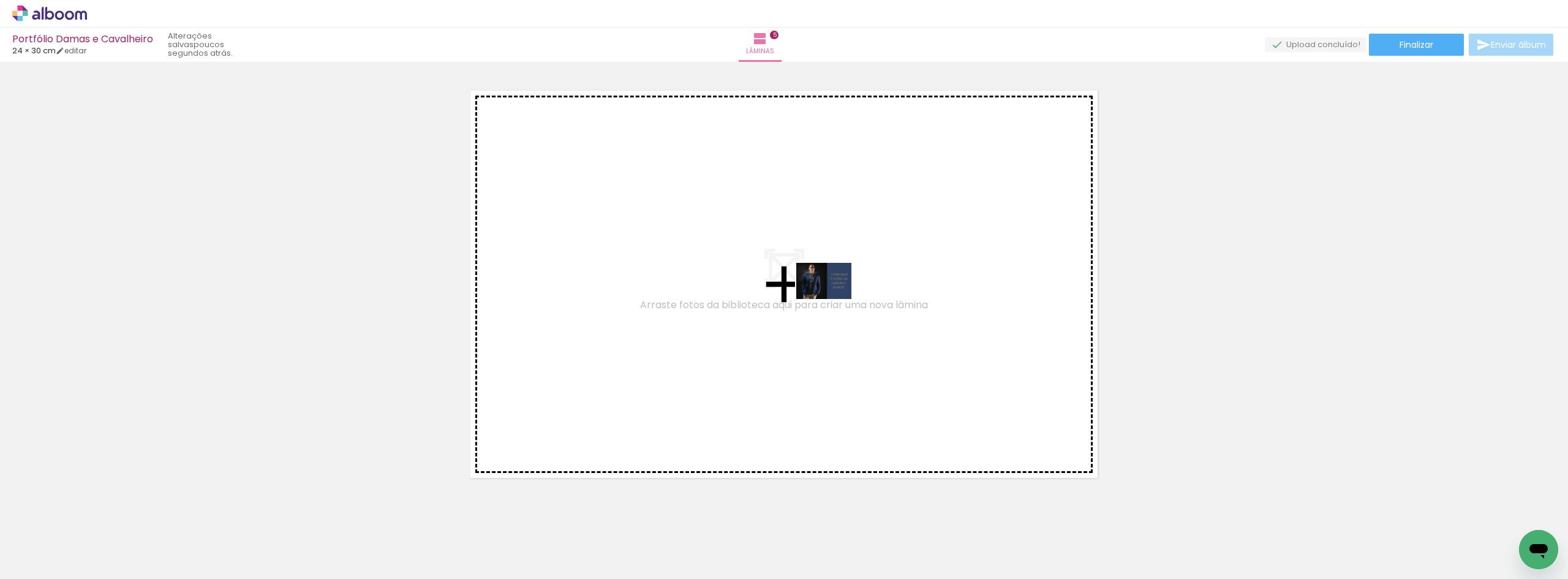
drag, startPoint x: 1035, startPoint y: 532, endPoint x: 833, endPoint y: 299, distance: 308.4
click at [833, 299] on quentale-workspace at bounding box center [784, 290] width 1568 height 579
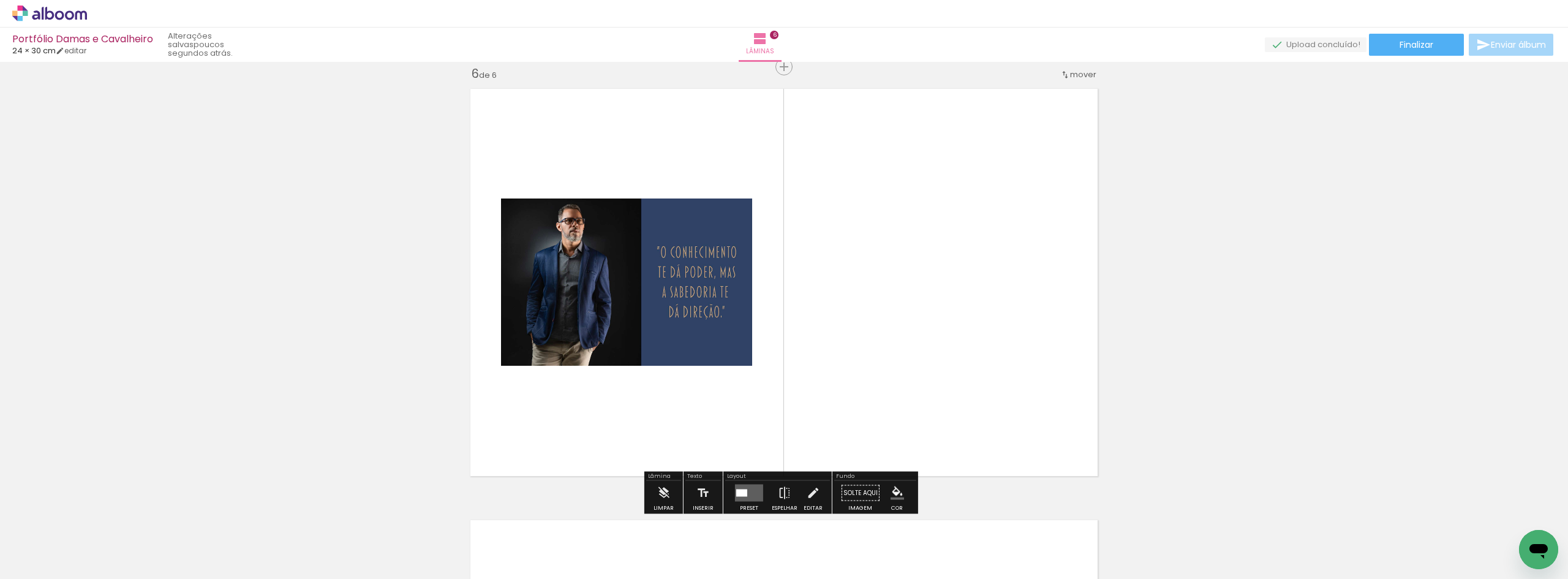
scroll to position [2171, 0]
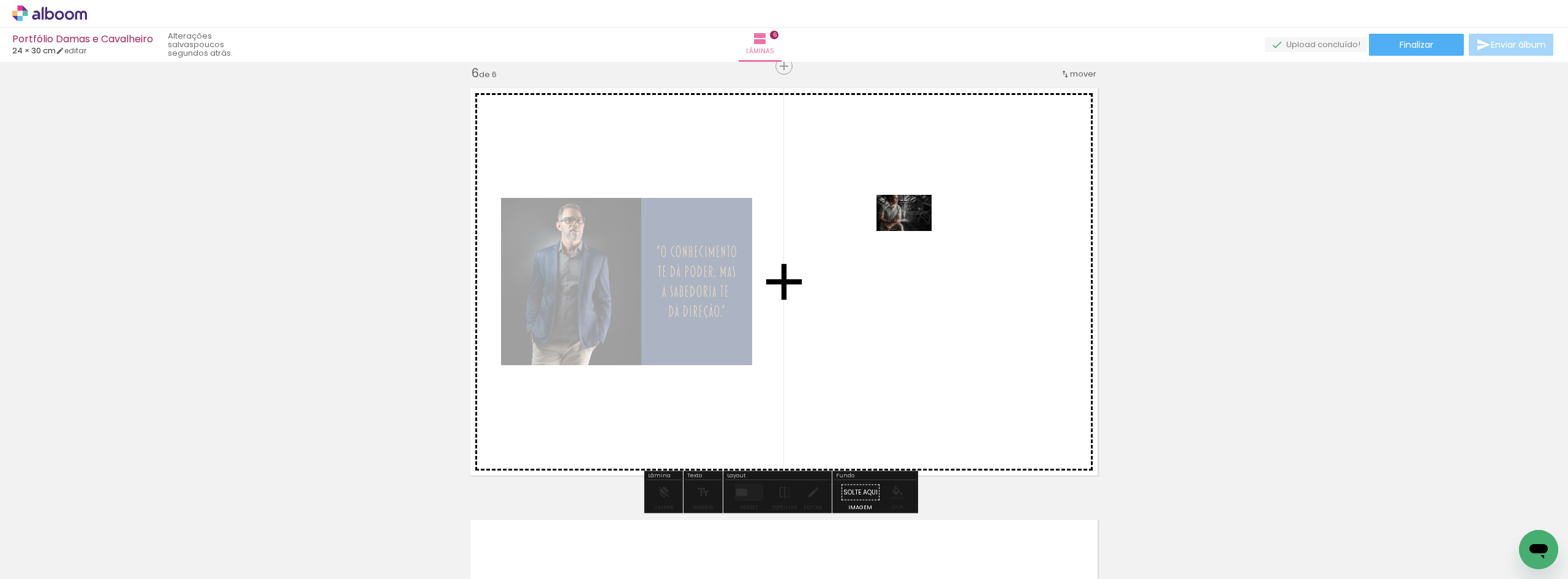
drag, startPoint x: 1375, startPoint y: 532, endPoint x: 911, endPoint y: 231, distance: 553.1
click at [911, 231] on quentale-workspace at bounding box center [784, 290] width 1568 height 579
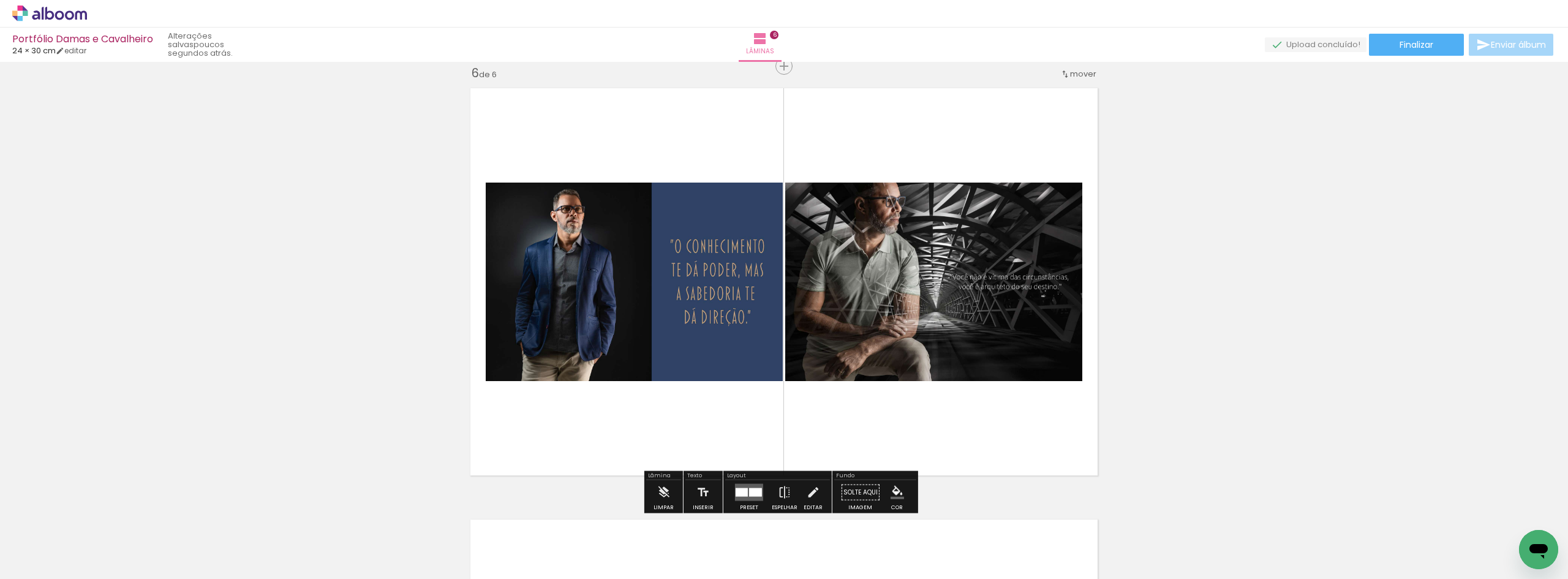
scroll to position [2232, 0]
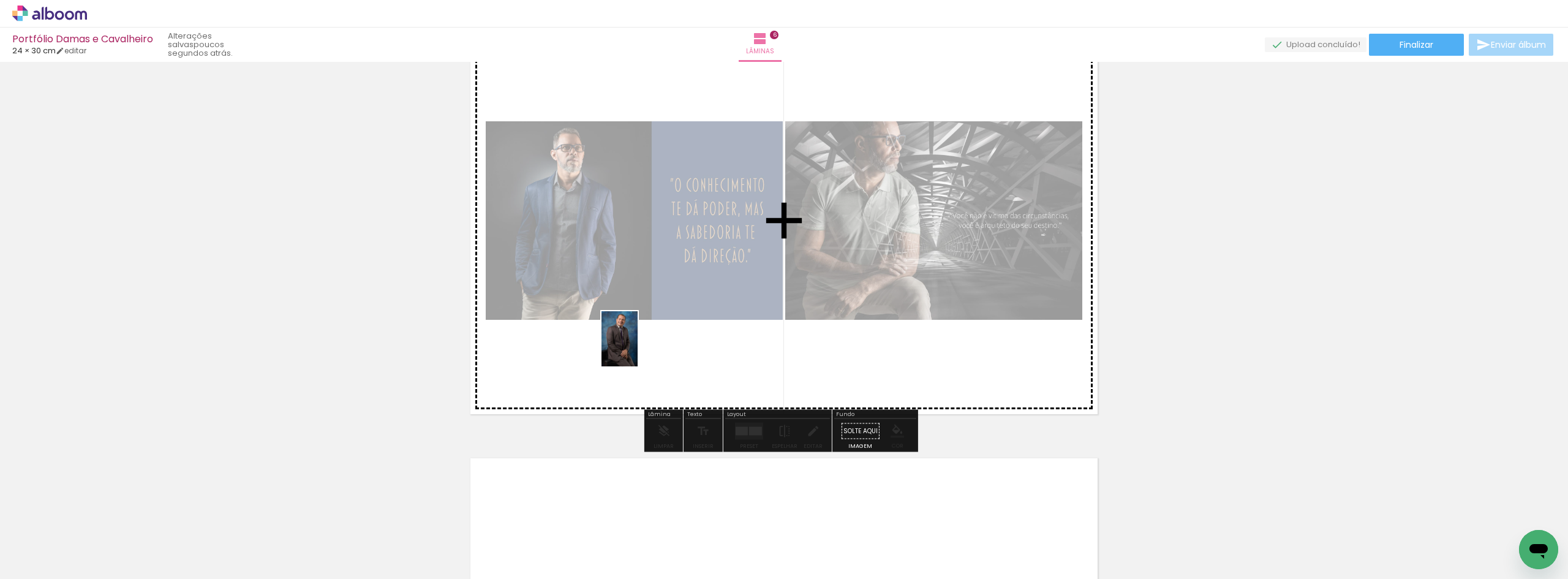
drag, startPoint x: 1520, startPoint y: 518, endPoint x: 638, endPoint y: 348, distance: 898.2
click at [638, 348] on quentale-workspace at bounding box center [784, 290] width 1568 height 579
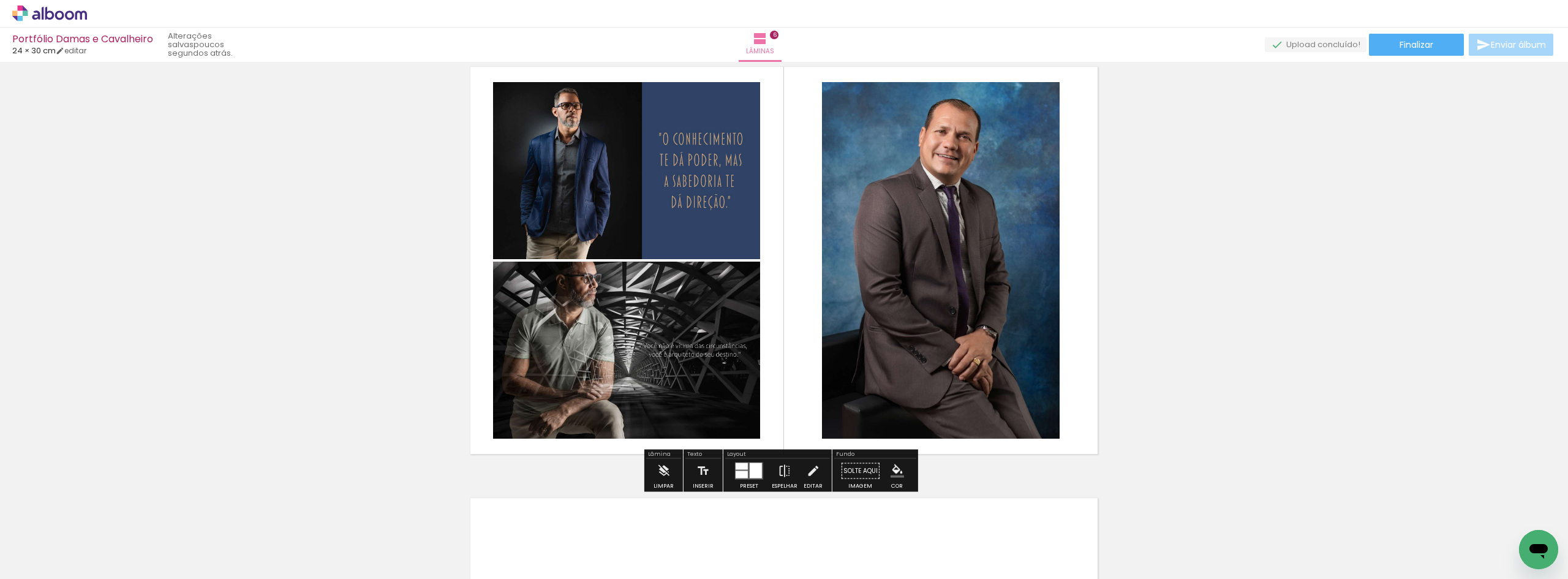
scroll to position [2171, 0]
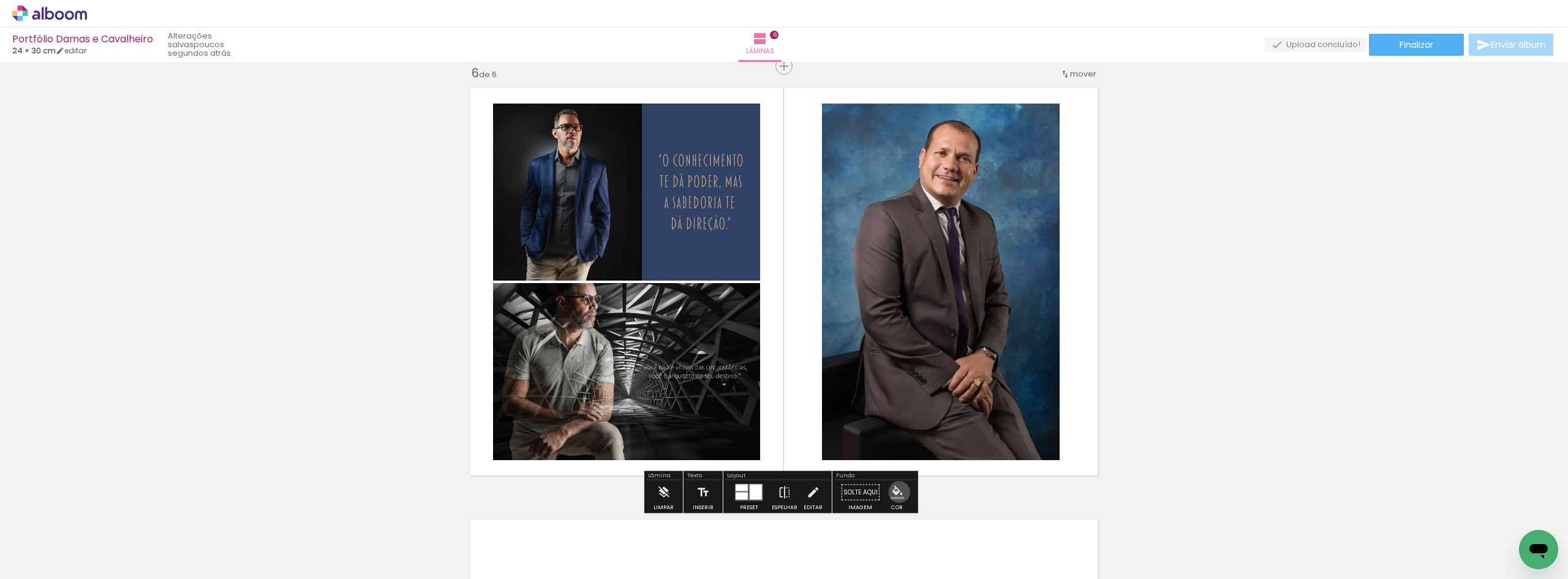
click at [895, 492] on iron-icon "color picker" at bounding box center [898, 493] width 14 height 14
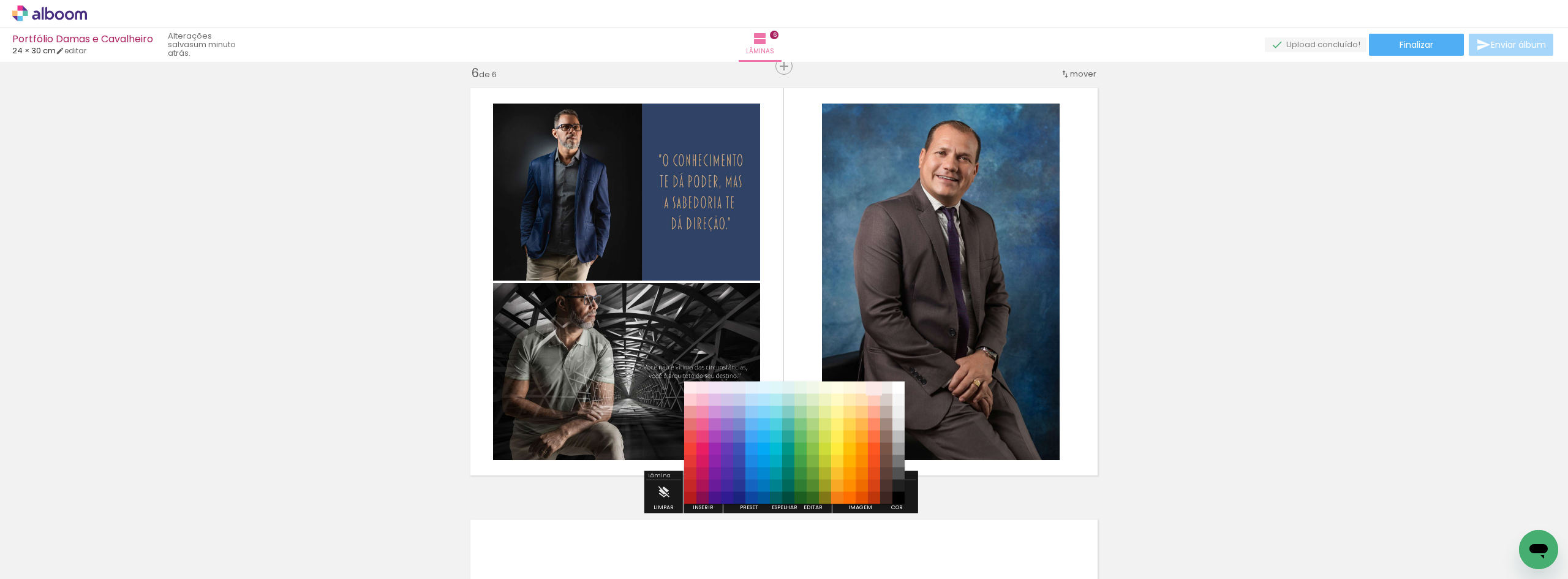
click at [876, 389] on paper-item "#fbe9e7" at bounding box center [873, 388] width 13 height 13
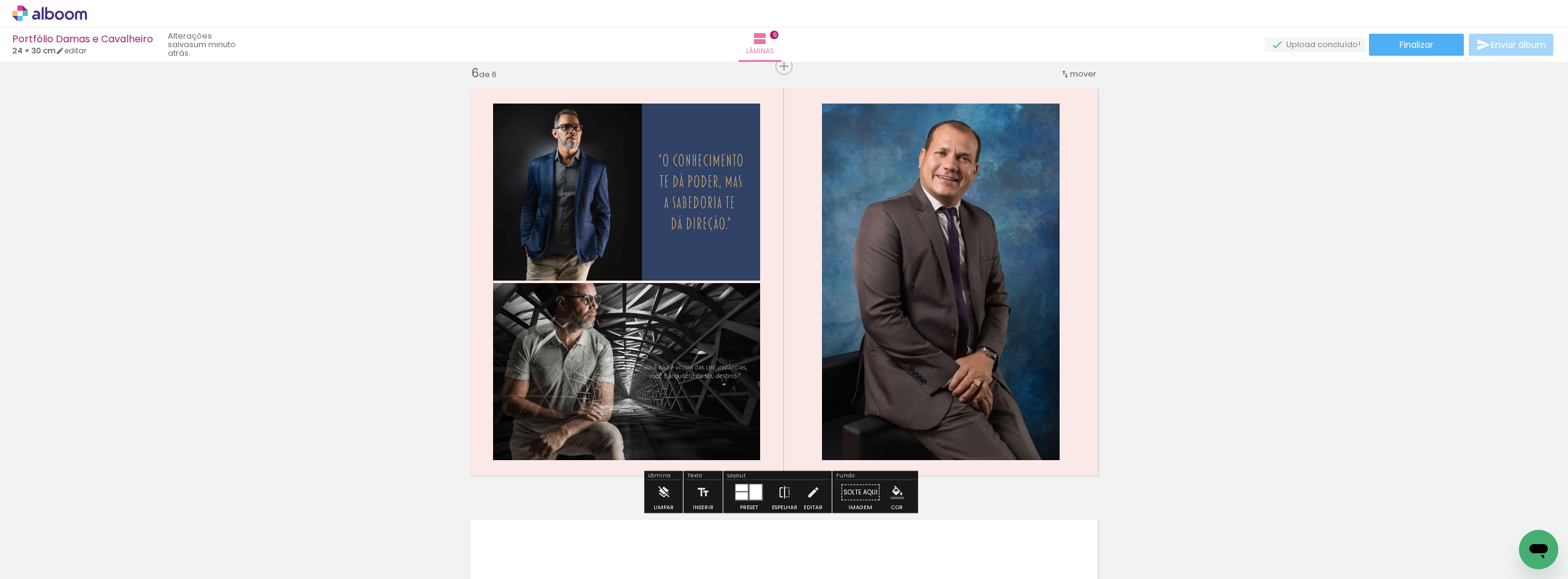
click at [894, 487] on iron-icon "color picker" at bounding box center [898, 493] width 14 height 14
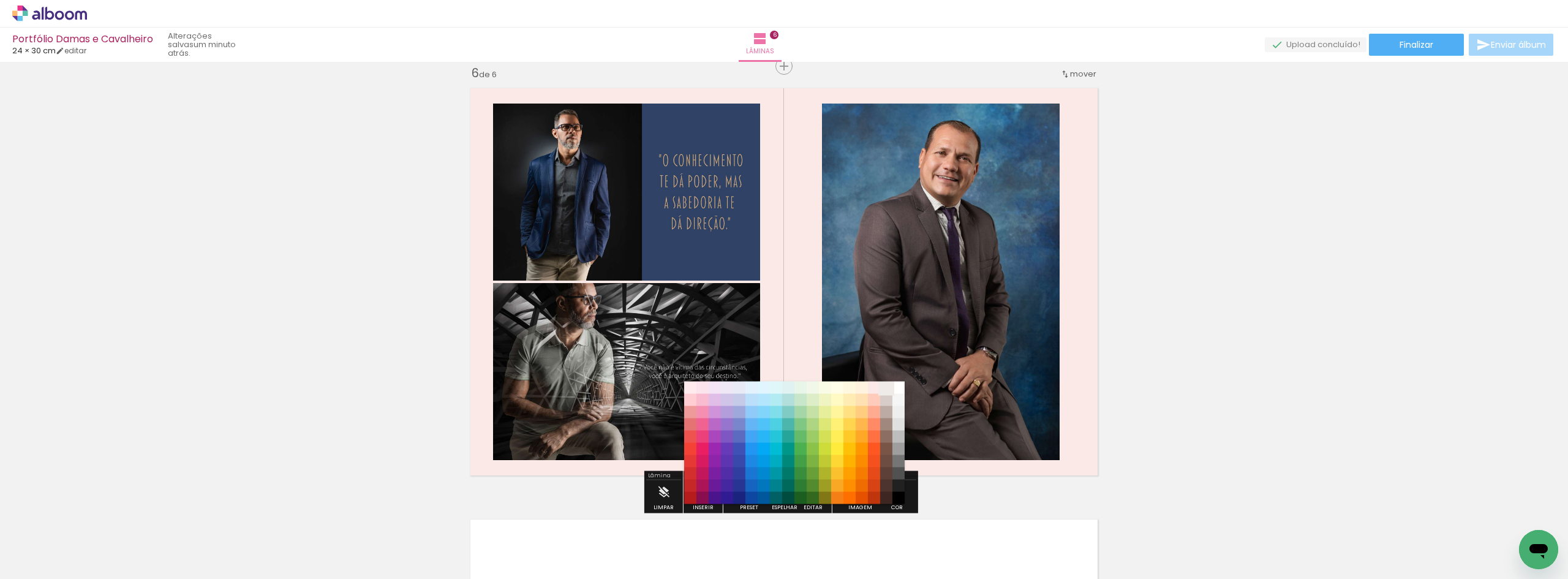
click at [886, 389] on paper-item "#efebe9" at bounding box center [886, 388] width 13 height 13
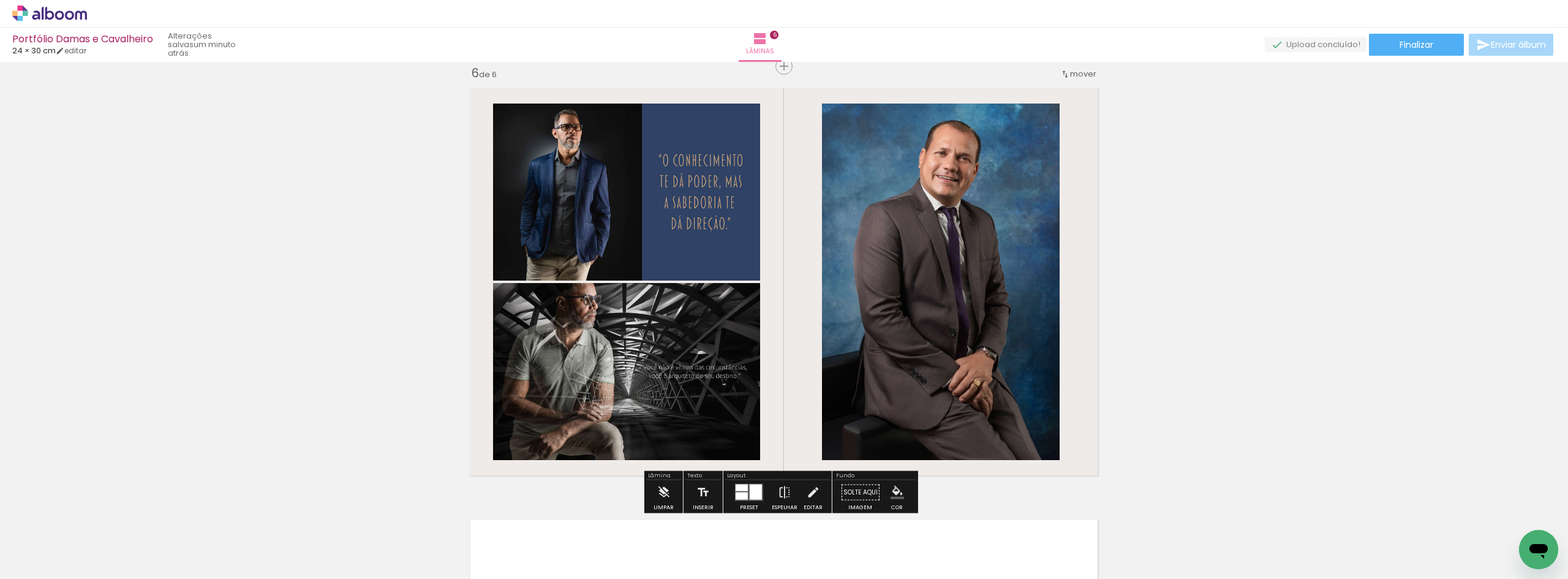
click at [891, 494] on iron-icon "color picker" at bounding box center [898, 493] width 14 height 14
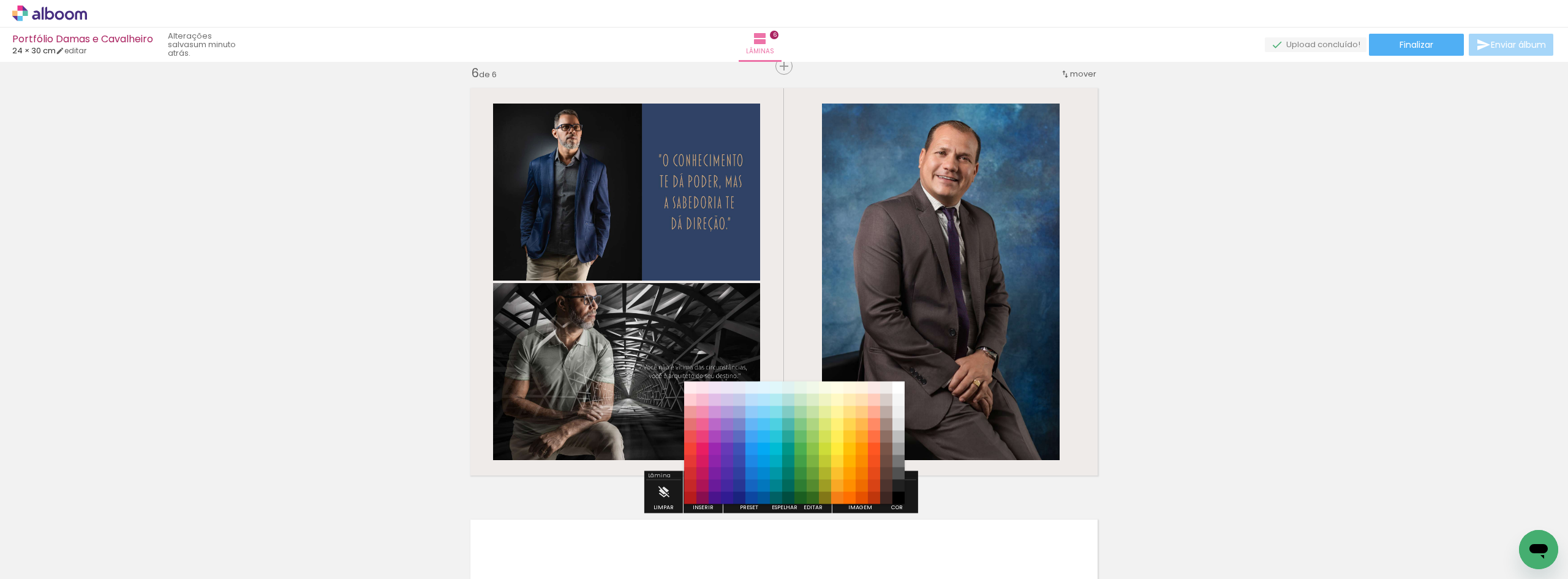
click at [1064, 352] on quentale-layouter at bounding box center [783, 282] width 640 height 400
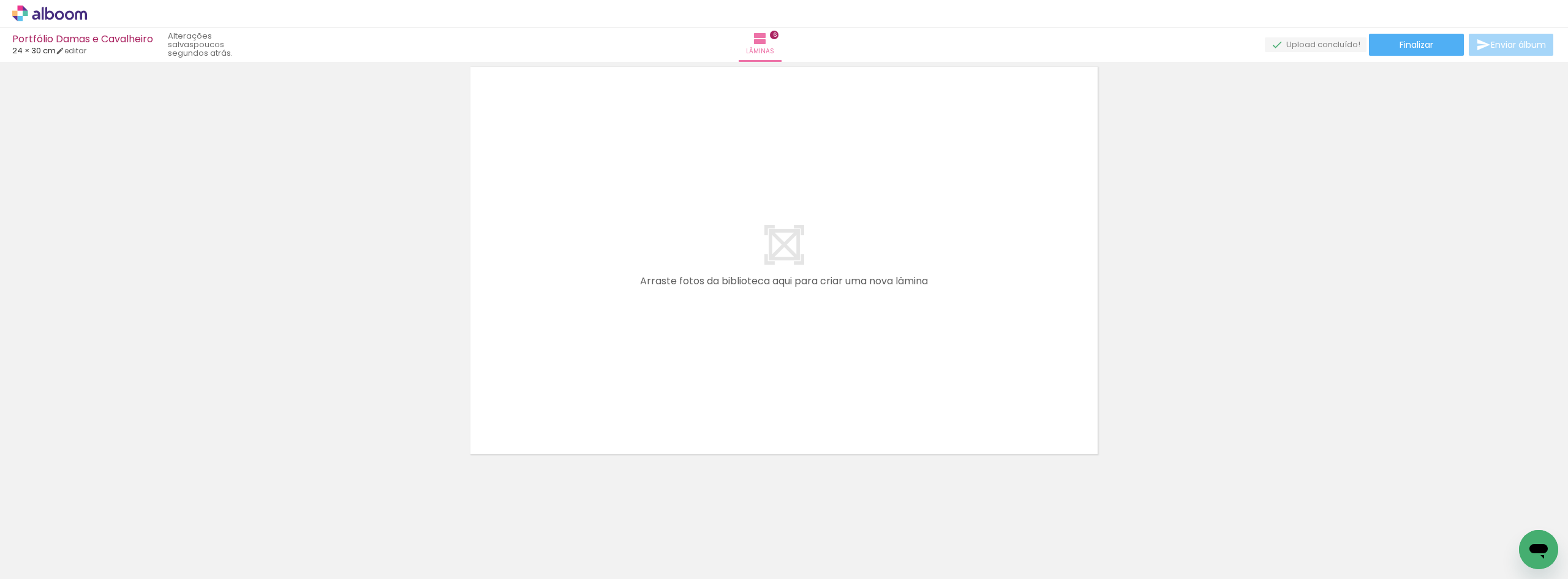
scroll to position [2625, 0]
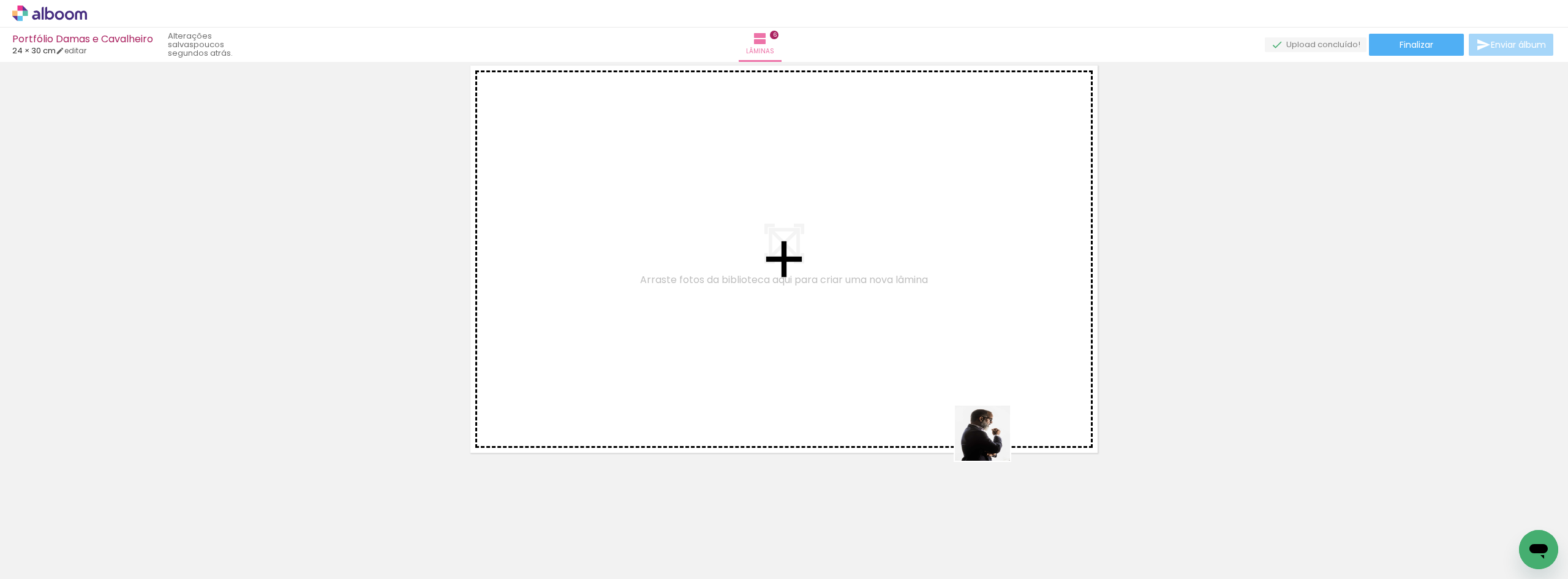
drag, startPoint x: 1111, startPoint y: 544, endPoint x: 883, endPoint y: 393, distance: 273.5
click at [756, 318] on quentale-workspace at bounding box center [784, 290] width 1568 height 579
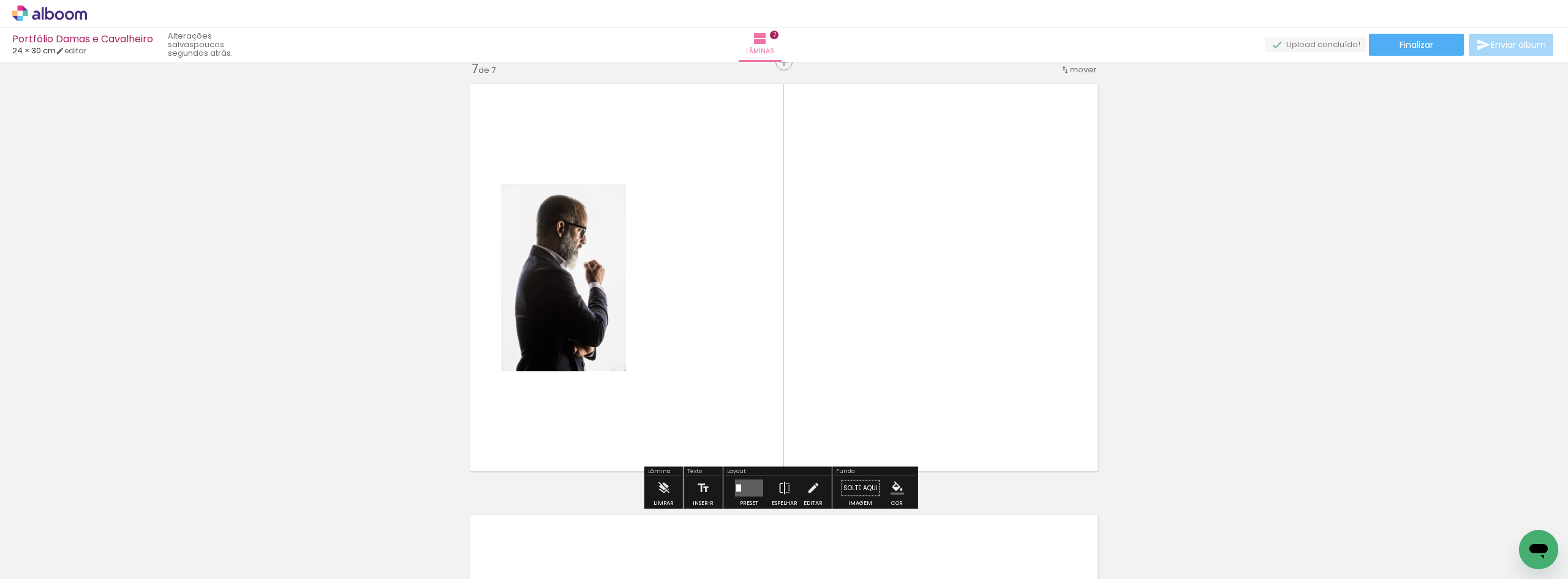
scroll to position [2603, 0]
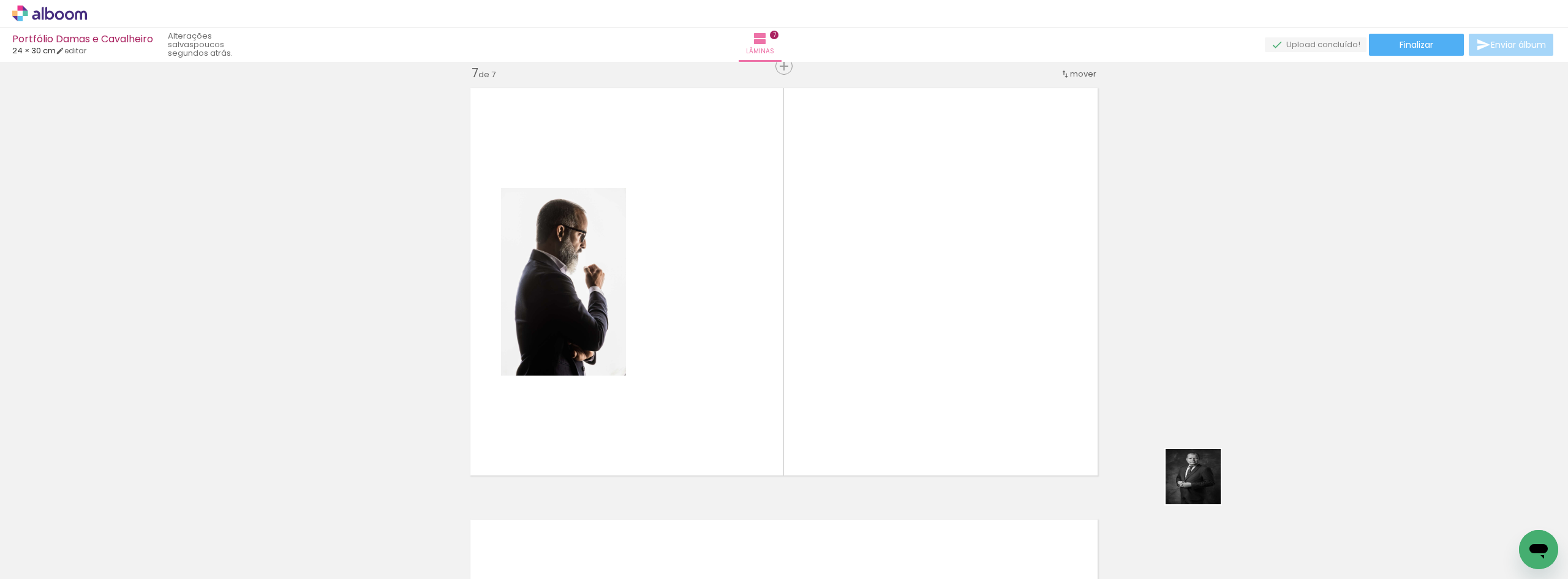
drag, startPoint x: 1244, startPoint y: 529, endPoint x: 935, endPoint y: 295, distance: 387.6
click at [944, 299] on quentale-workspace at bounding box center [784, 290] width 1568 height 579
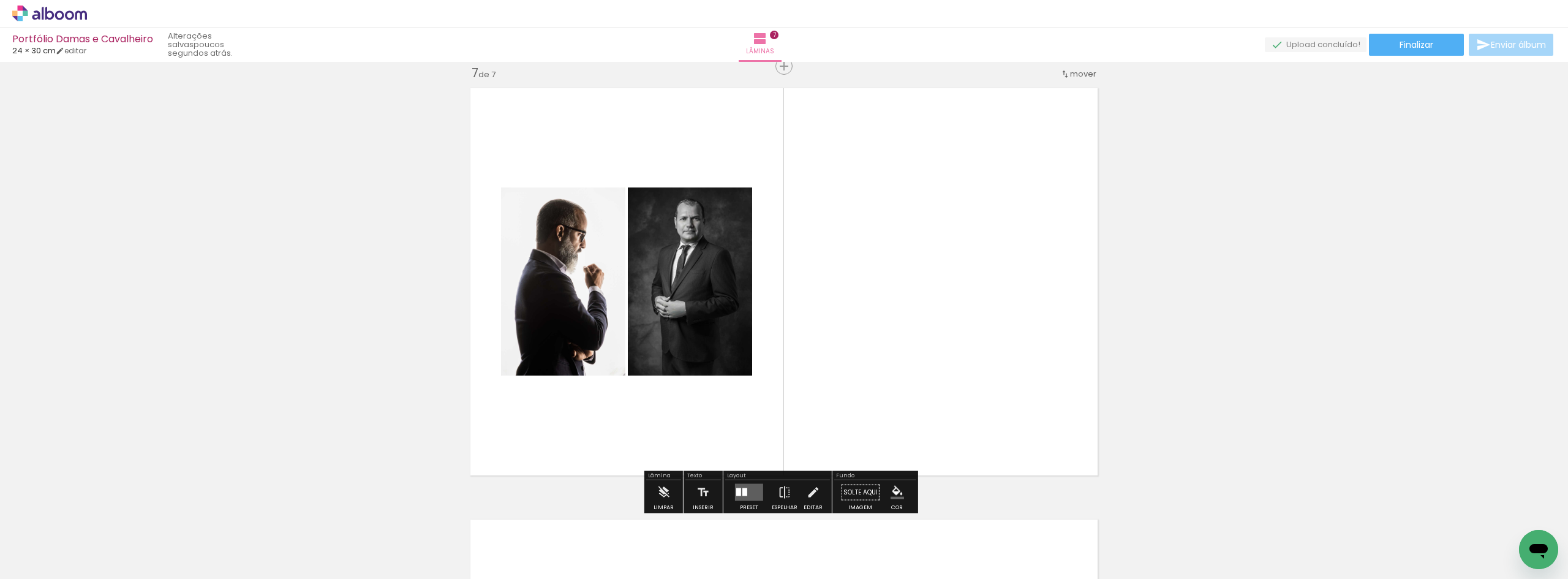
click at [738, 492] on div at bounding box center [738, 492] width 5 height 8
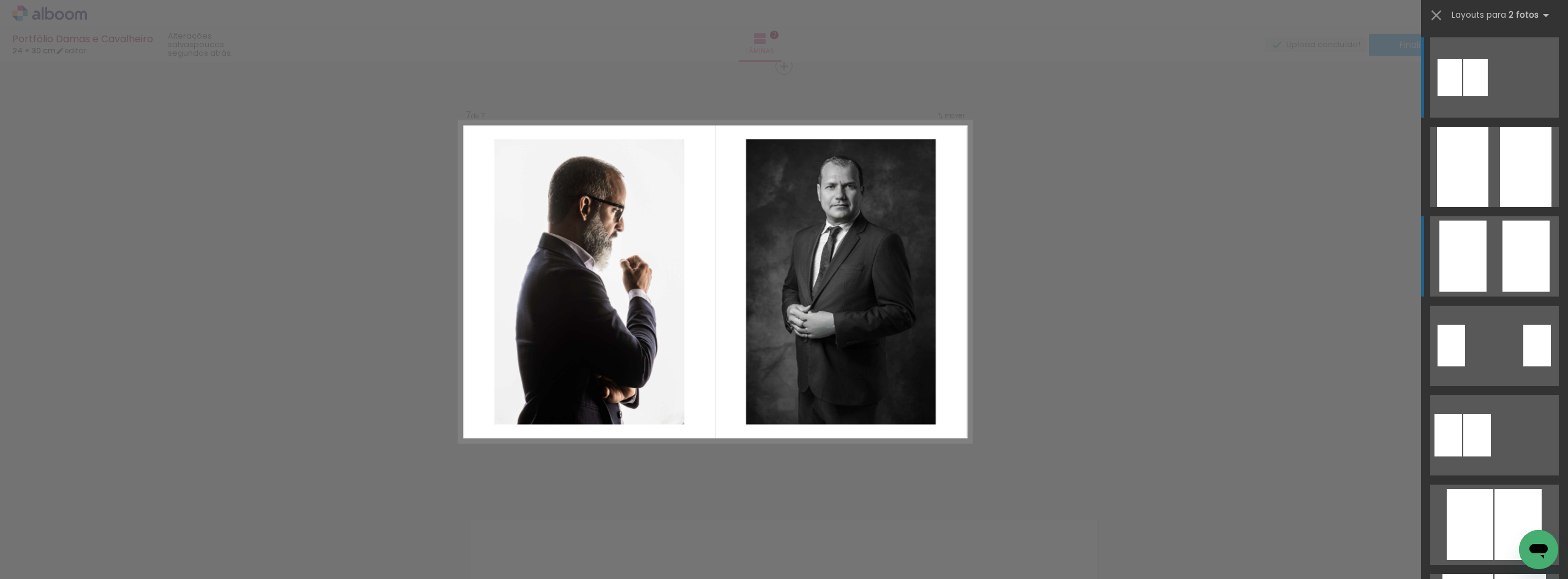
drag, startPoint x: 1517, startPoint y: 266, endPoint x: 1508, endPoint y: 254, distance: 15.0
click at [1517, 207] on div at bounding box center [1525, 166] width 51 height 81
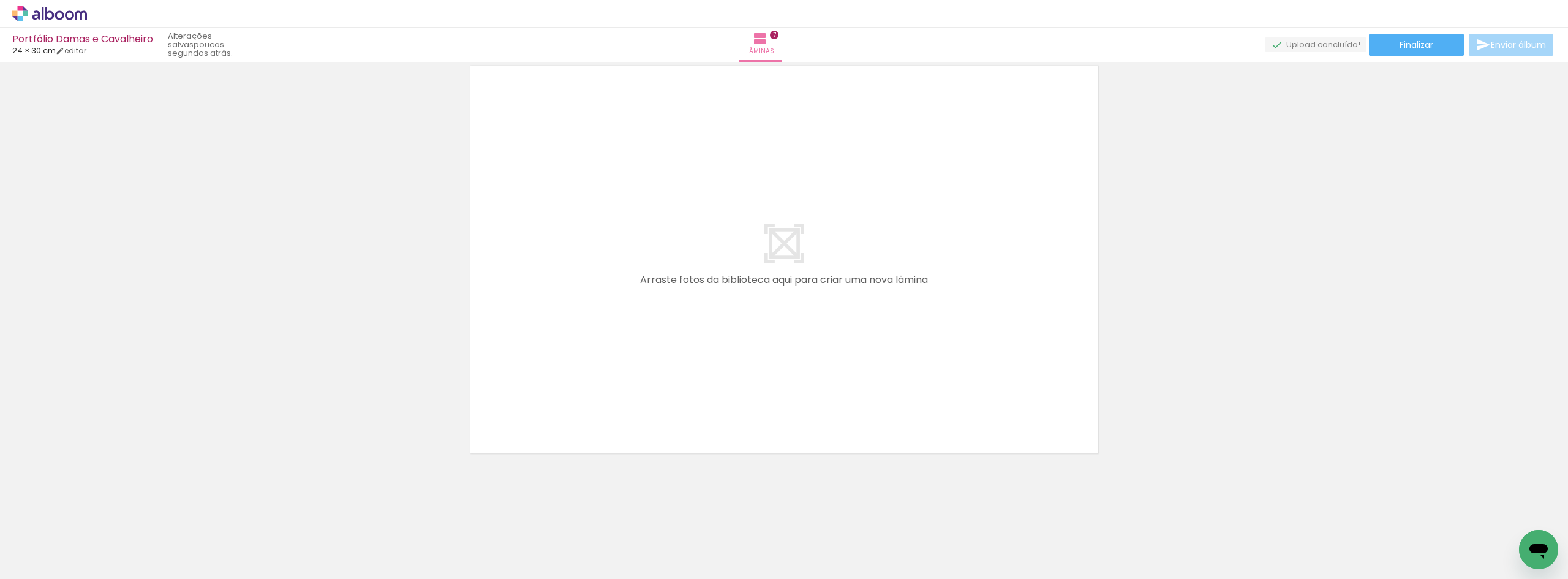
scroll to position [0, 46]
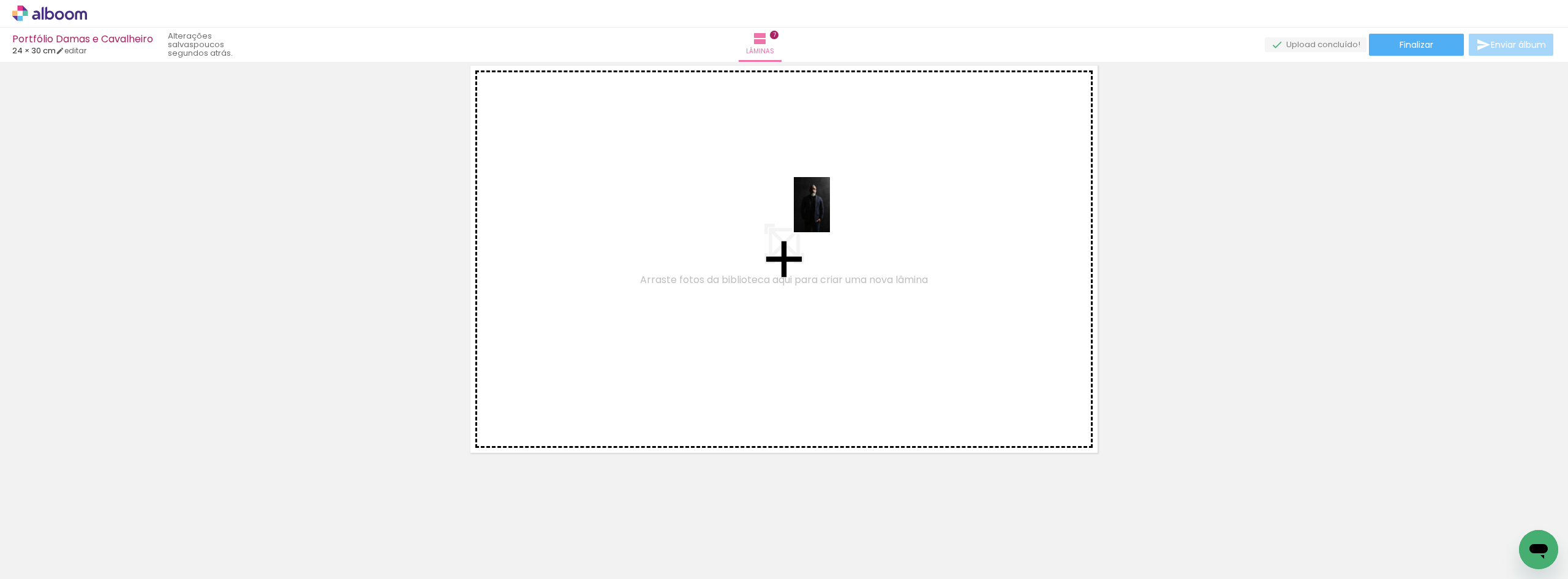
drag, startPoint x: 1452, startPoint y: 520, endPoint x: 835, endPoint y: 243, distance: 676.3
click at [829, 215] on quentale-workspace at bounding box center [784, 290] width 1568 height 579
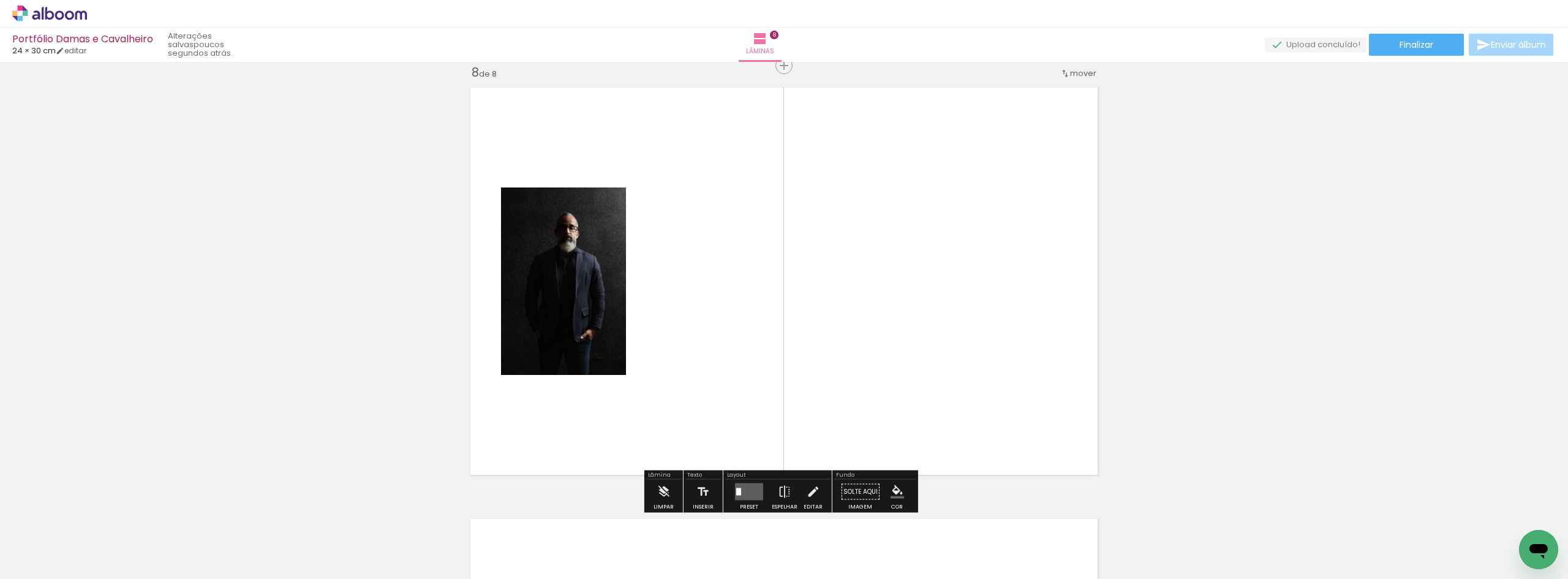
scroll to position [3034, 0]
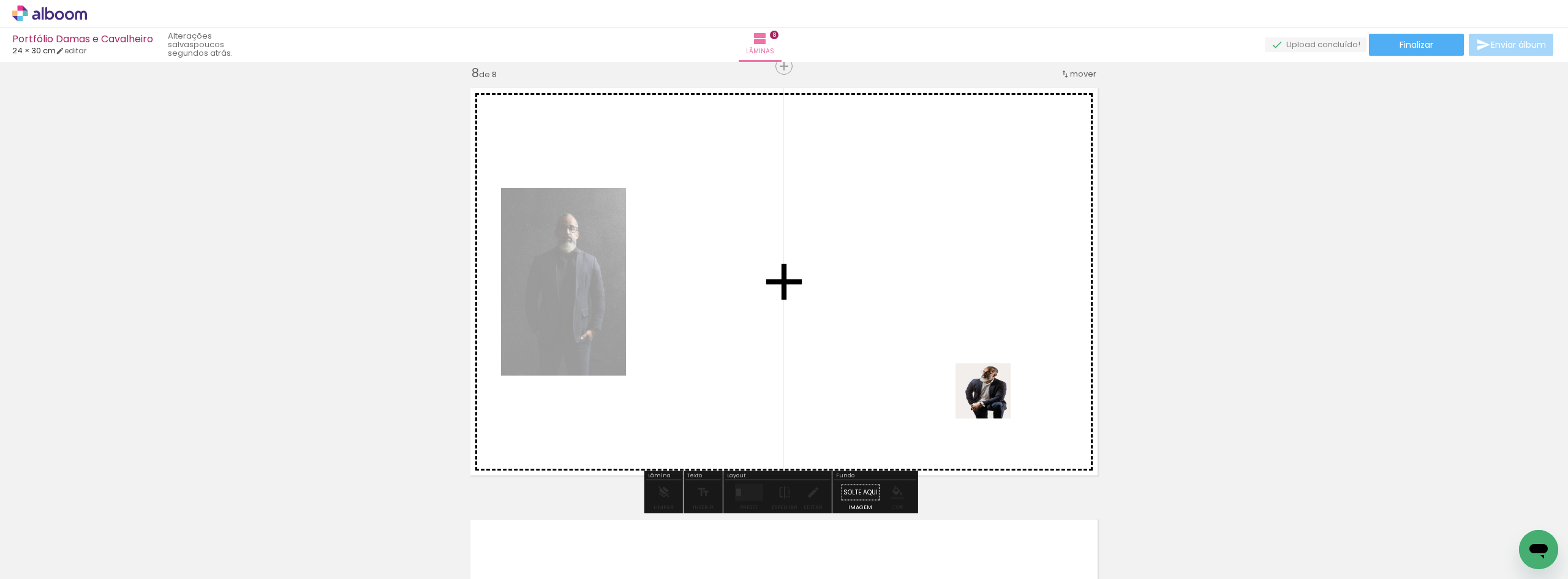
drag, startPoint x: 964, startPoint y: 534, endPoint x: 1004, endPoint y: 323, distance: 214.8
click at [1004, 323] on quentale-workspace at bounding box center [784, 290] width 1568 height 579
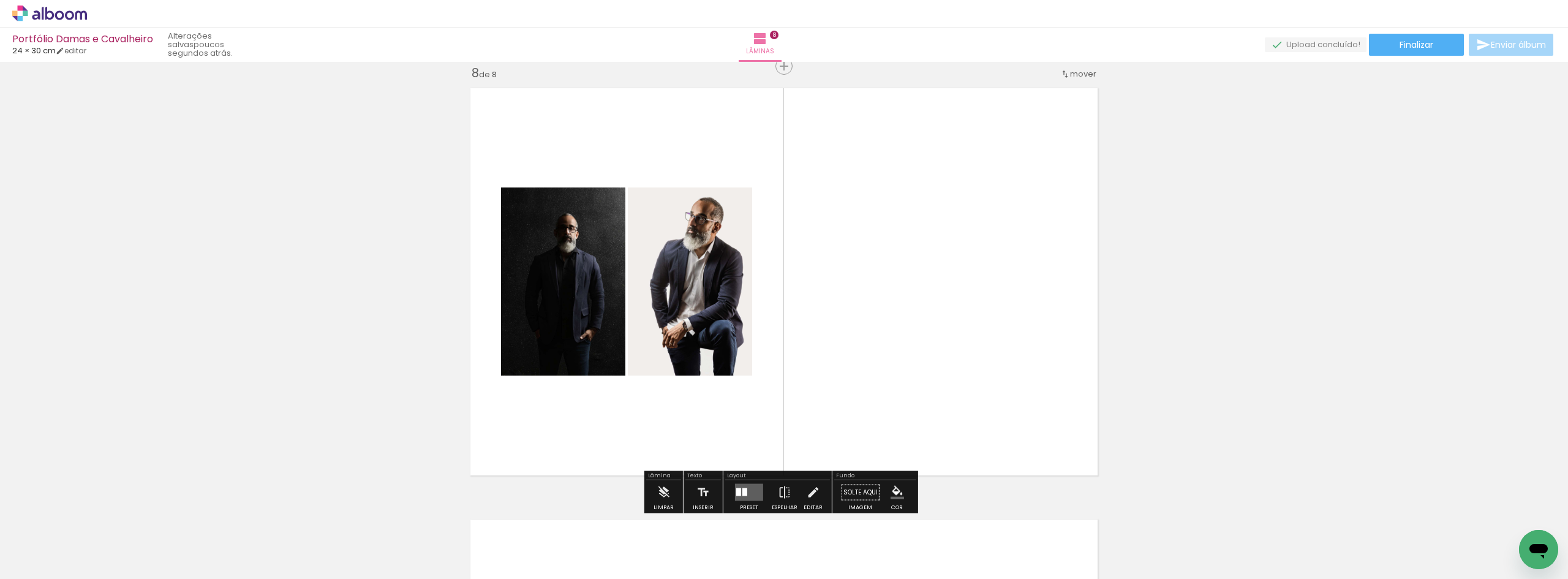
click at [745, 497] on quentale-layouter at bounding box center [748, 493] width 28 height 17
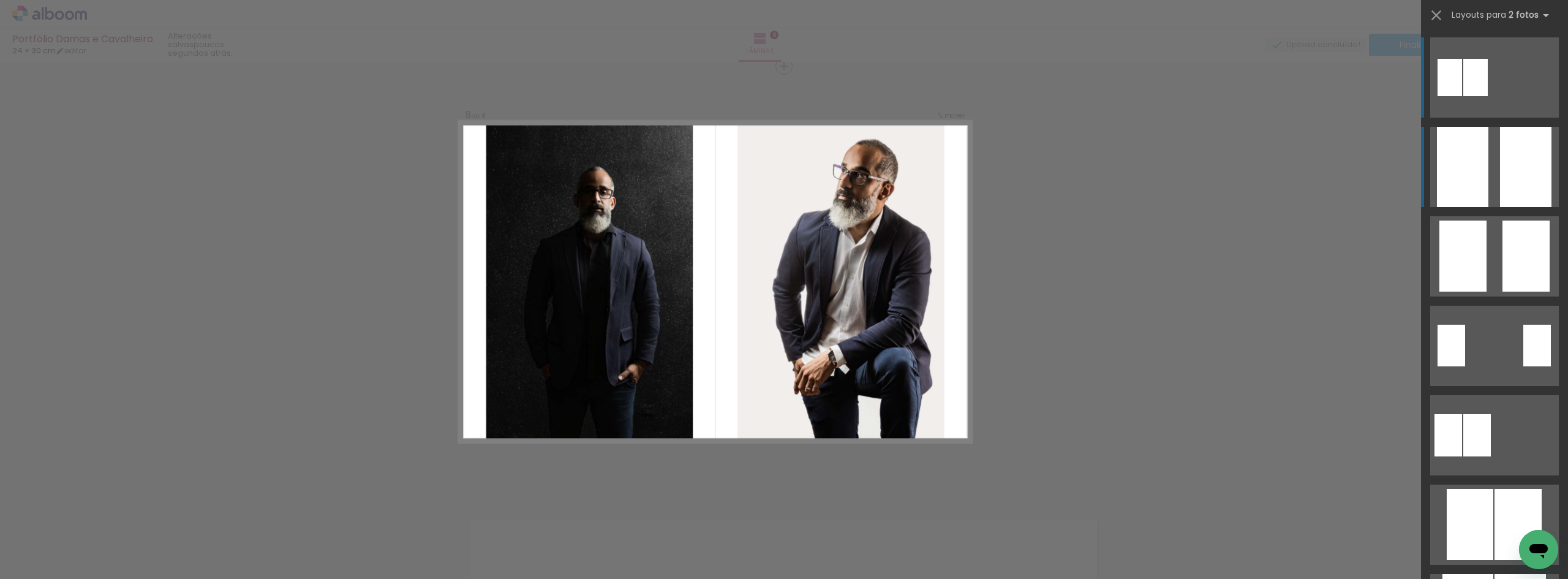
click at [1509, 172] on div at bounding box center [1525, 166] width 51 height 81
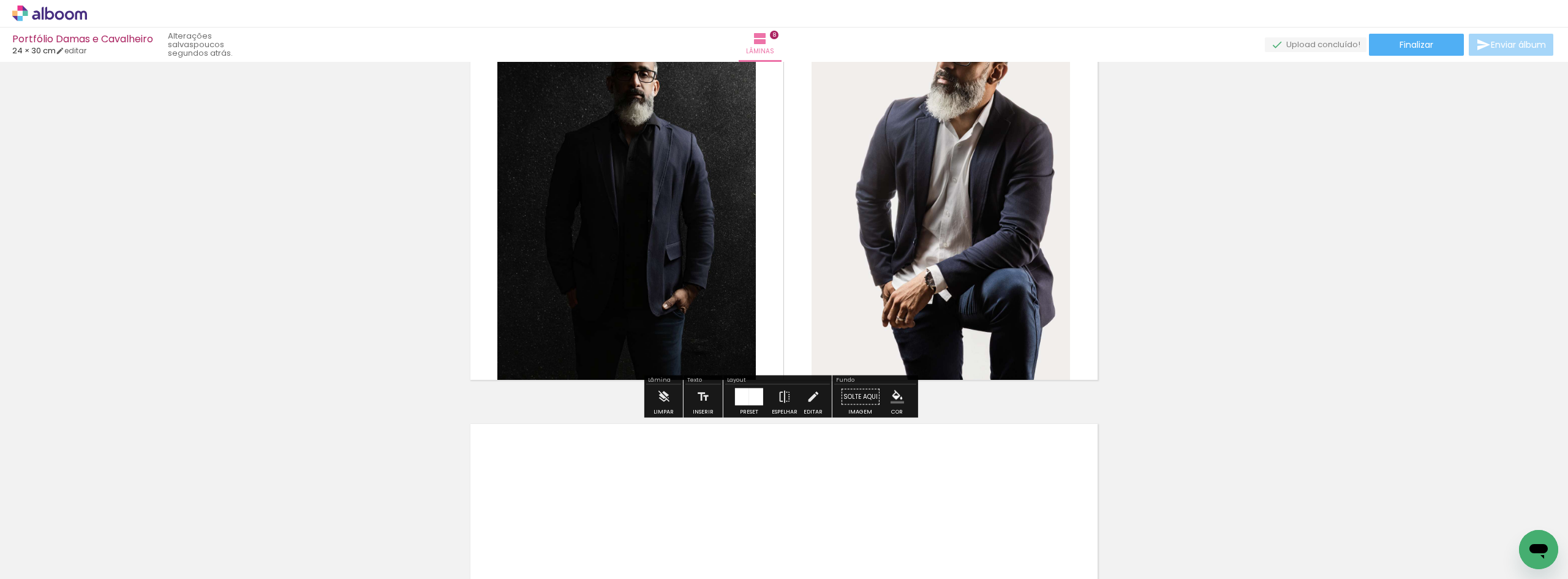
scroll to position [3155, 0]
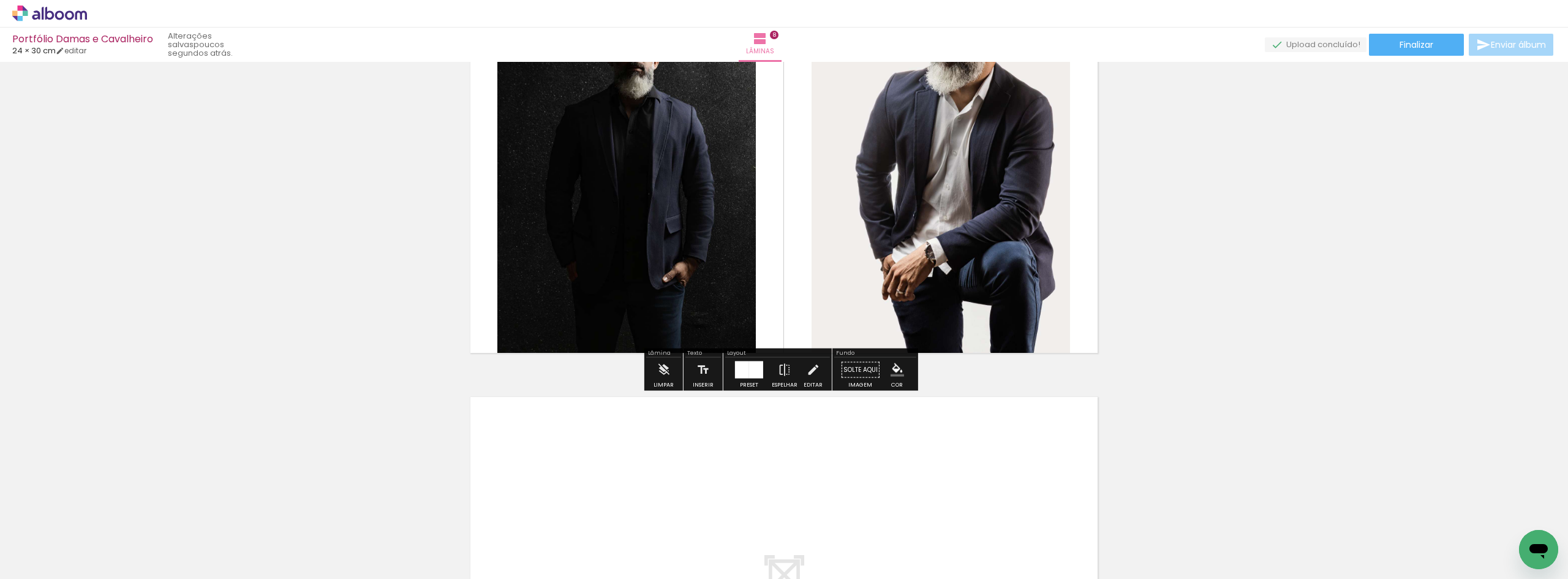
click at [896, 371] on iron-icon "color picker" at bounding box center [898, 370] width 14 height 14
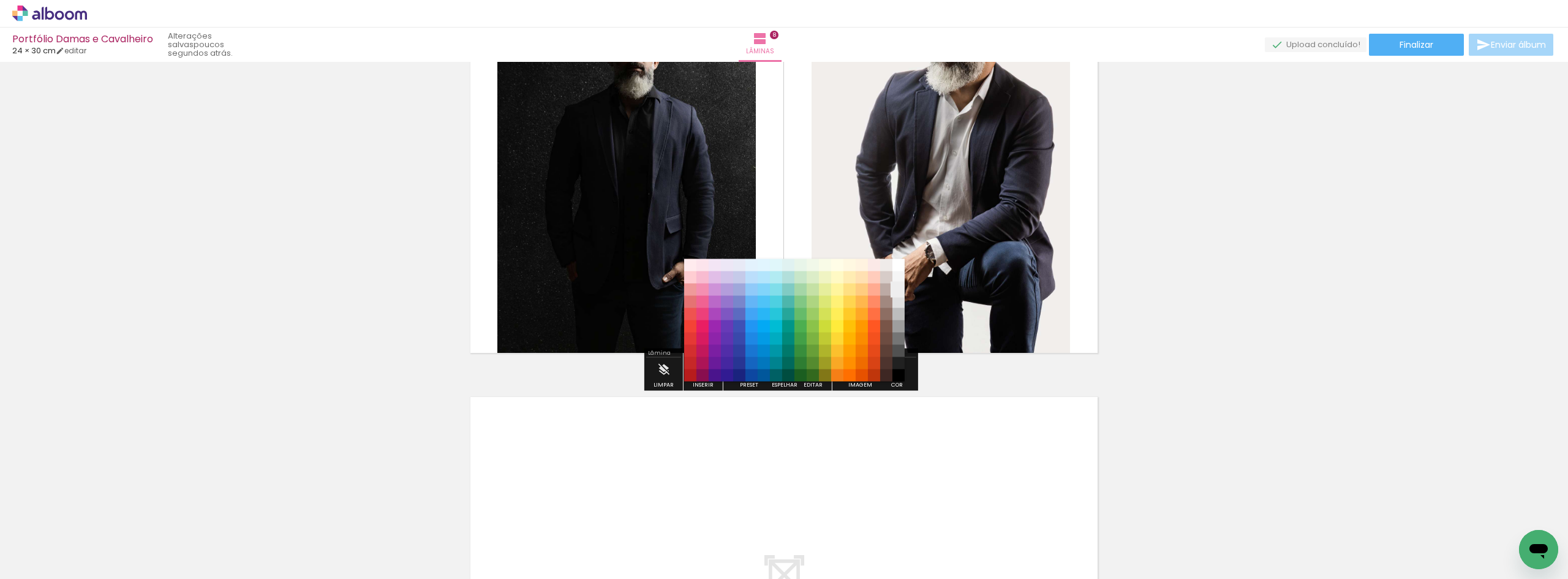
click at [901, 292] on paper-item "#eeeeee" at bounding box center [898, 290] width 13 height 13
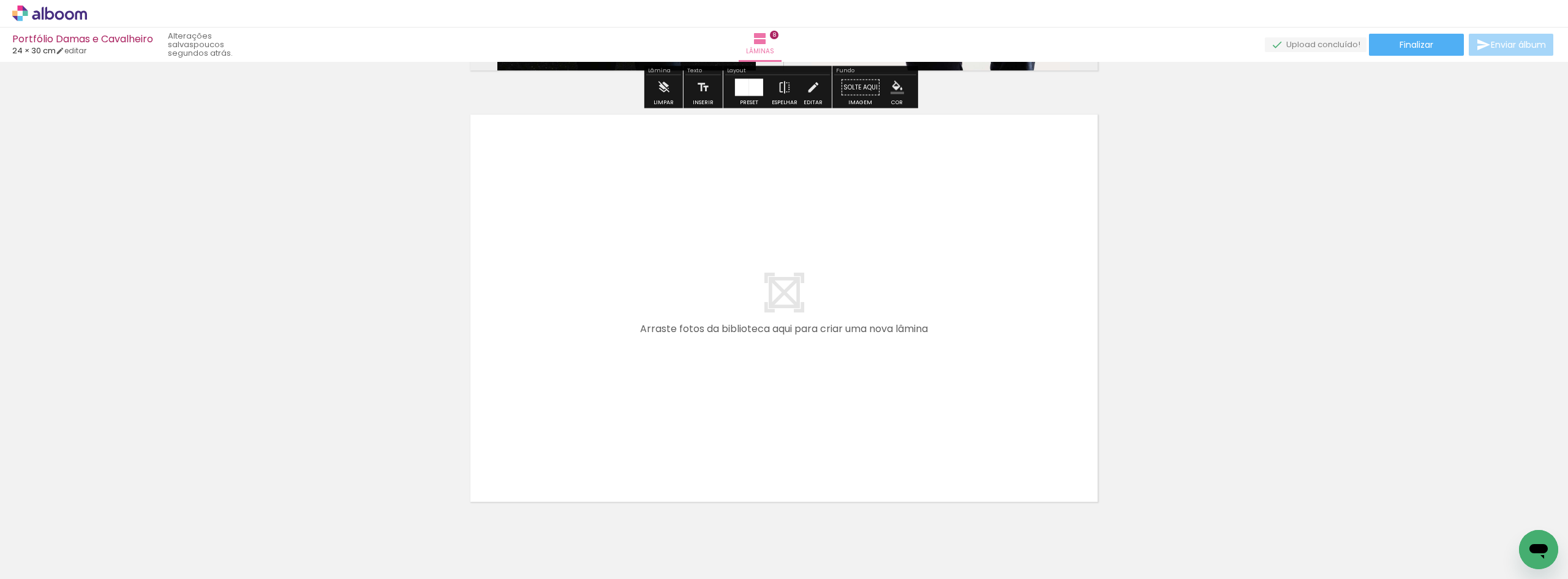
scroll to position [3462, 0]
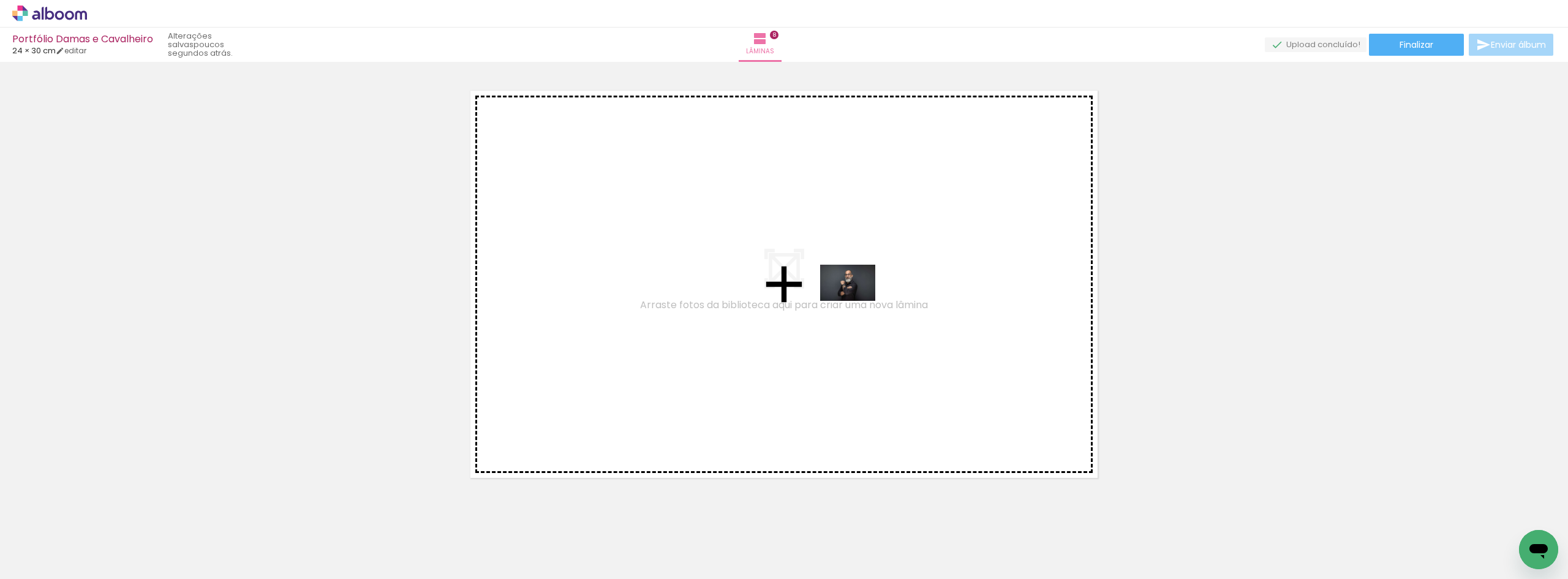
drag, startPoint x: 1307, startPoint y: 530, endPoint x: 857, endPoint y: 301, distance: 504.9
click at [857, 301] on quentale-workspace at bounding box center [784, 290] width 1568 height 579
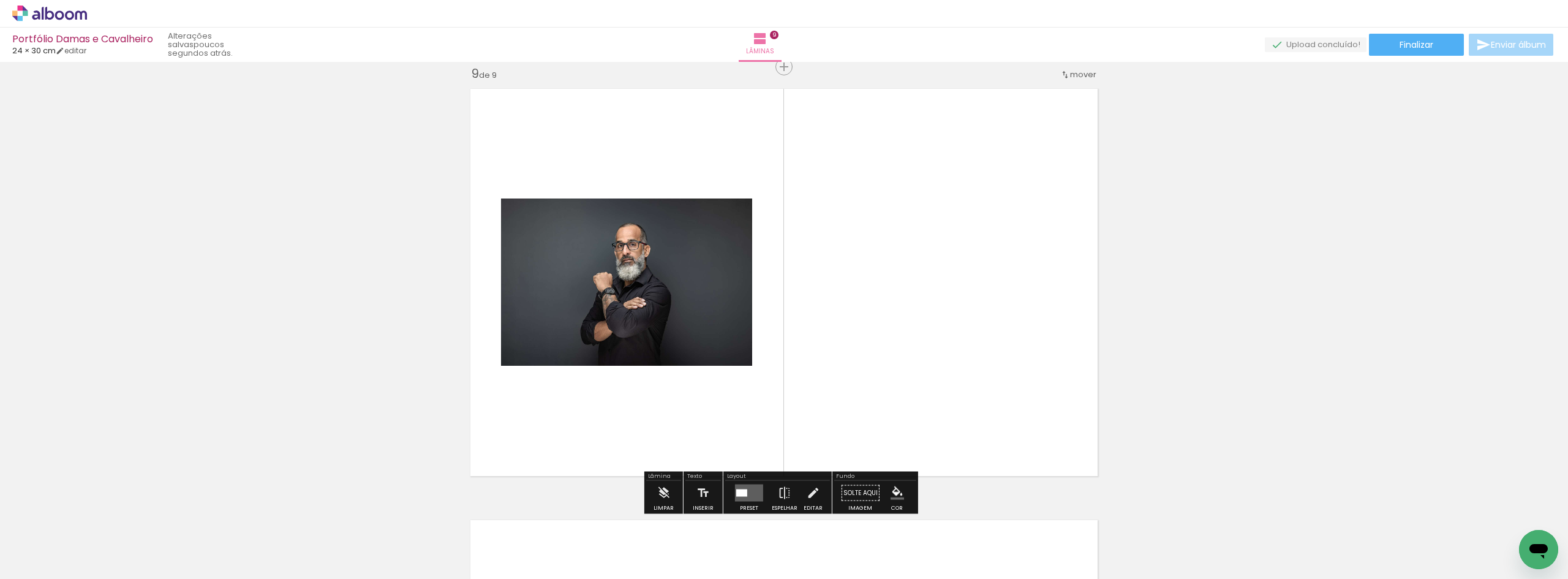
scroll to position [3465, 0]
click at [741, 495] on div at bounding box center [741, 493] width 11 height 8
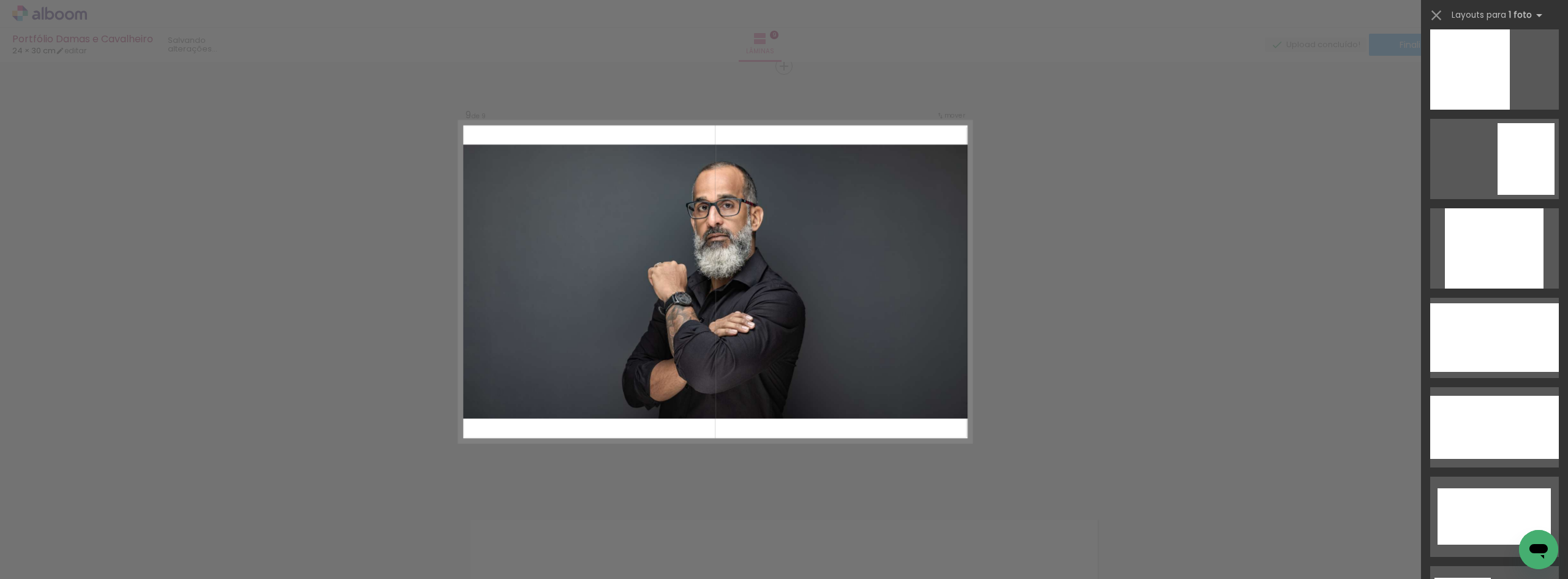
scroll to position [1225, 0]
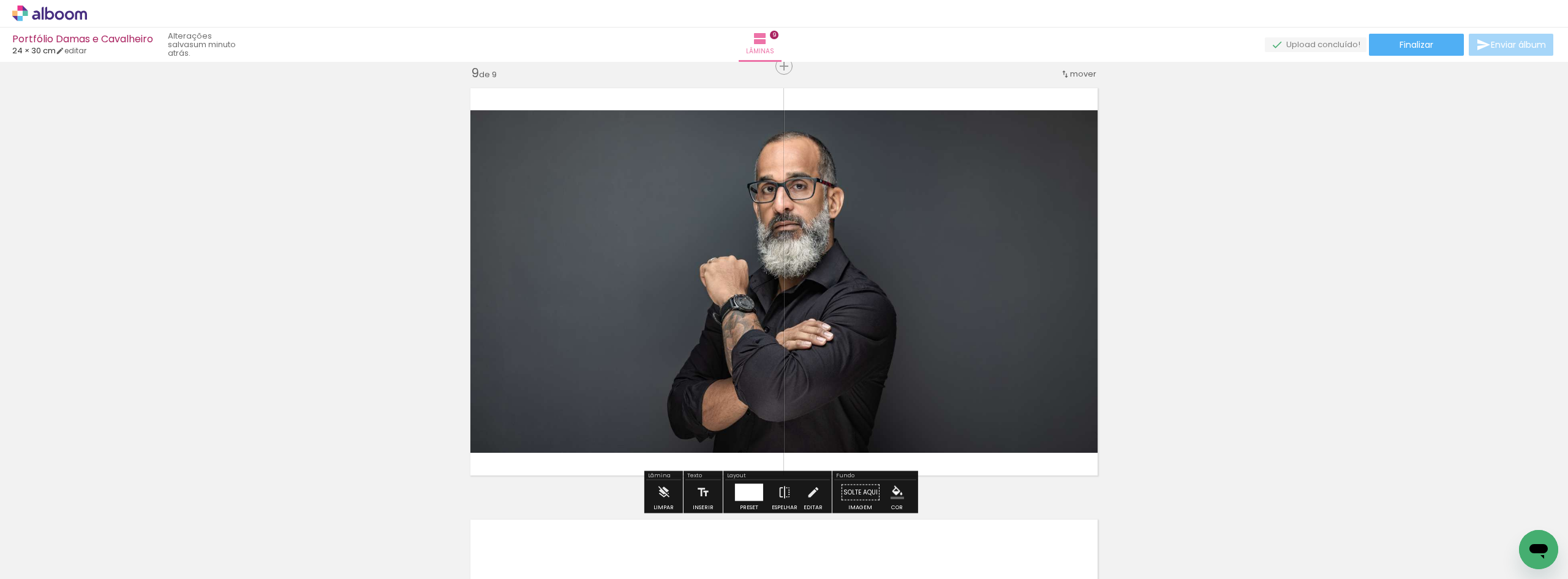
click at [950, 264] on quentale-photo at bounding box center [783, 281] width 640 height 342
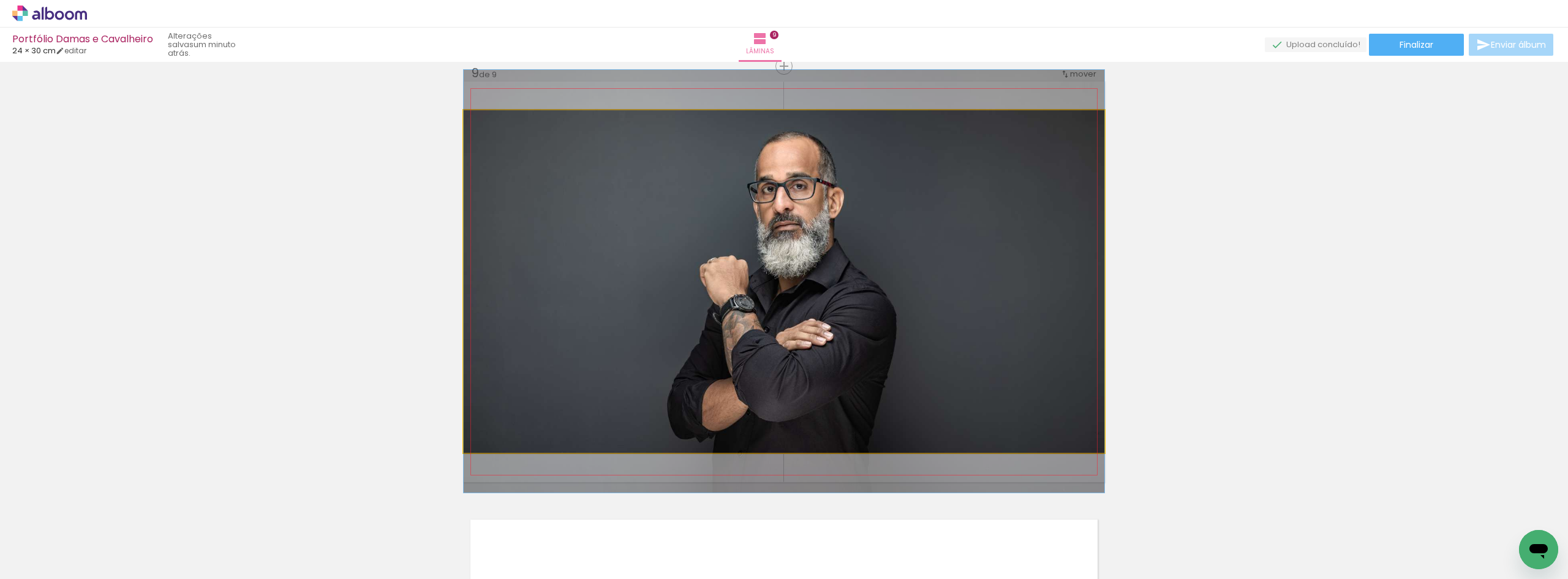
click at [950, 264] on quentale-photo at bounding box center [783, 281] width 640 height 342
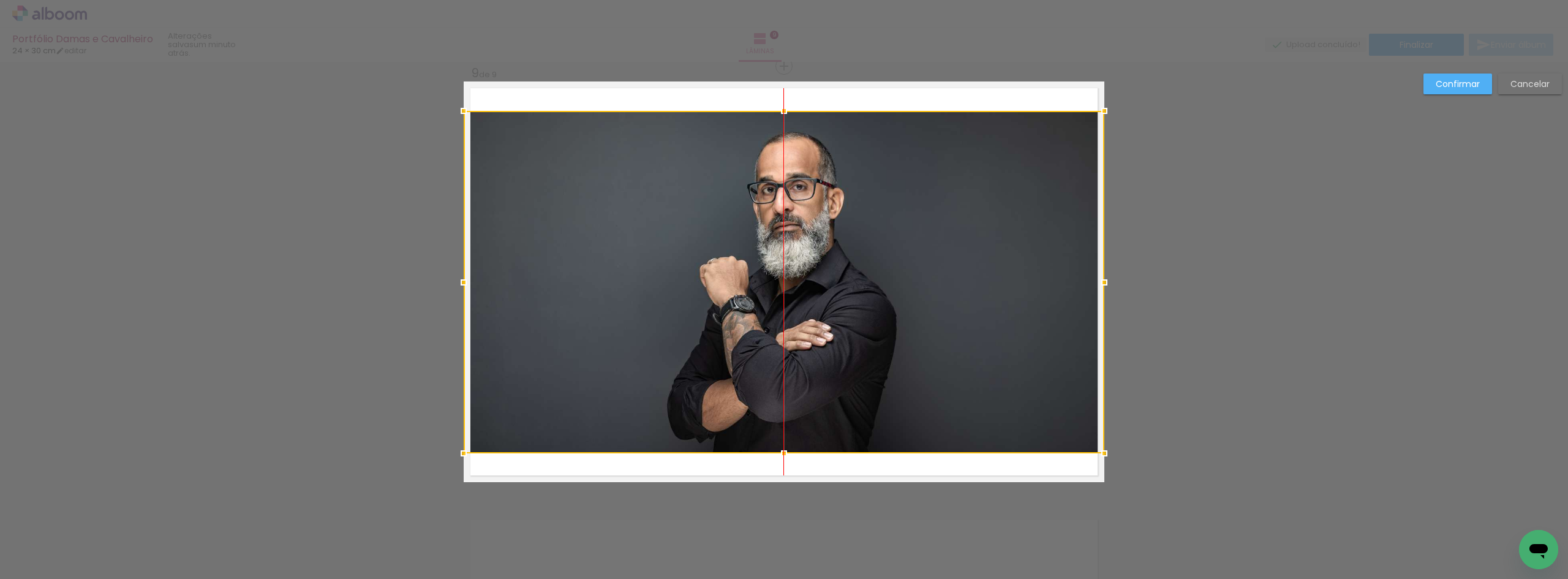
drag, startPoint x: 934, startPoint y: 263, endPoint x: 1007, endPoint y: 261, distance: 73.0
click at [1007, 261] on div at bounding box center [783, 282] width 640 height 342
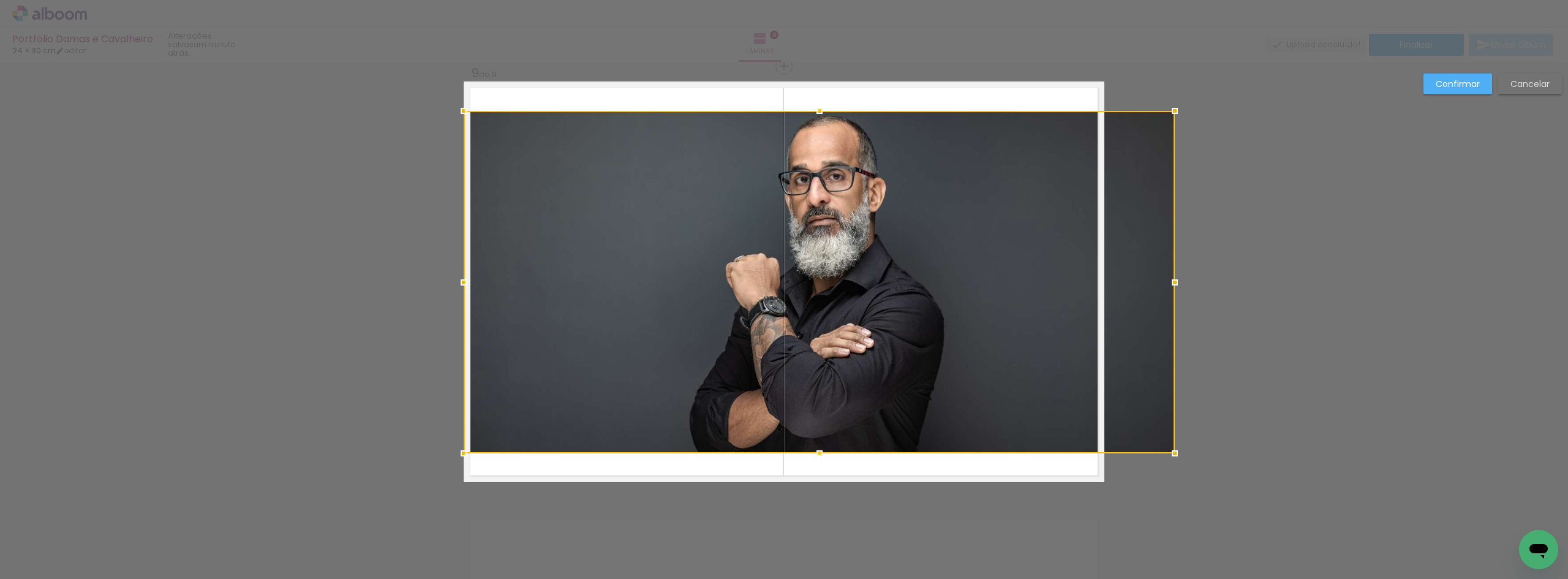
drag, startPoint x: 1103, startPoint y: 286, endPoint x: 1177, endPoint y: 286, distance: 74.0
click at [1177, 286] on div at bounding box center [1174, 282] width 24 height 24
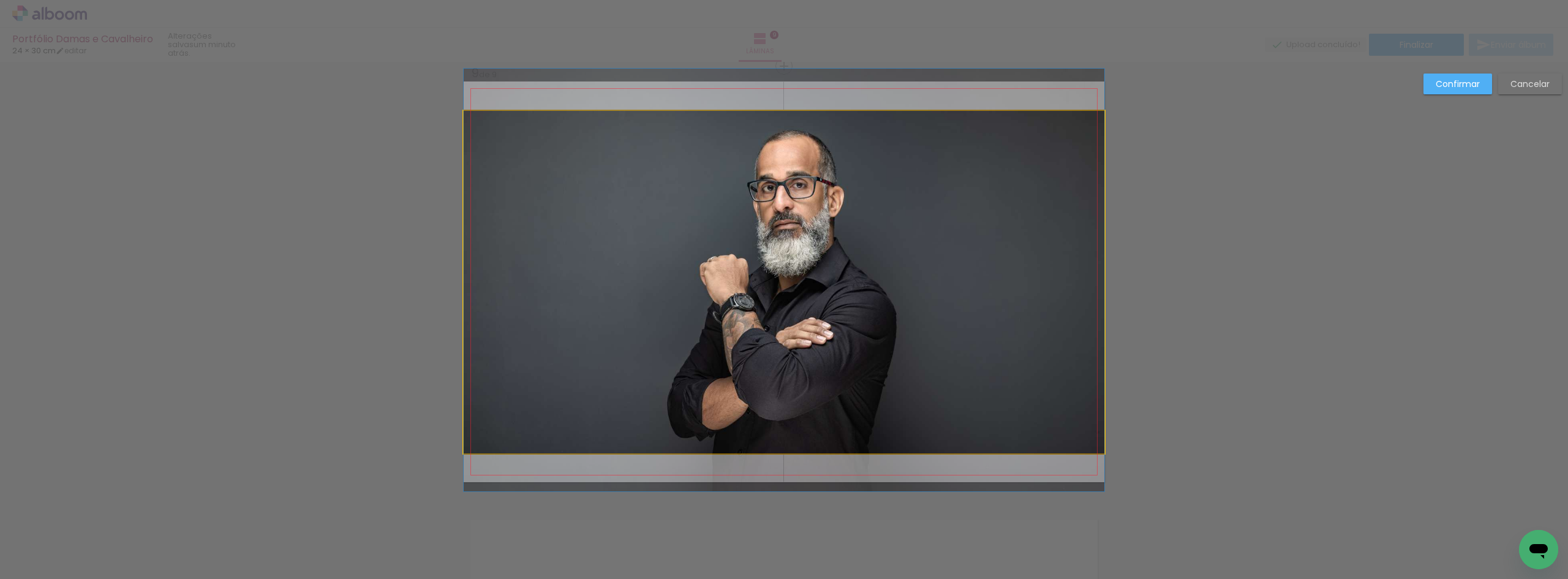
drag, startPoint x: 1051, startPoint y: 286, endPoint x: 990, endPoint y: 283, distance: 61.1
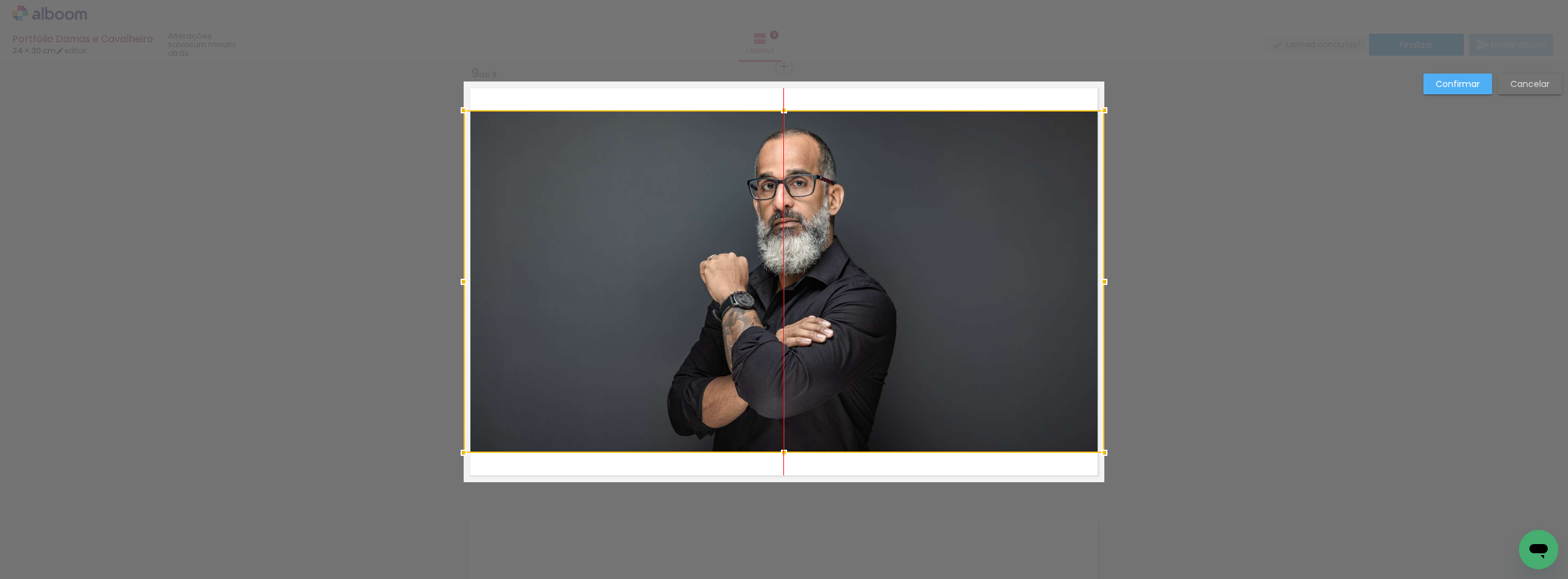
drag, startPoint x: 963, startPoint y: 278, endPoint x: 1074, endPoint y: 199, distance: 136.2
click at [995, 278] on div at bounding box center [783, 281] width 640 height 342
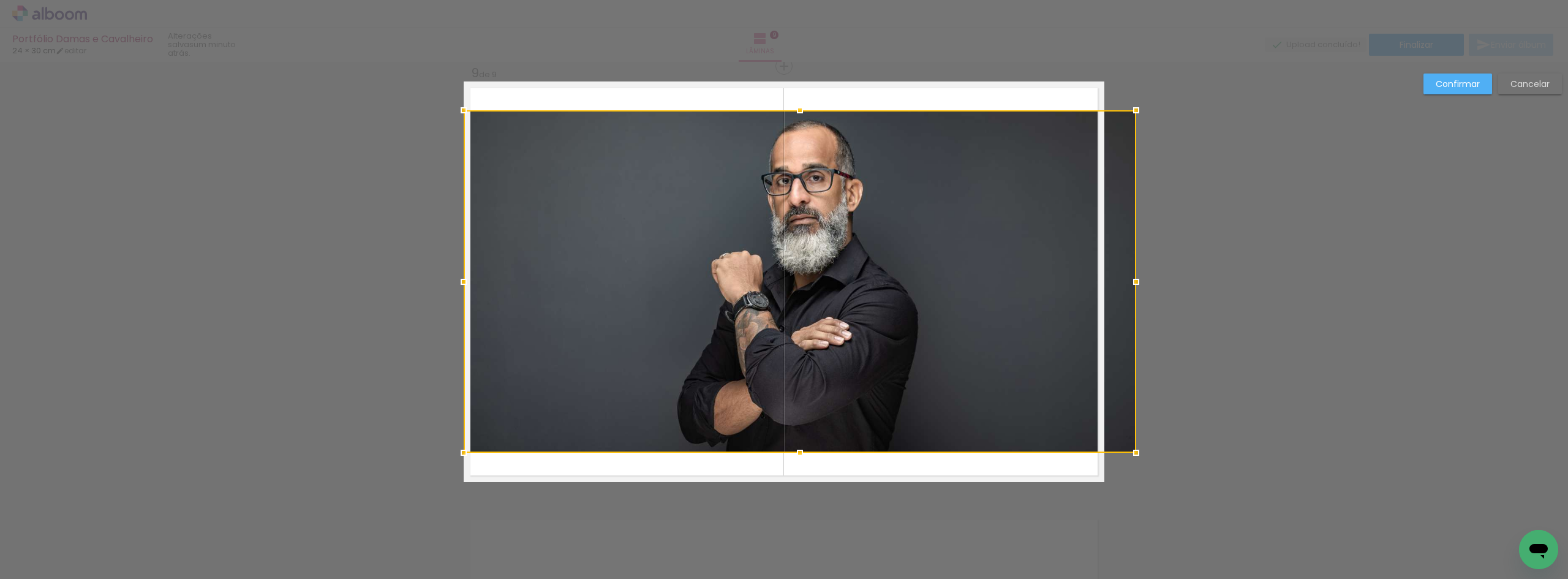
drag, startPoint x: 1100, startPoint y: 281, endPoint x: 1154, endPoint y: 282, distance: 54.0
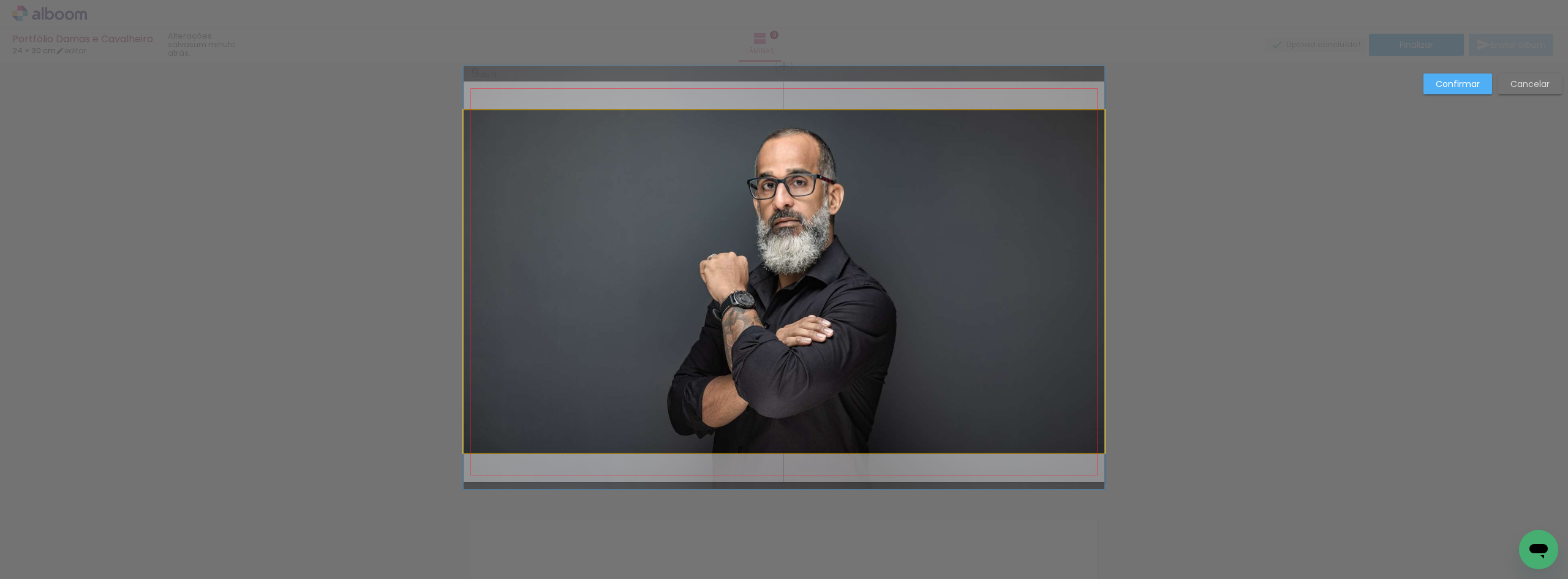
drag, startPoint x: 847, startPoint y: 276, endPoint x: 927, endPoint y: 276, distance: 80.0
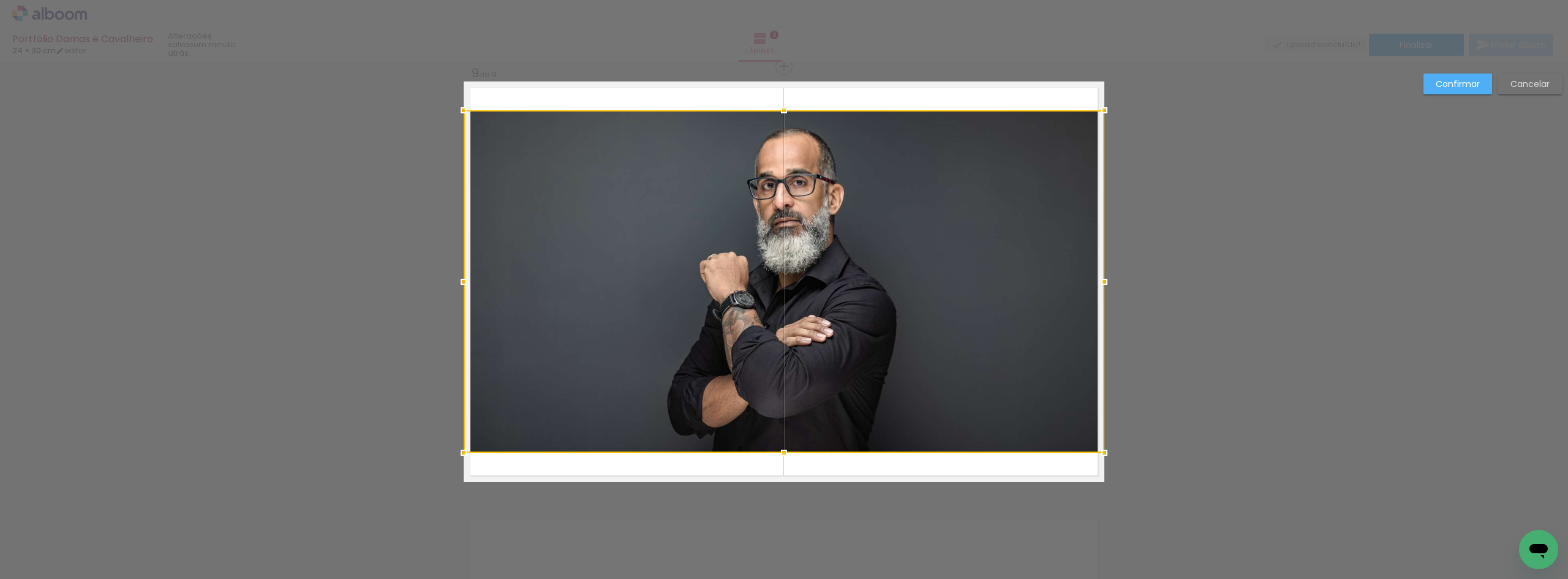
click at [862, 263] on div at bounding box center [783, 281] width 640 height 342
drag, startPoint x: 710, startPoint y: 266, endPoint x: 831, endPoint y: 264, distance: 121.0
click at [831, 264] on div at bounding box center [783, 282] width 640 height 342
click at [822, 282] on div at bounding box center [783, 282] width 640 height 342
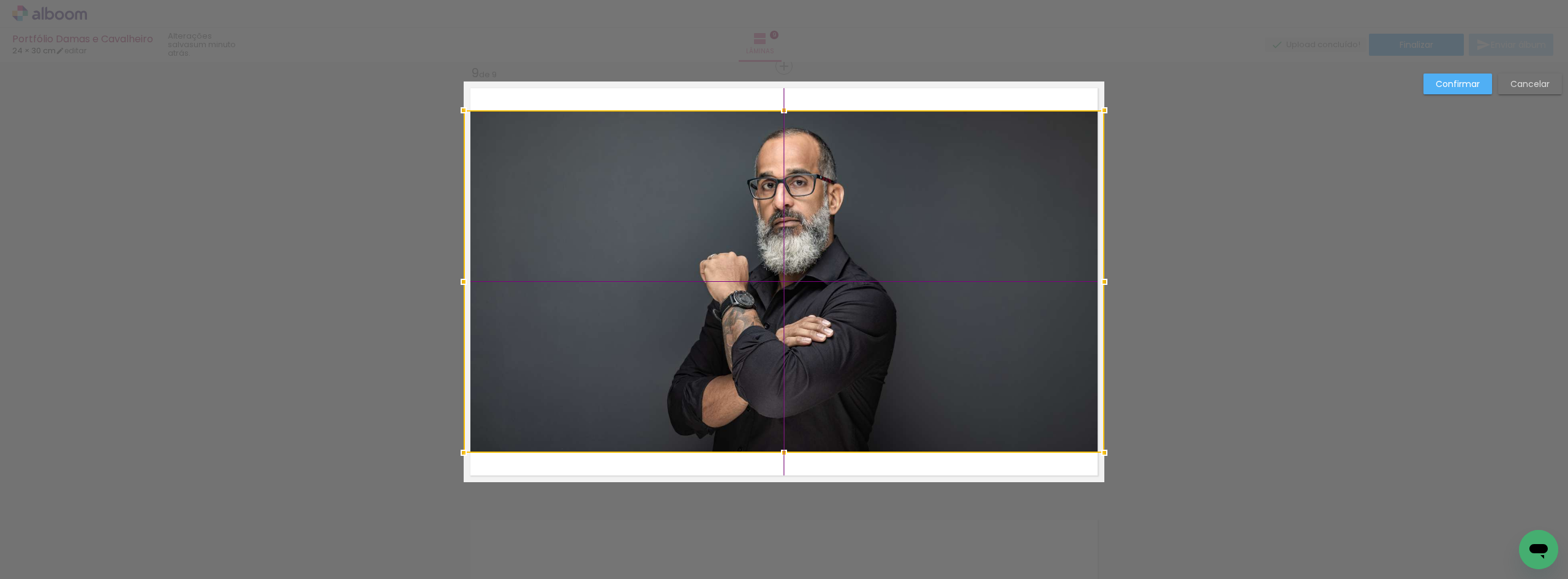
drag, startPoint x: 821, startPoint y: 283, endPoint x: 855, endPoint y: 278, distance: 34.4
click at [864, 278] on div at bounding box center [783, 281] width 640 height 342
click at [647, 226] on div at bounding box center [783, 281] width 640 height 342
drag, startPoint x: 644, startPoint y: 227, endPoint x: 705, endPoint y: 223, distance: 61.1
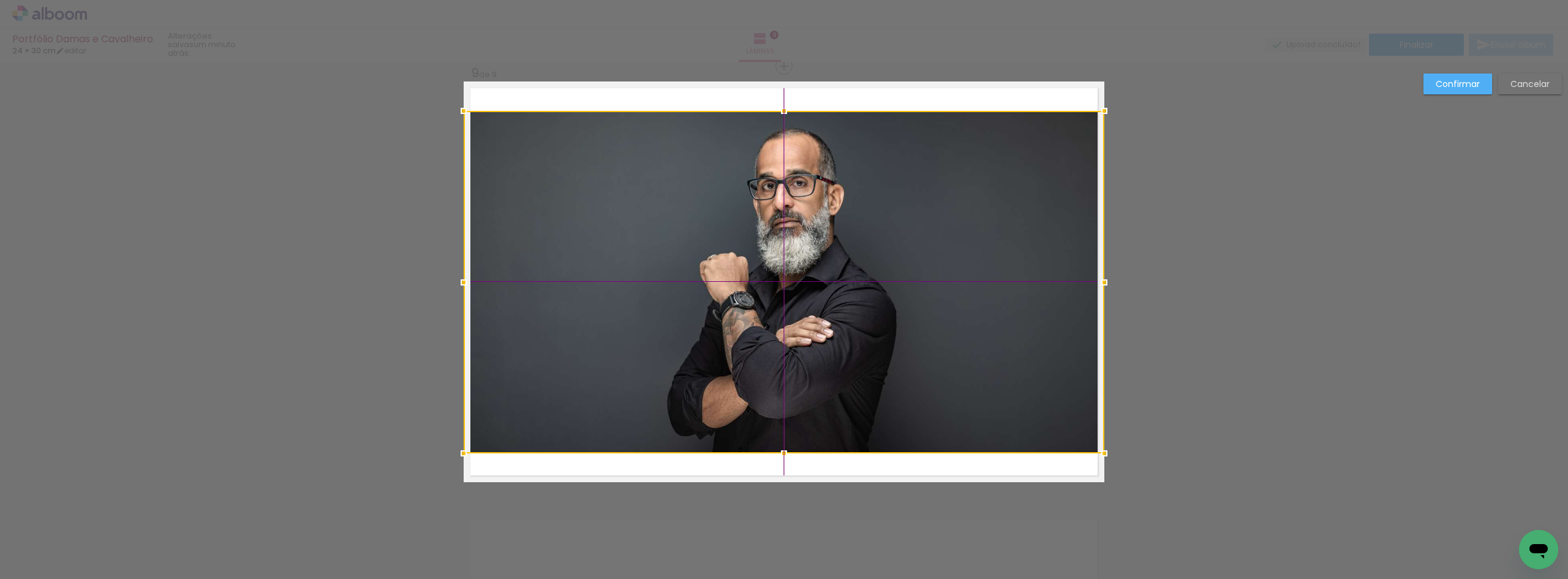
click at [705, 223] on div at bounding box center [783, 282] width 640 height 342
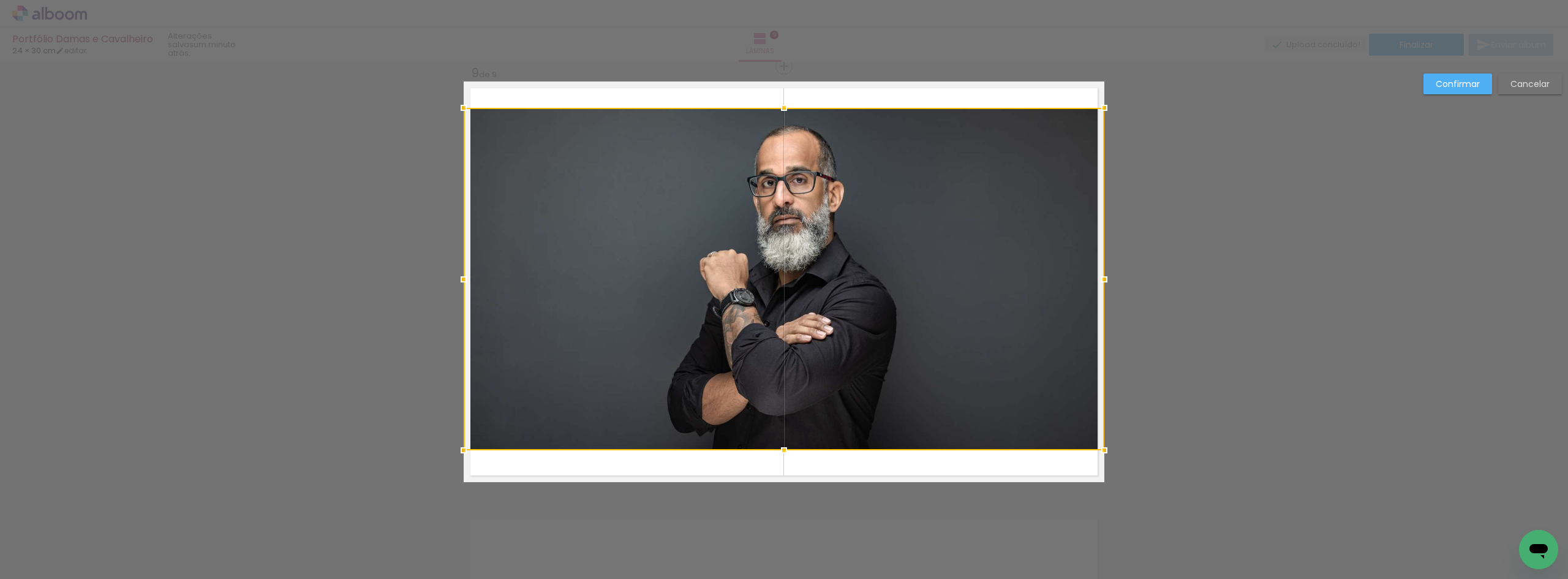
click at [692, 226] on div at bounding box center [783, 279] width 640 height 342
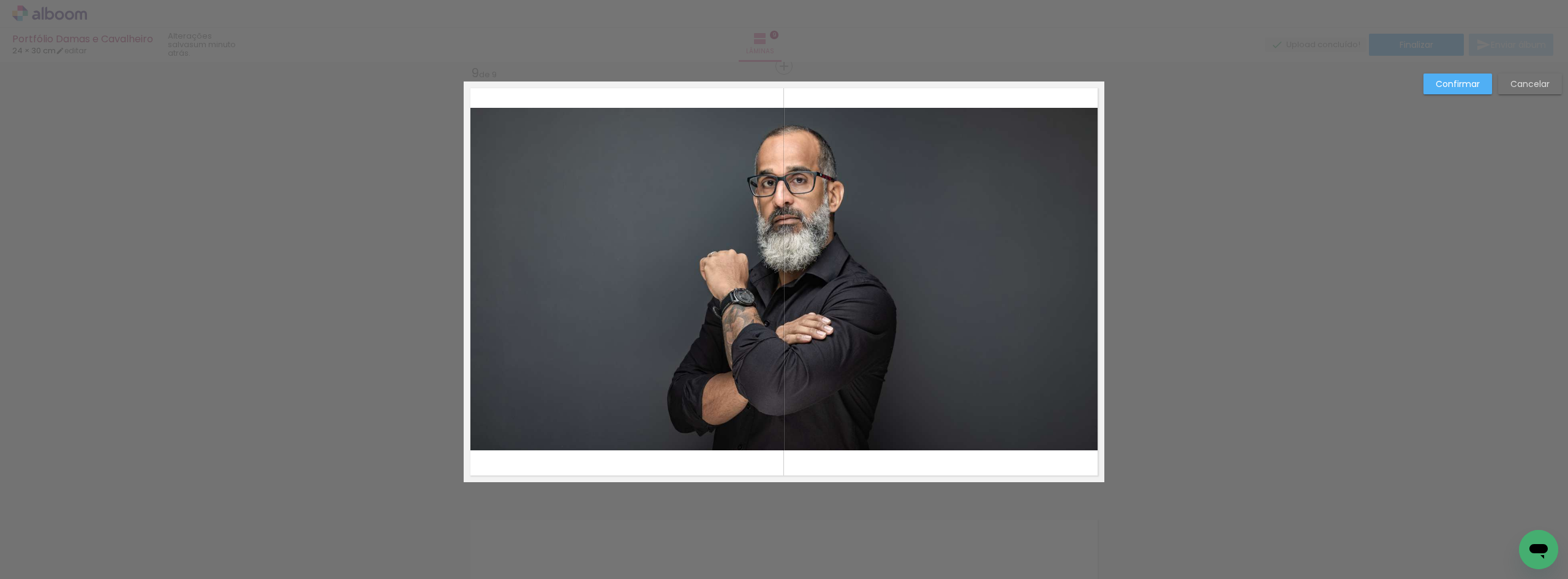
click at [476, 282] on quentale-photo at bounding box center [783, 279] width 640 height 342
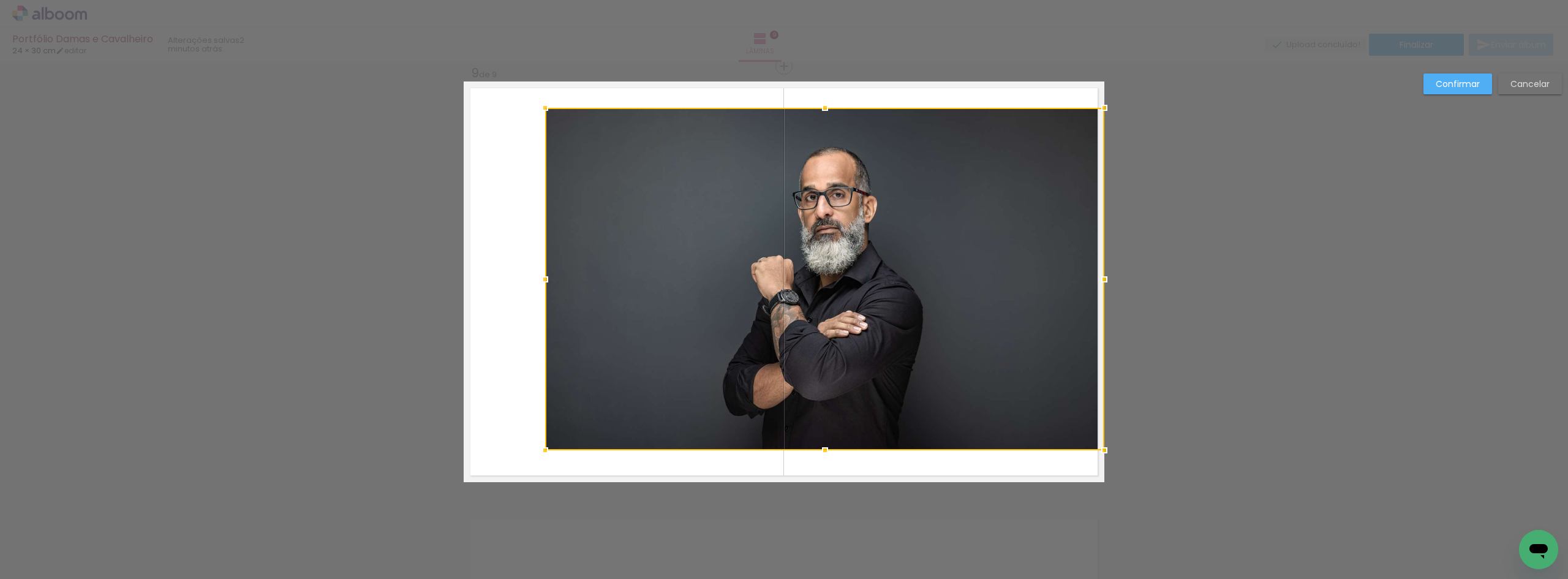
drag, startPoint x: 460, startPoint y: 280, endPoint x: 514, endPoint y: 275, distance: 54.2
click at [517, 291] on album-spread "9 de 9" at bounding box center [783, 282] width 640 height 400
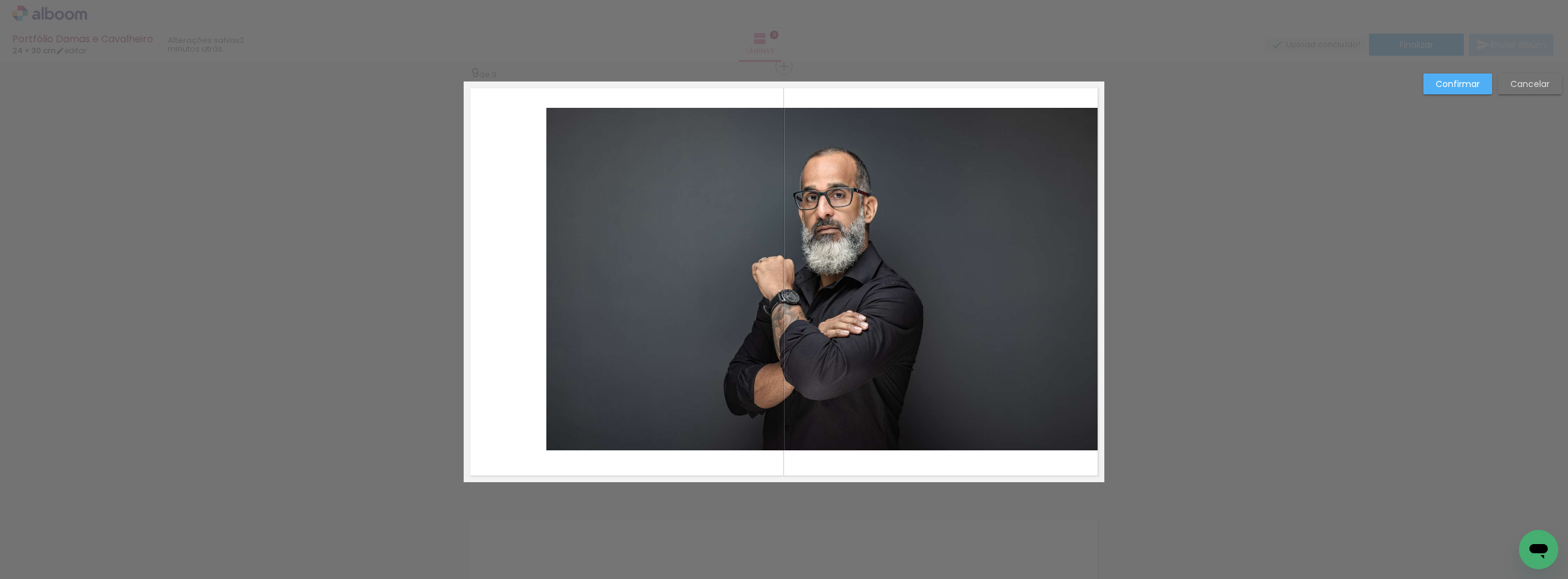
click at [0, 0] on slot "Confirmar" at bounding box center [0, 0] width 0 height 0
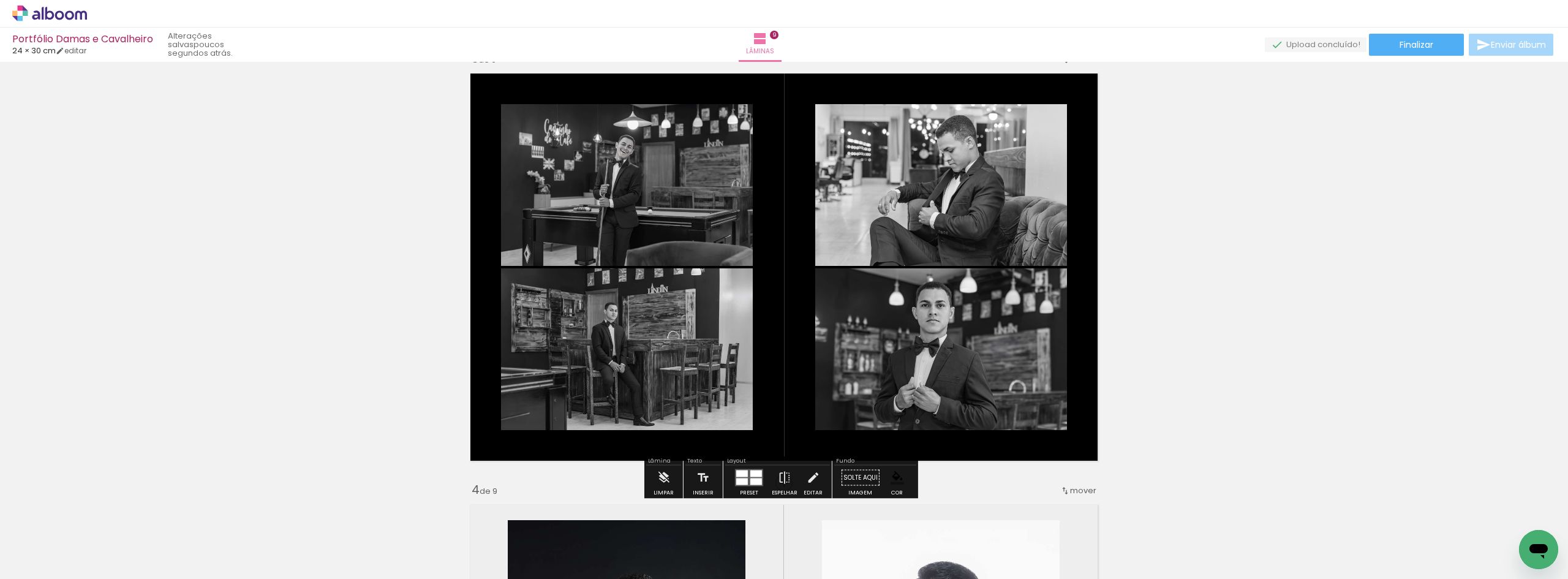
scroll to position [954, 0]
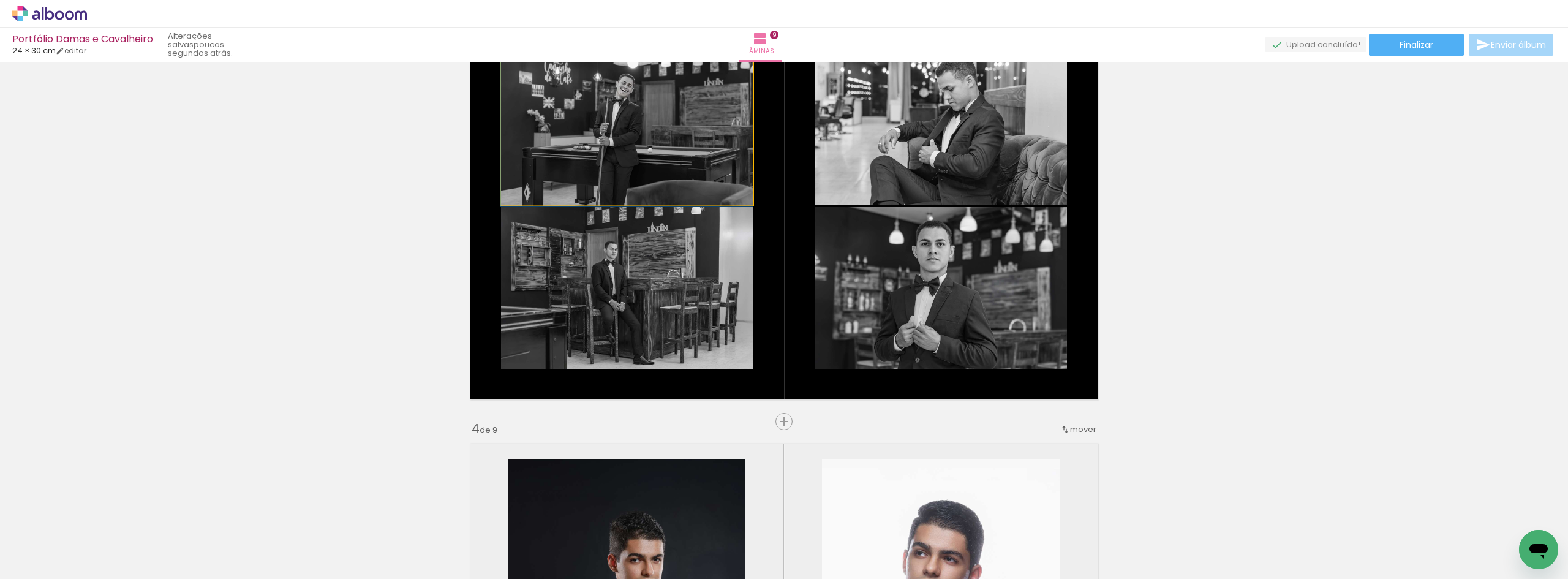
click at [657, 144] on quentale-photo at bounding box center [627, 123] width 252 height 161
click at [782, 422] on span "Inserir lâmina" at bounding box center [789, 422] width 48 height 8
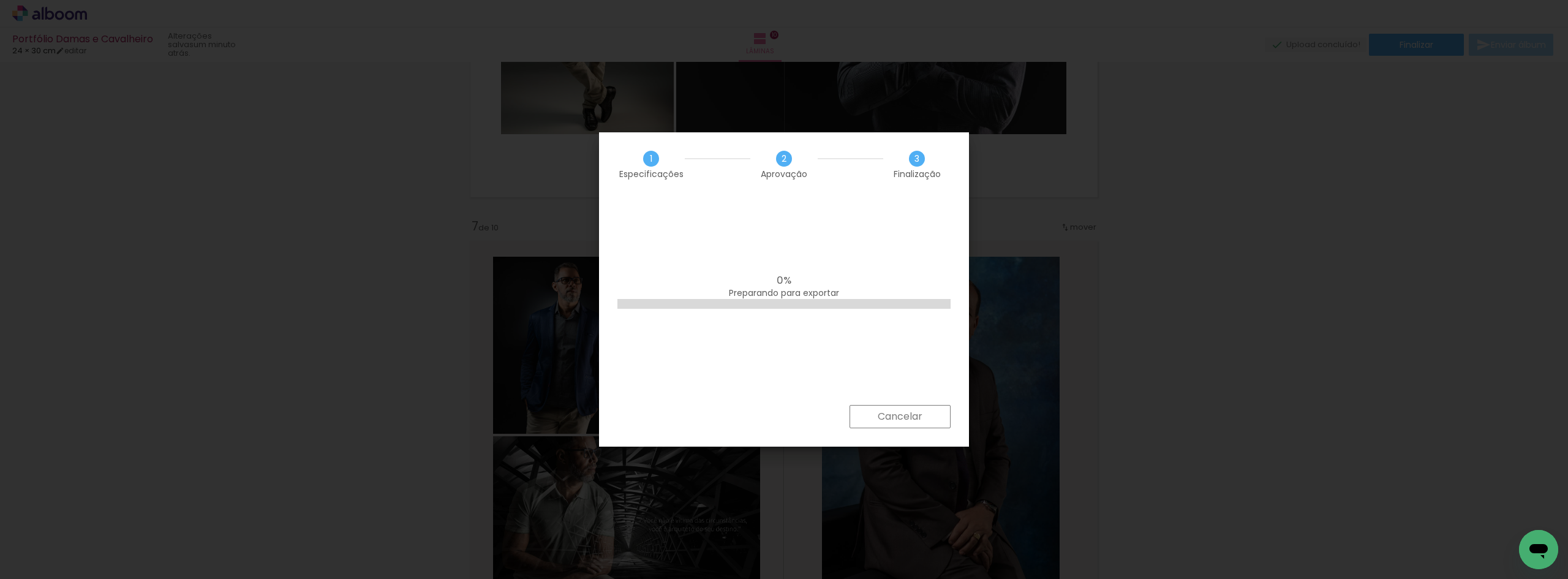
scroll to position [0, 46]
click at [0, 0] on slot "Concluir" at bounding box center [0, 0] width 0 height 0
